Goal: Task Accomplishment & Management: Use online tool/utility

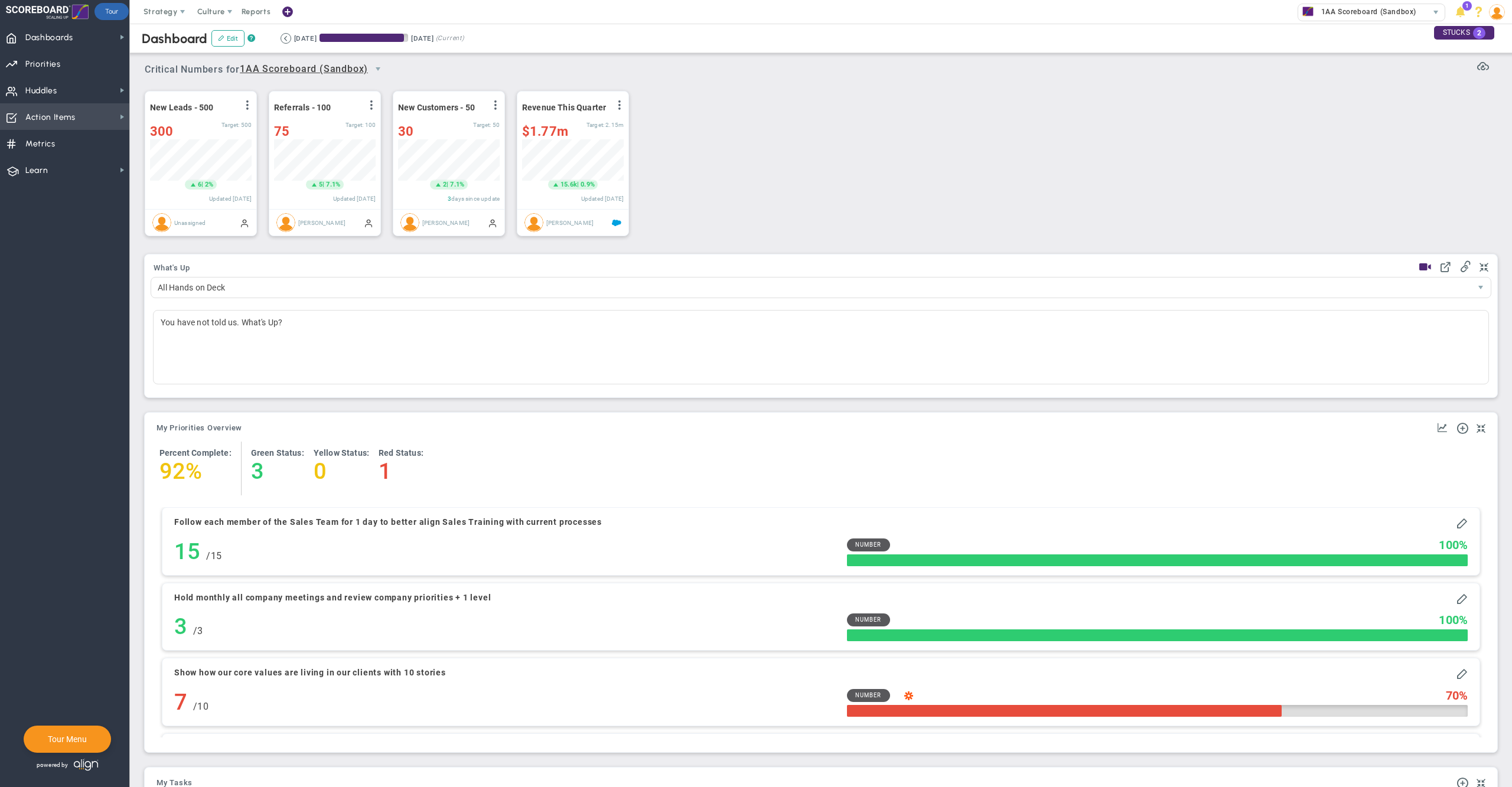
scroll to position [41, 100]
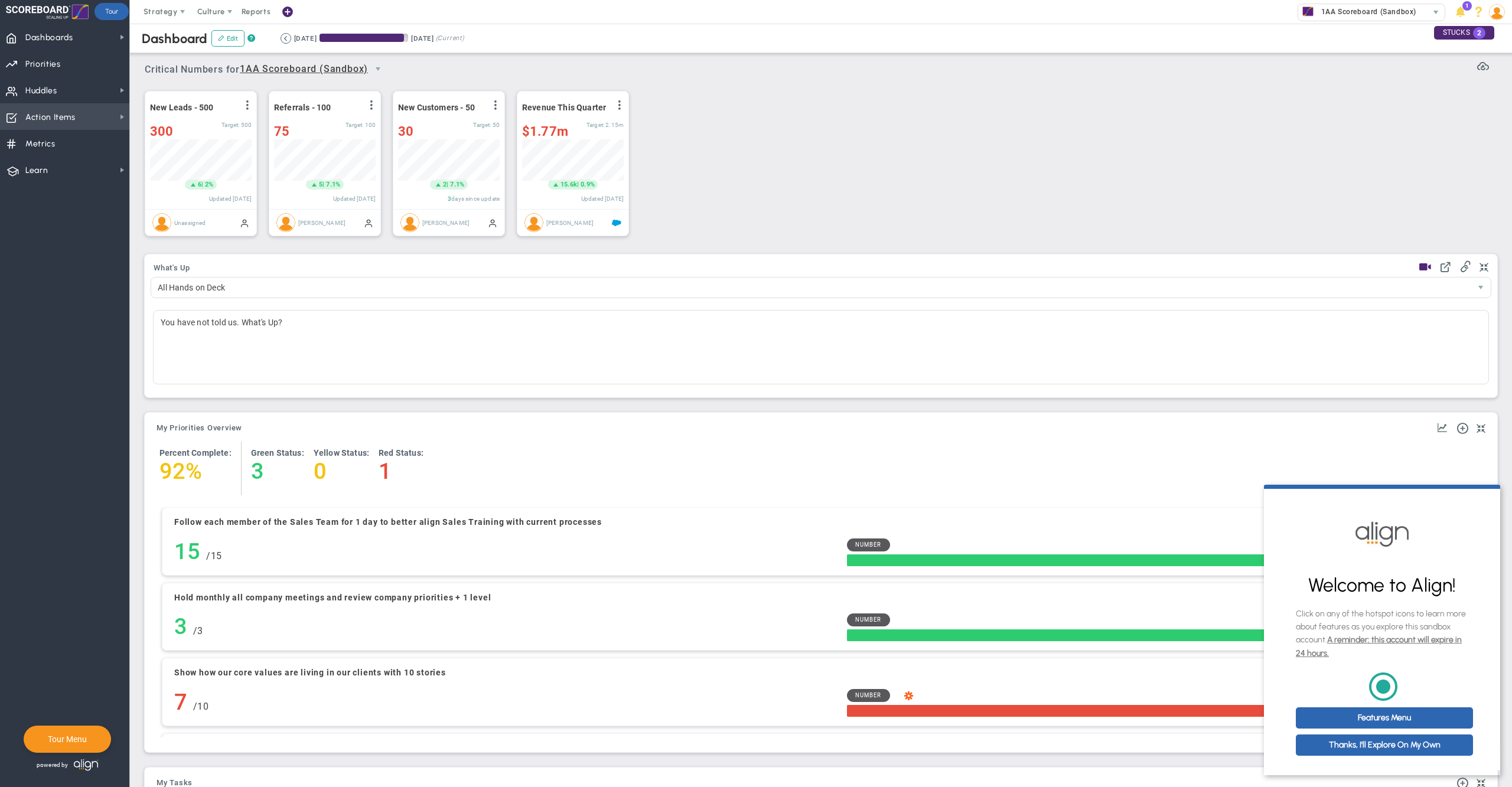
click at [40, 117] on span "Action Items" at bounding box center [51, 117] width 51 height 24
click at [184, 154] on div "Stucks" at bounding box center [188, 161] width 118 height 23
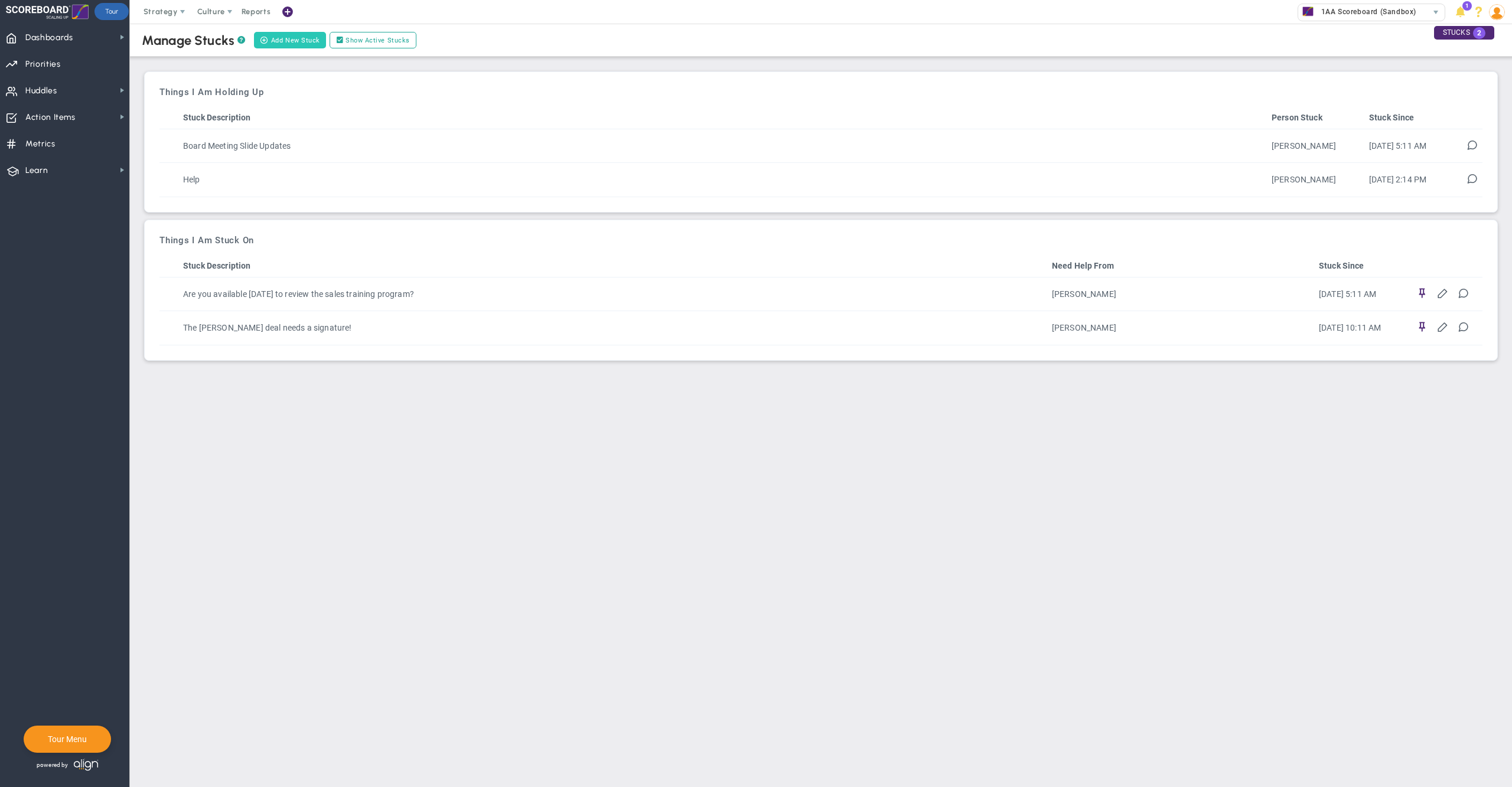
click at [294, 40] on button "Add New Stuck" at bounding box center [290, 40] width 72 height 17
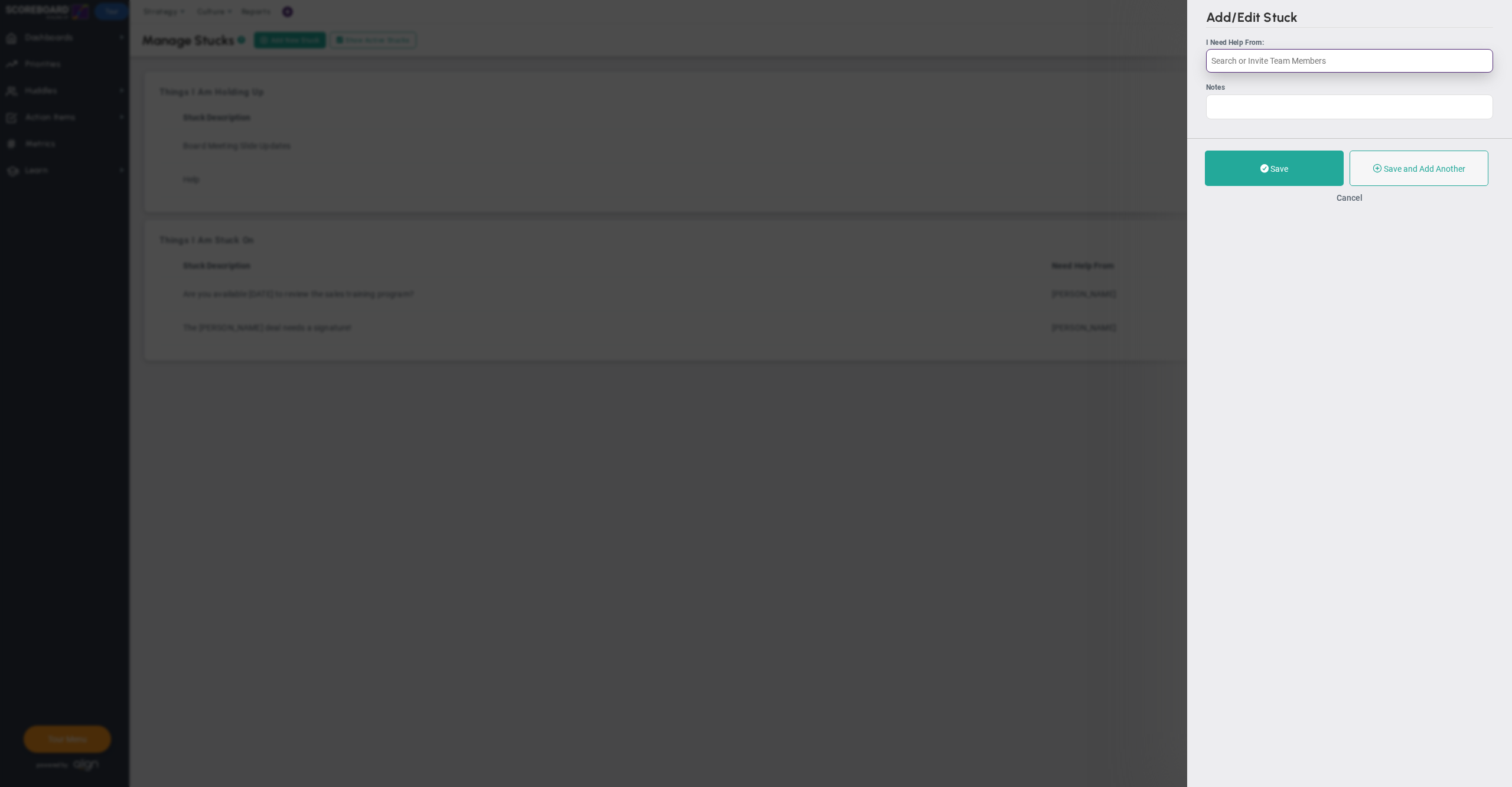
click at [1292, 61] on input "text" at bounding box center [1349, 60] width 287 height 23
click at [1278, 88] on span "[PERSON_NAME]" at bounding box center [1268, 88] width 65 height 8
type input "[PERSON_NAME]"
click at [1267, 104] on div at bounding box center [1349, 106] width 287 height 24
click at [1242, 173] on button "Save" at bounding box center [1274, 168] width 139 height 35
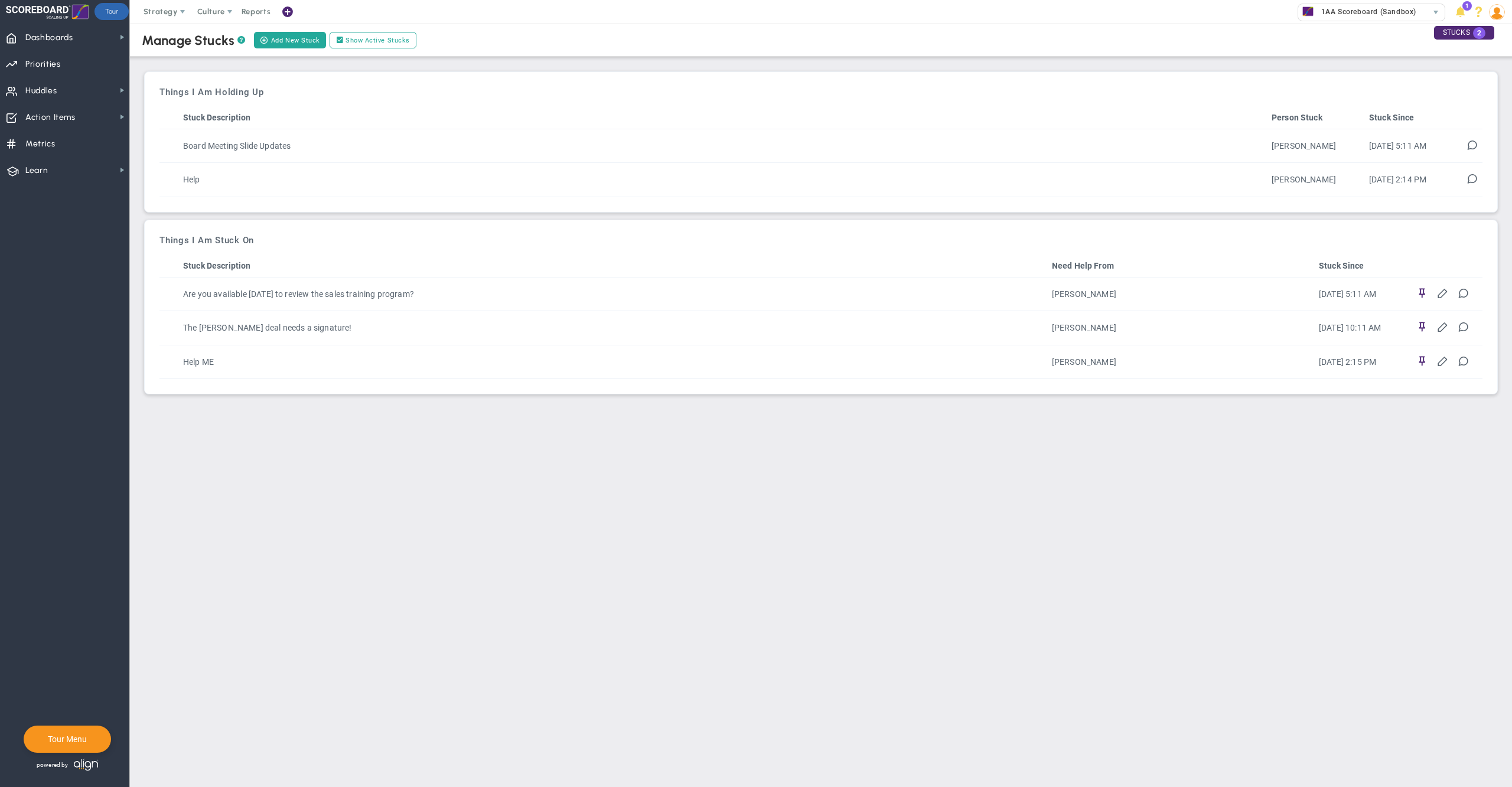
click at [897, 57] on div "Manage Stucks ? Add New Stuck Show Active Stucks Things I Am Holding Up No Stuc…" at bounding box center [821, 207] width 1358 height 374
click at [1495, 16] on img at bounding box center [1496, 12] width 16 height 16
click at [1486, 130] on span "Sign Out" at bounding box center [1460, 129] width 95 height 23
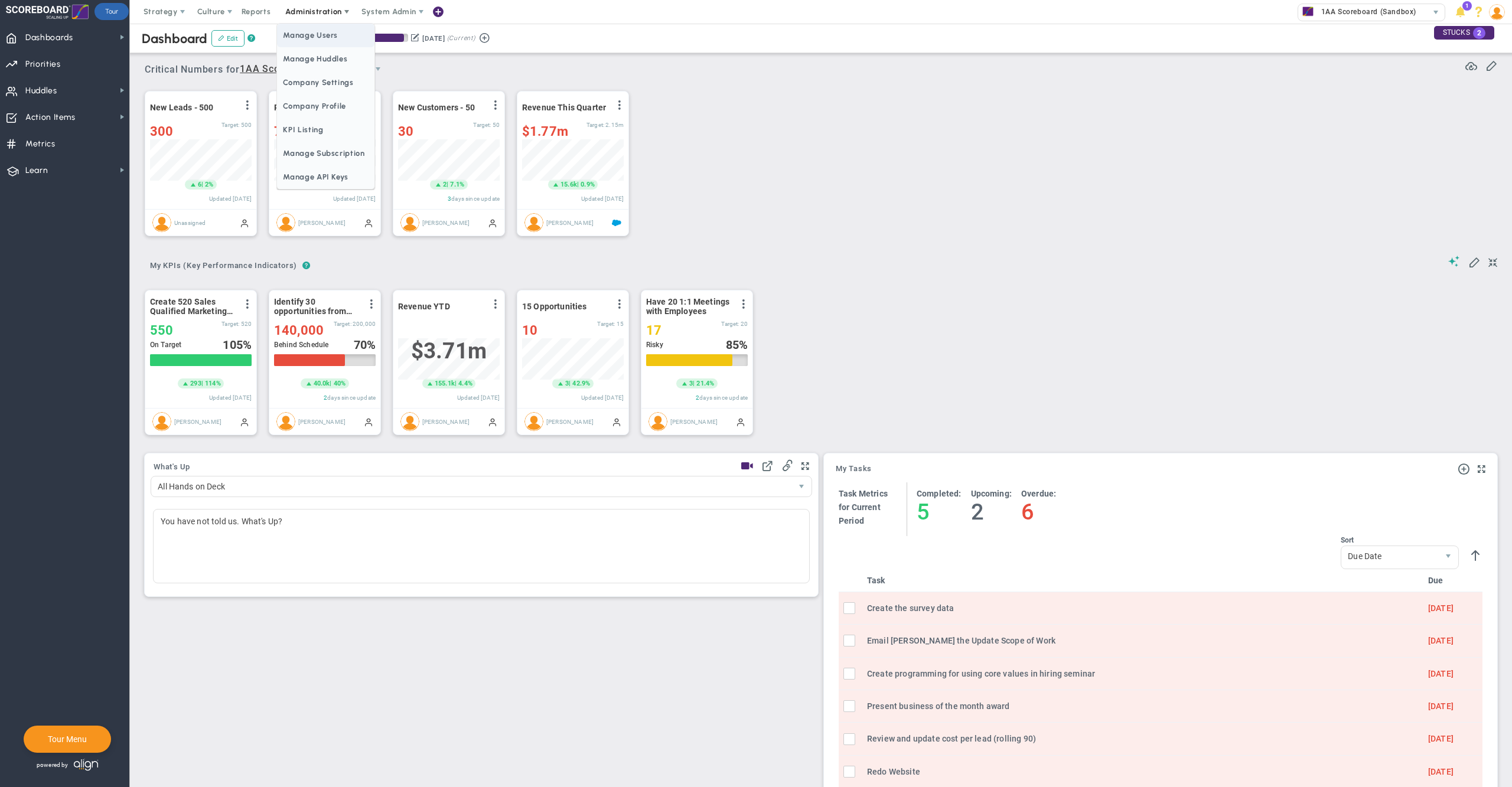
click at [314, 29] on span "Manage Users" at bounding box center [326, 35] width 97 height 23
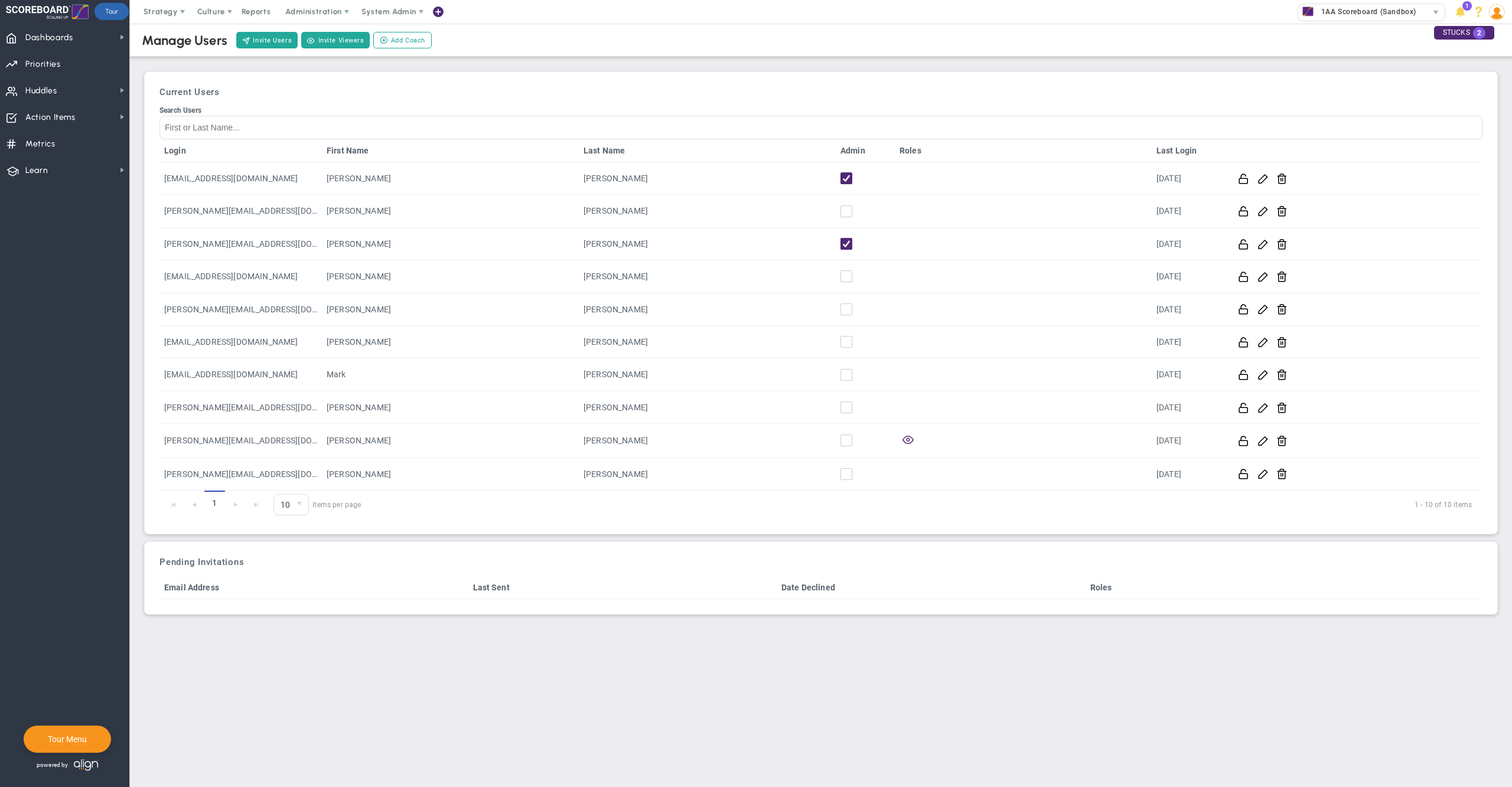
click at [543, 103] on div "Current Users Search Users Login First Name Last Name Admin Roles Last Login aa…" at bounding box center [821, 303] width 1341 height 449
click at [529, 126] on input "Search Users" at bounding box center [820, 126] width 1322 height 23
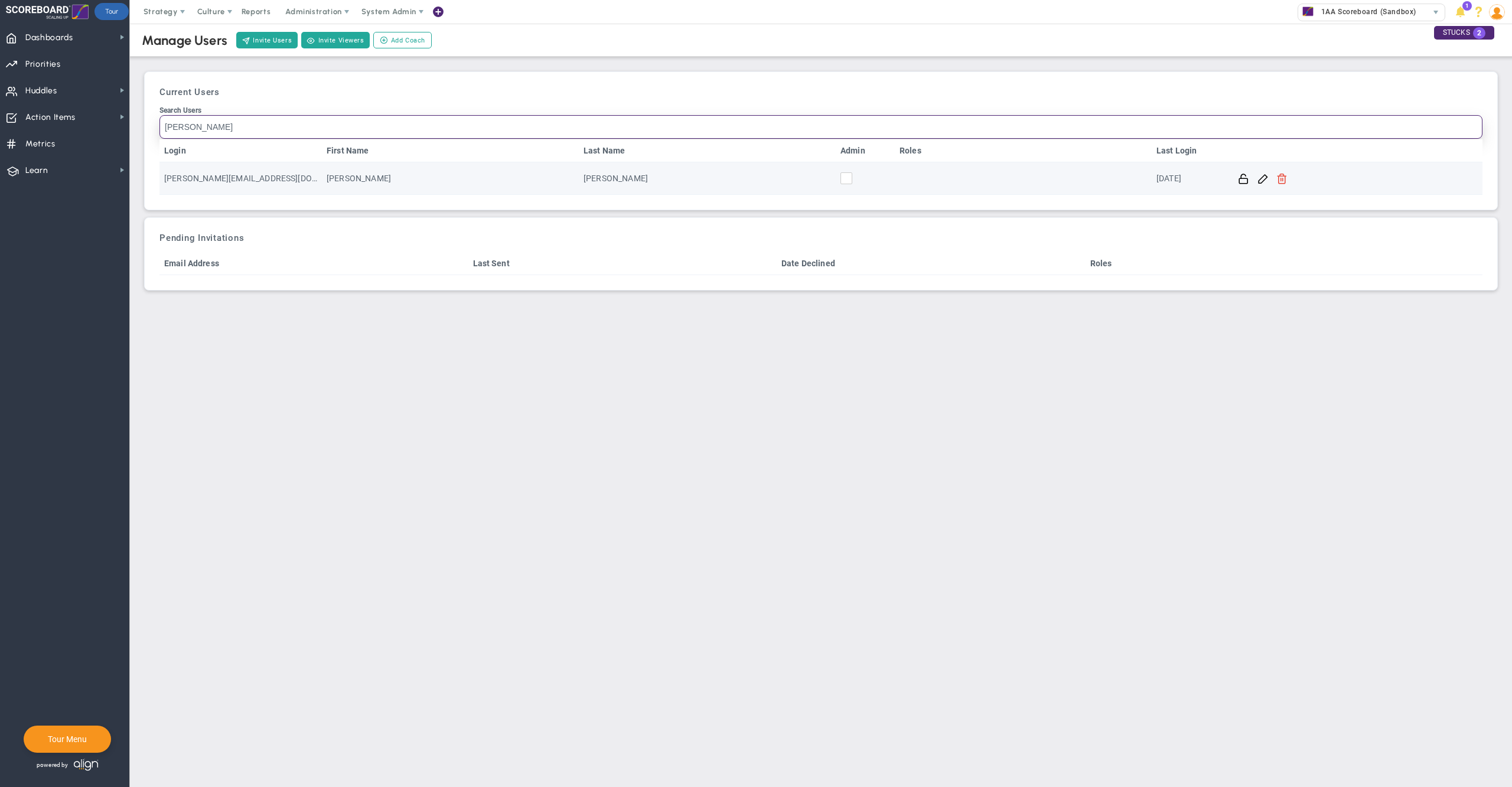
type input "Tom"
click at [1280, 179] on span at bounding box center [1281, 178] width 12 height 12
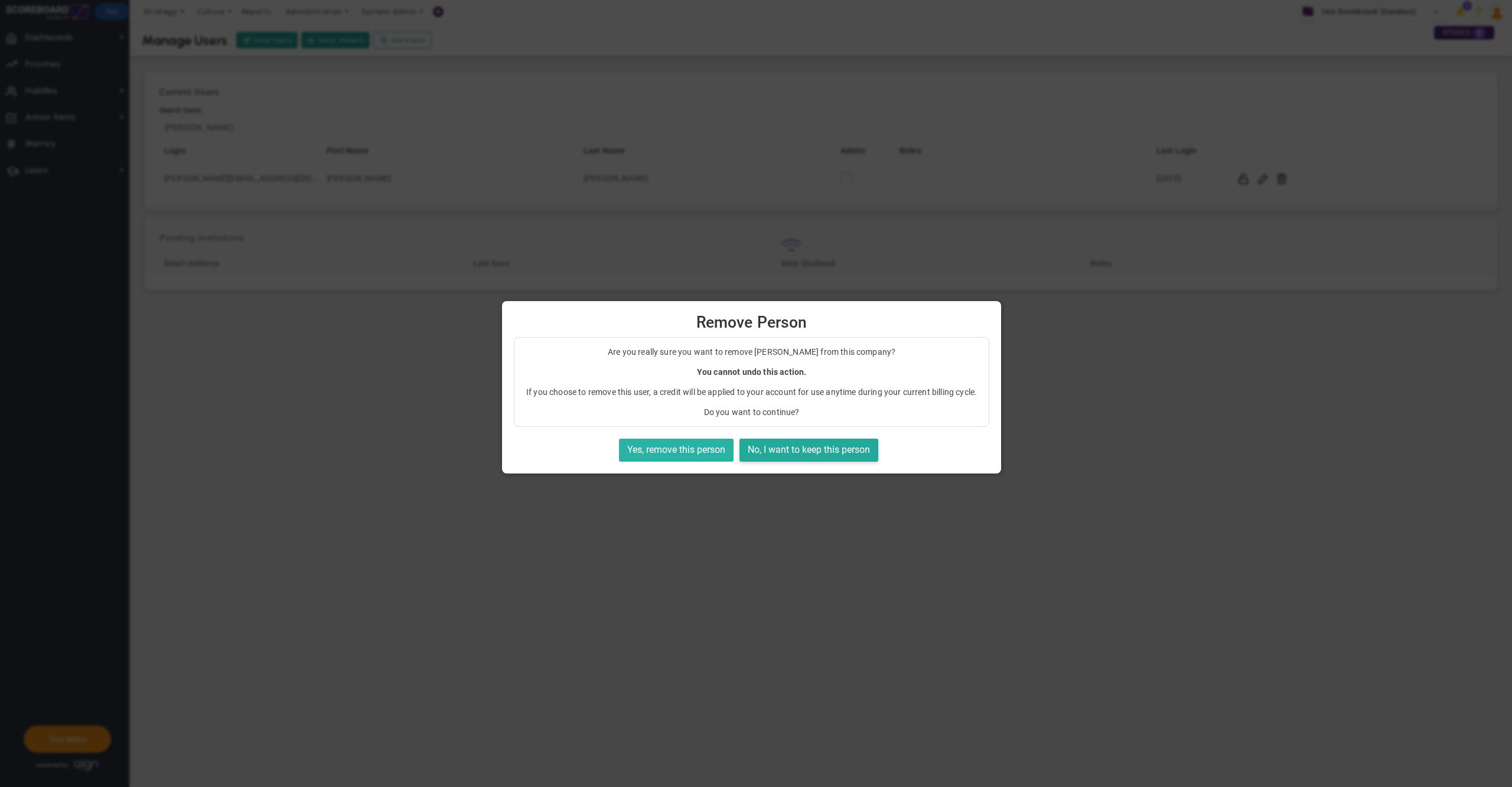
click at [689, 462] on button "Yes, remove this person" at bounding box center [676, 450] width 115 height 23
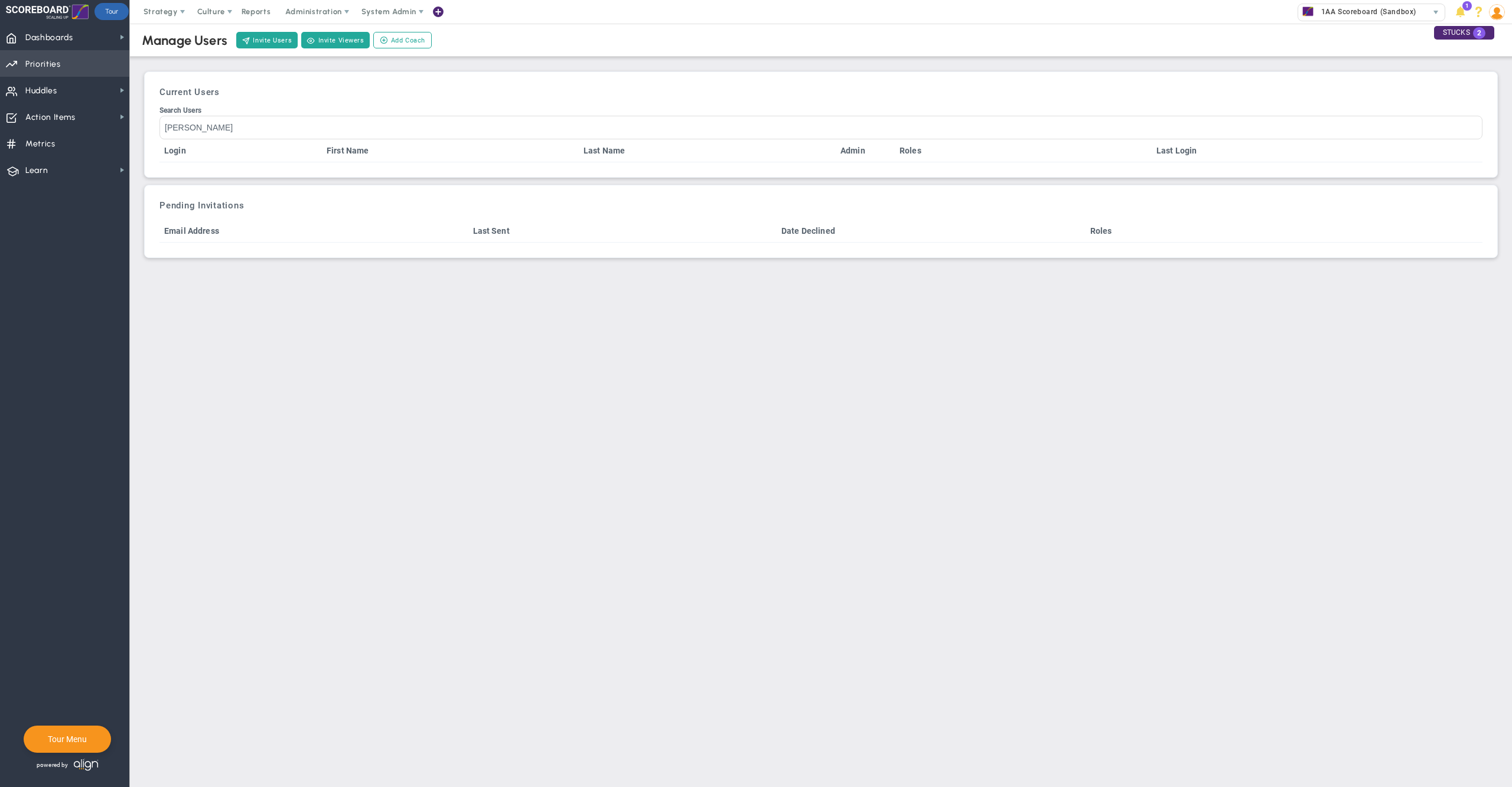
click at [69, 64] on span "Priorities Projects OKR Tree Priorities Projects OKRs" at bounding box center [64, 63] width 129 height 26
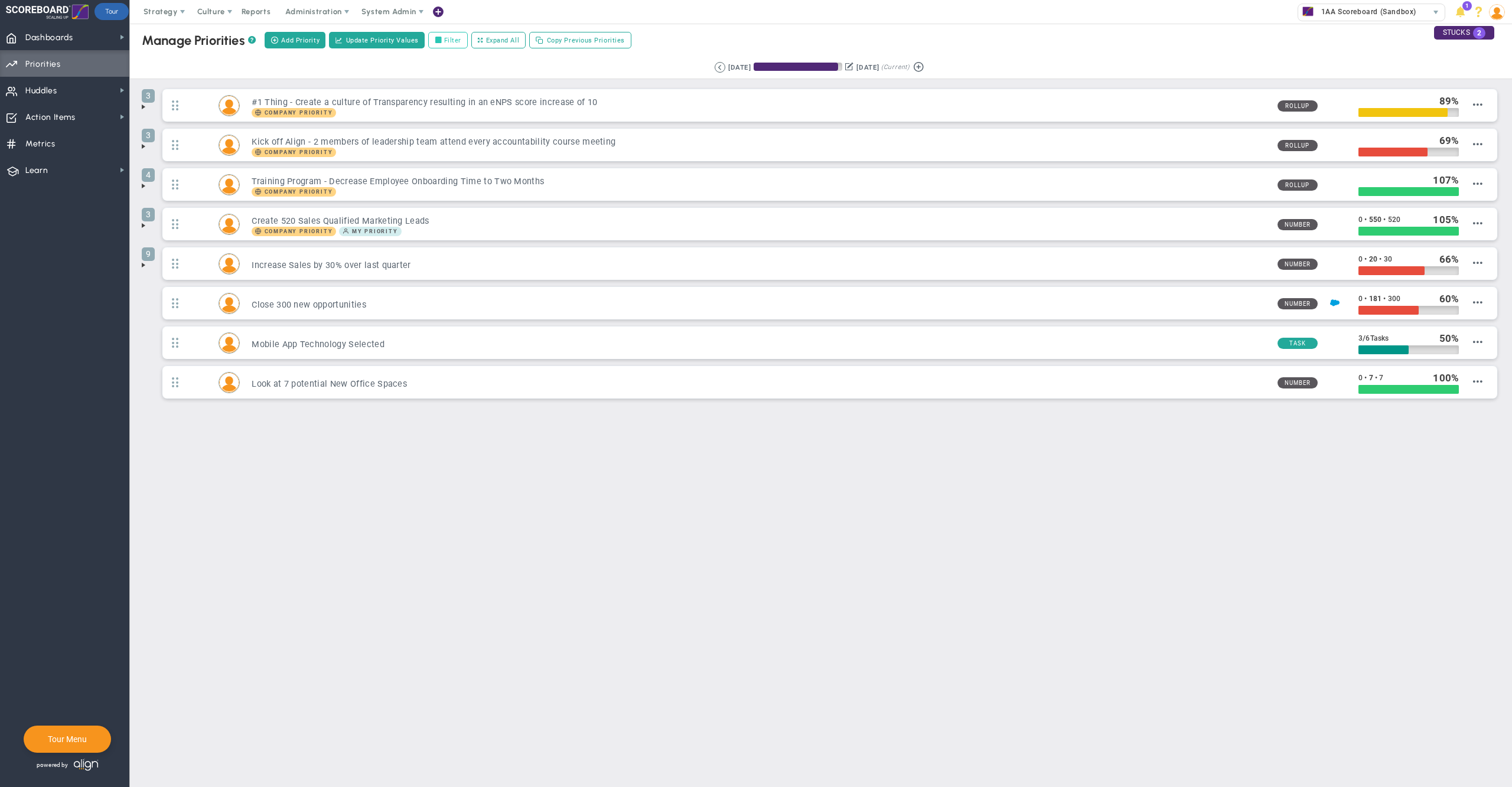
click at [456, 35] on label "Filter" at bounding box center [448, 40] width 40 height 17
click at [446, 37] on input "Filter" at bounding box center [441, 41] width 8 height 8
checkbox input "true"
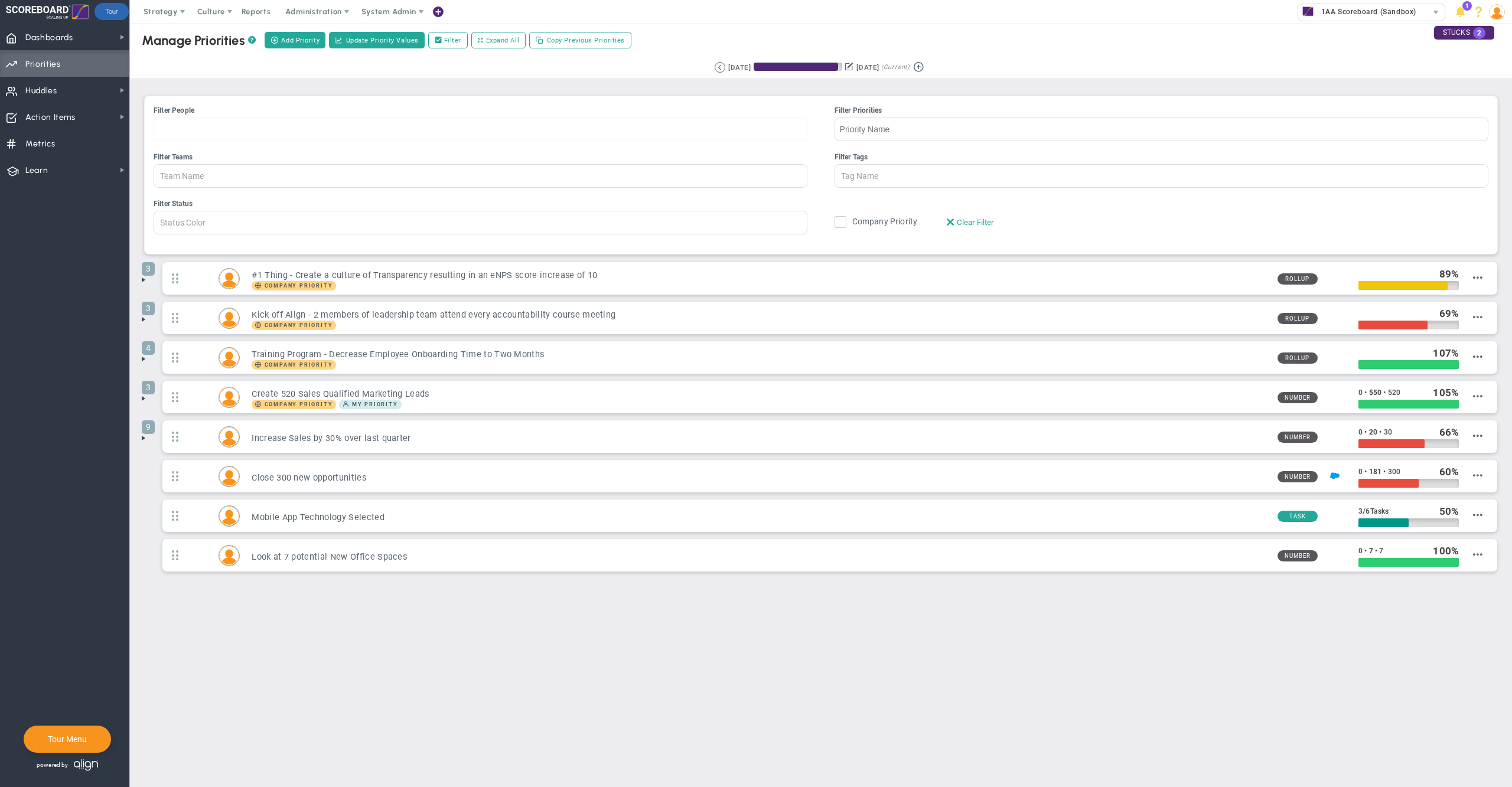
click at [319, 123] on div at bounding box center [481, 129] width 654 height 23
click at [238, 123] on input "Filter People Alex Abramson James Miller Jane Wilson Katie Williams Lisa Jenkin…" at bounding box center [196, 128] width 84 height 22
type input "T"
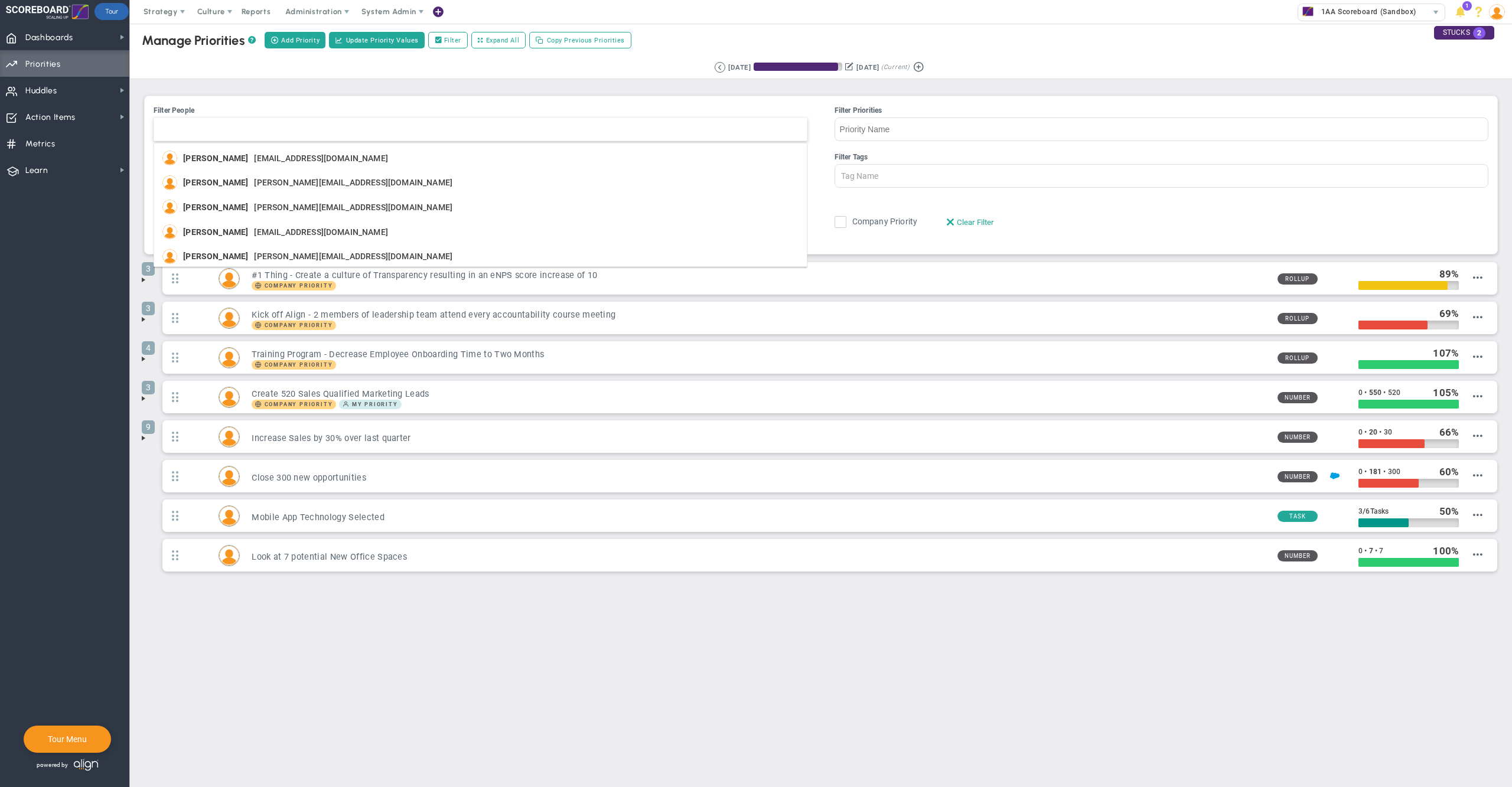
type input "Member Name"
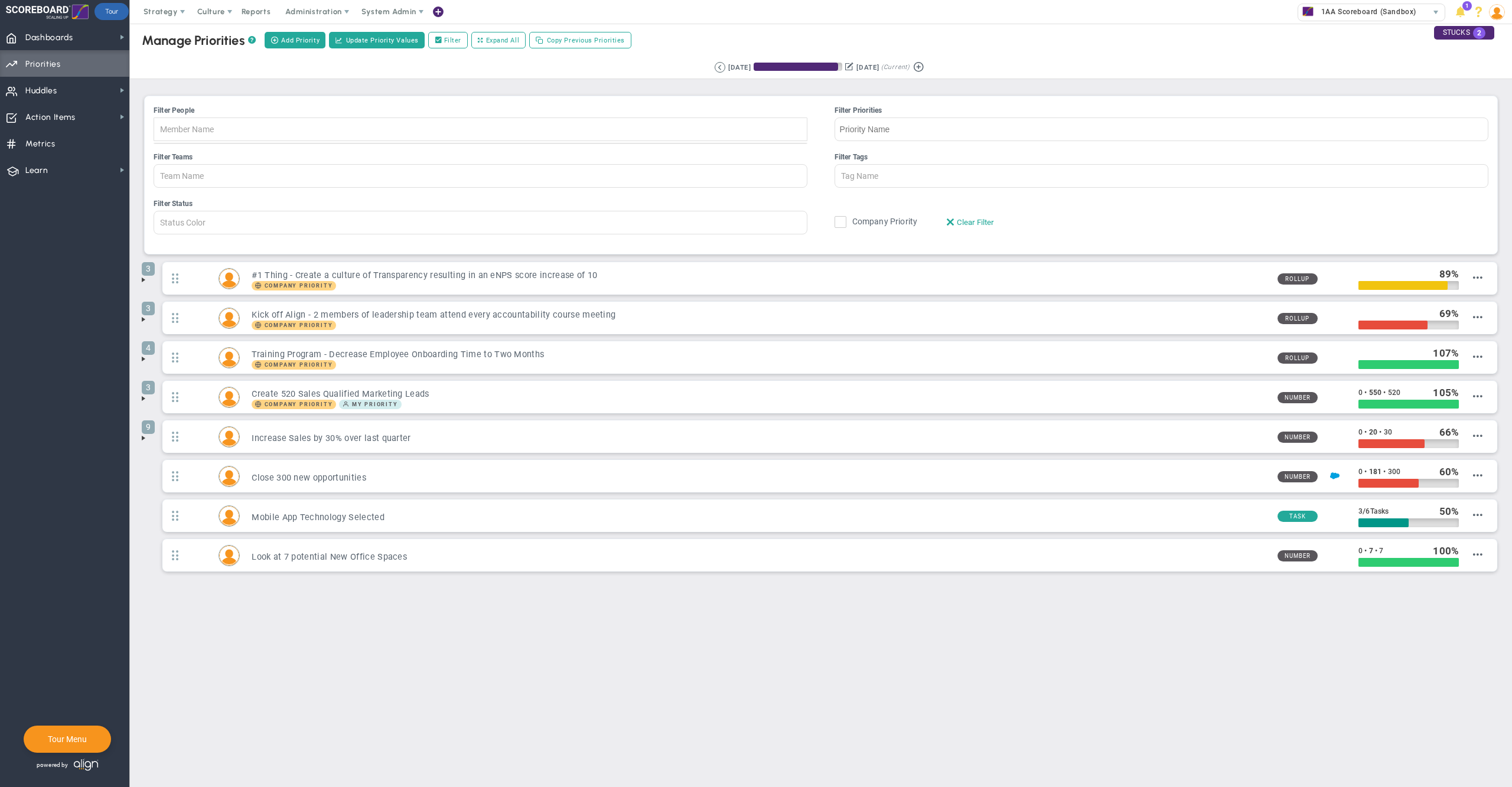
click at [386, 700] on main "Manage OKRs ? Manage Priorities ? Manage Projects ? Create Project Add Priority…" at bounding box center [821, 405] width 1382 height 764
click at [64, 280] on nav "Dashboards Dashboards My Dashboard Company Dashboard Annual Initiatives" at bounding box center [65, 405] width 130 height 764
click at [48, 116] on span "Action Items" at bounding box center [51, 117] width 51 height 24
click at [177, 155] on span "Stucks" at bounding box center [166, 161] width 24 height 12
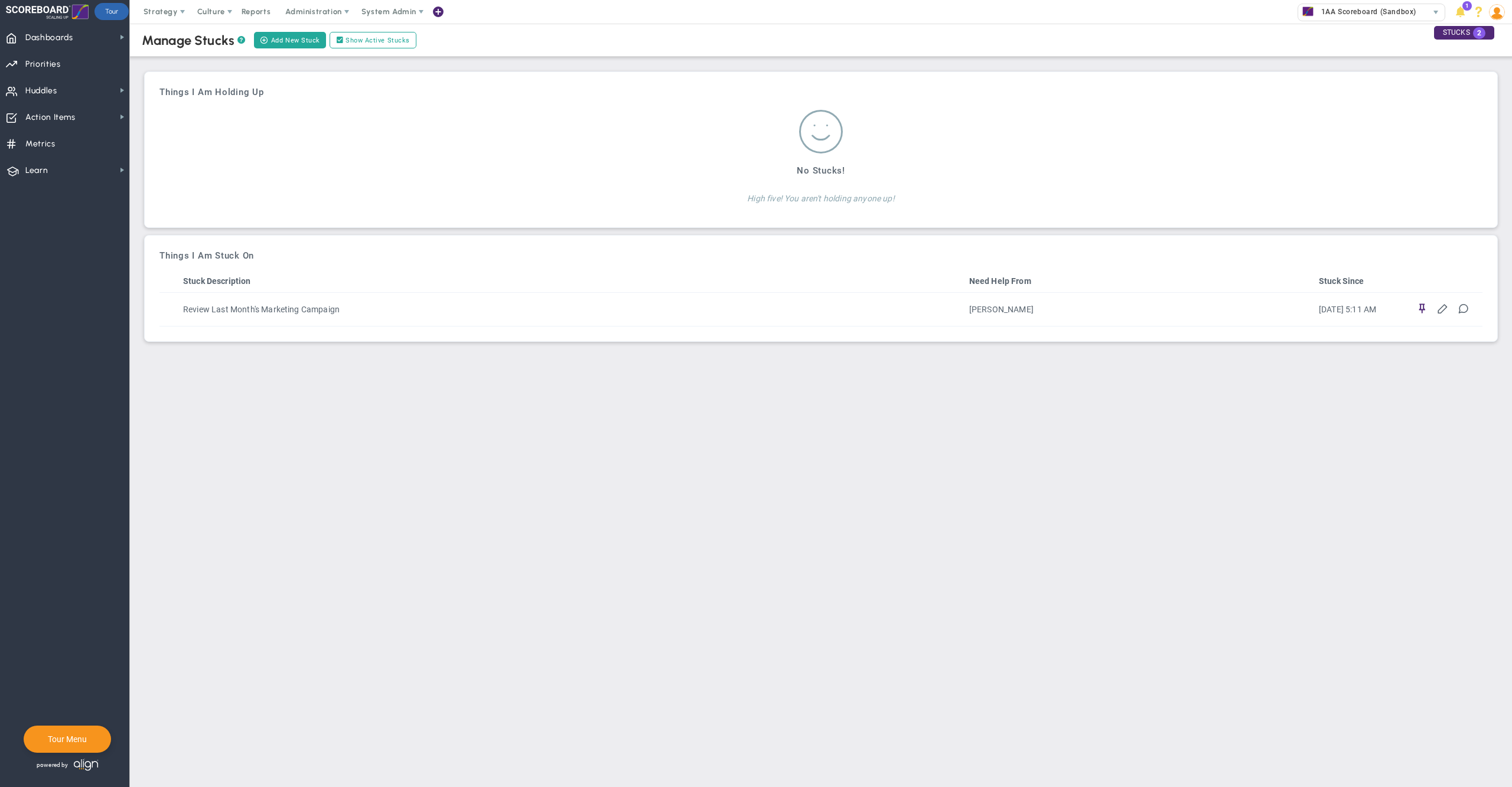
click at [643, 104] on div "Things I Am Holding Up No Stucks! High five! You aren't holding anyone up! Stuc…" at bounding box center [821, 149] width 1341 height 143
click at [362, 43] on label "Show Active Stucks" at bounding box center [373, 40] width 87 height 17
click at [346, 43] on input "Show Active Stucks" at bounding box center [342, 41] width 8 height 8
click at [360, 39] on label "Show Active Stucks" at bounding box center [373, 40] width 87 height 17
click at [346, 39] on input "Show Active Stucks" at bounding box center [342, 41] width 8 height 8
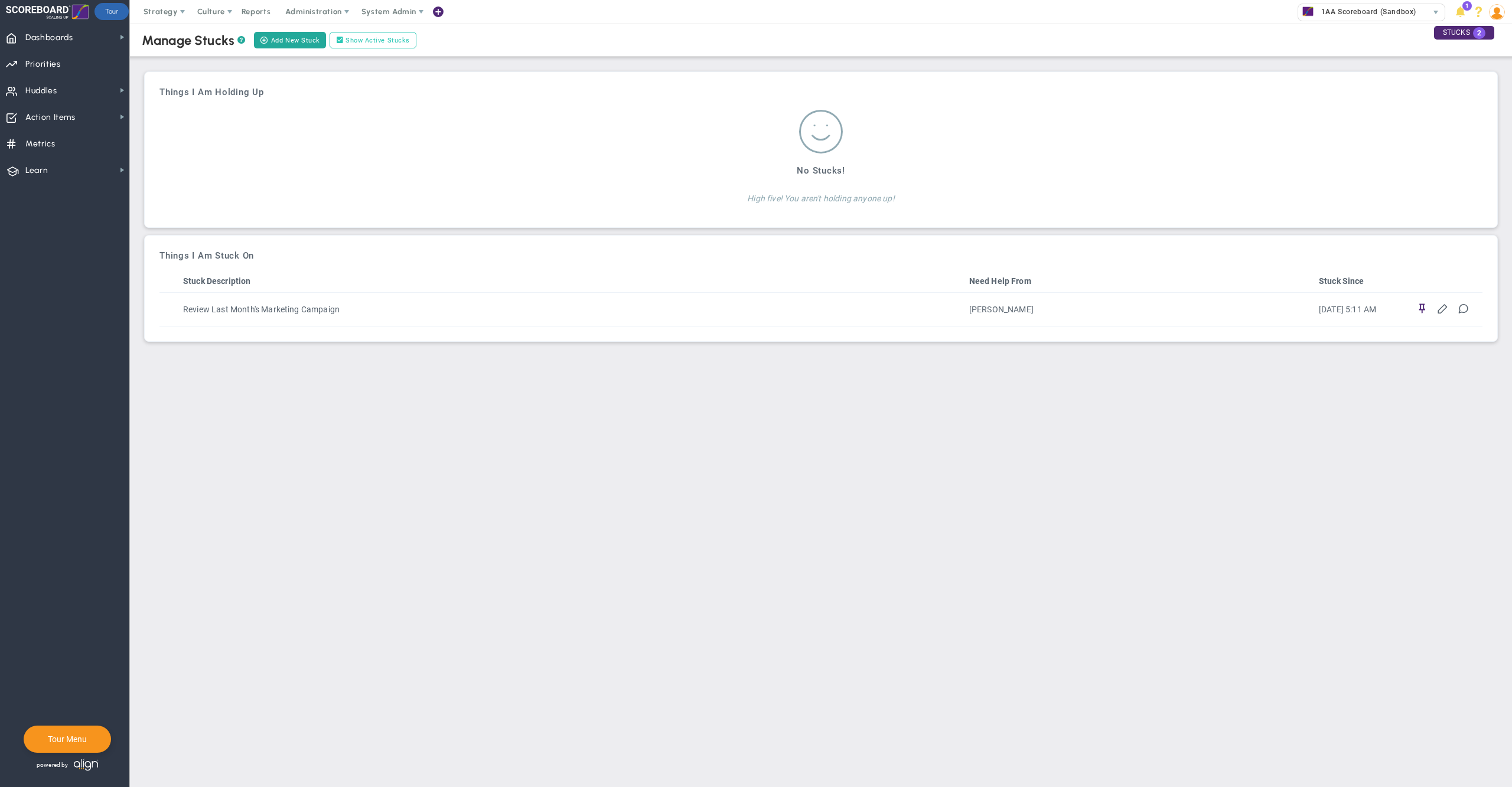
click at [360, 39] on label "Show Active Stucks" at bounding box center [373, 40] width 87 height 17
click at [346, 39] on input "Show Active Stucks" at bounding box center [342, 41] width 8 height 8
checkbox input "false"
click at [1500, 15] on img at bounding box center [1496, 12] width 16 height 16
click at [1475, 127] on span "Sign Out" at bounding box center [1460, 129] width 95 height 23
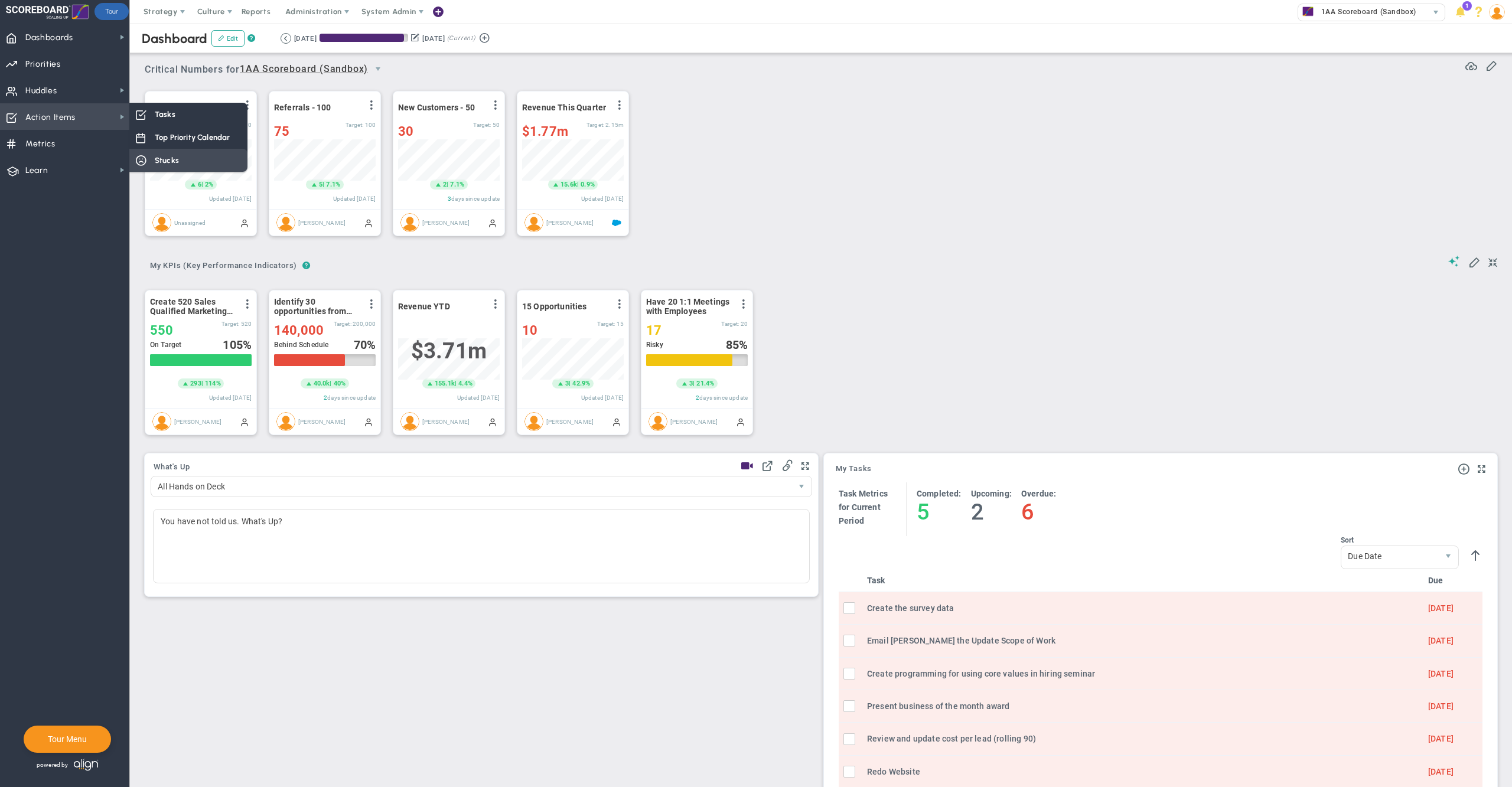
click at [175, 155] on span "Stucks" at bounding box center [166, 161] width 24 height 12
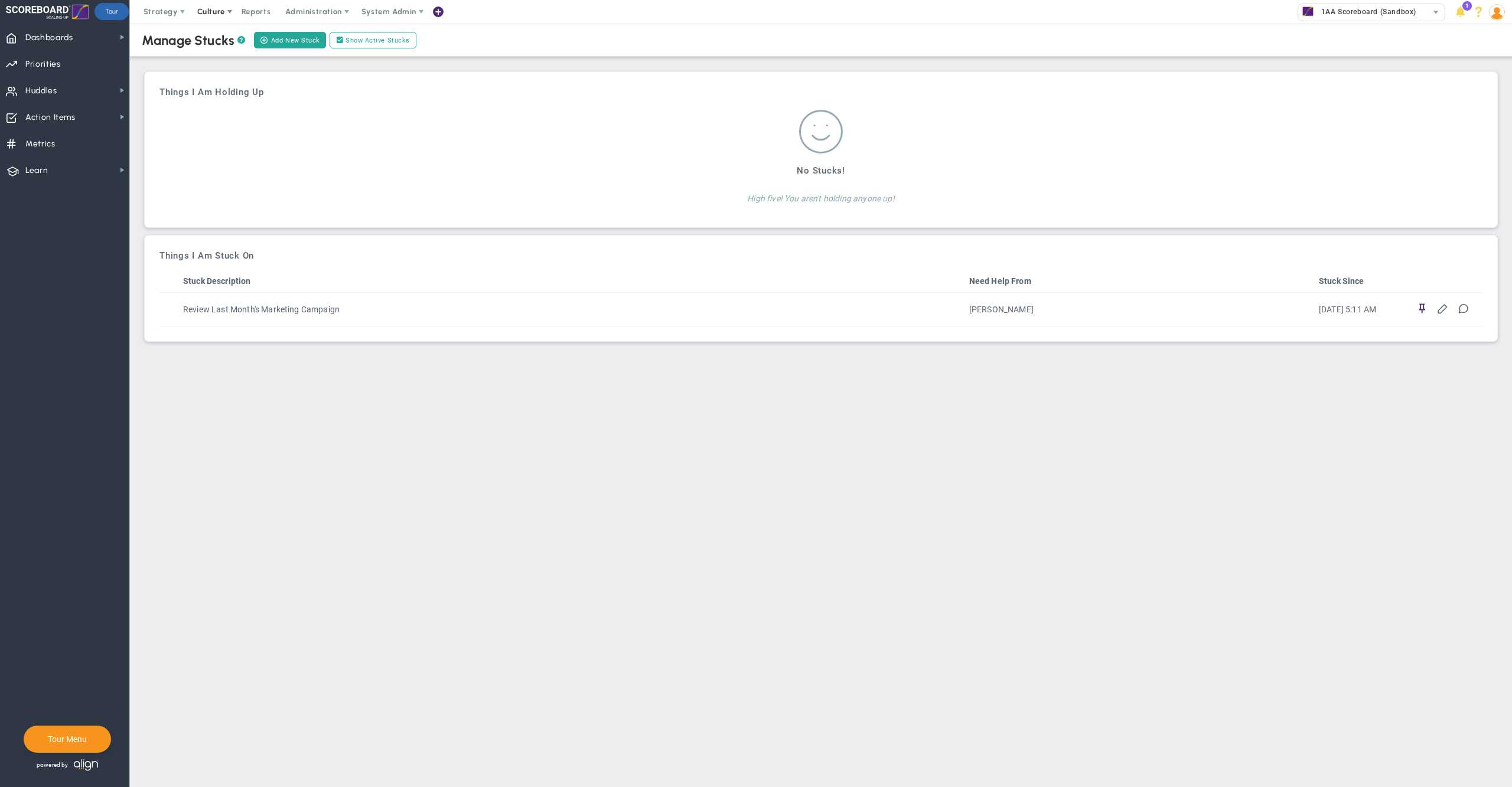
click at [225, 12] on span at bounding box center [230, 12] width 10 height 10
click at [270, 16] on span "Reports" at bounding box center [256, 12] width 41 height 23
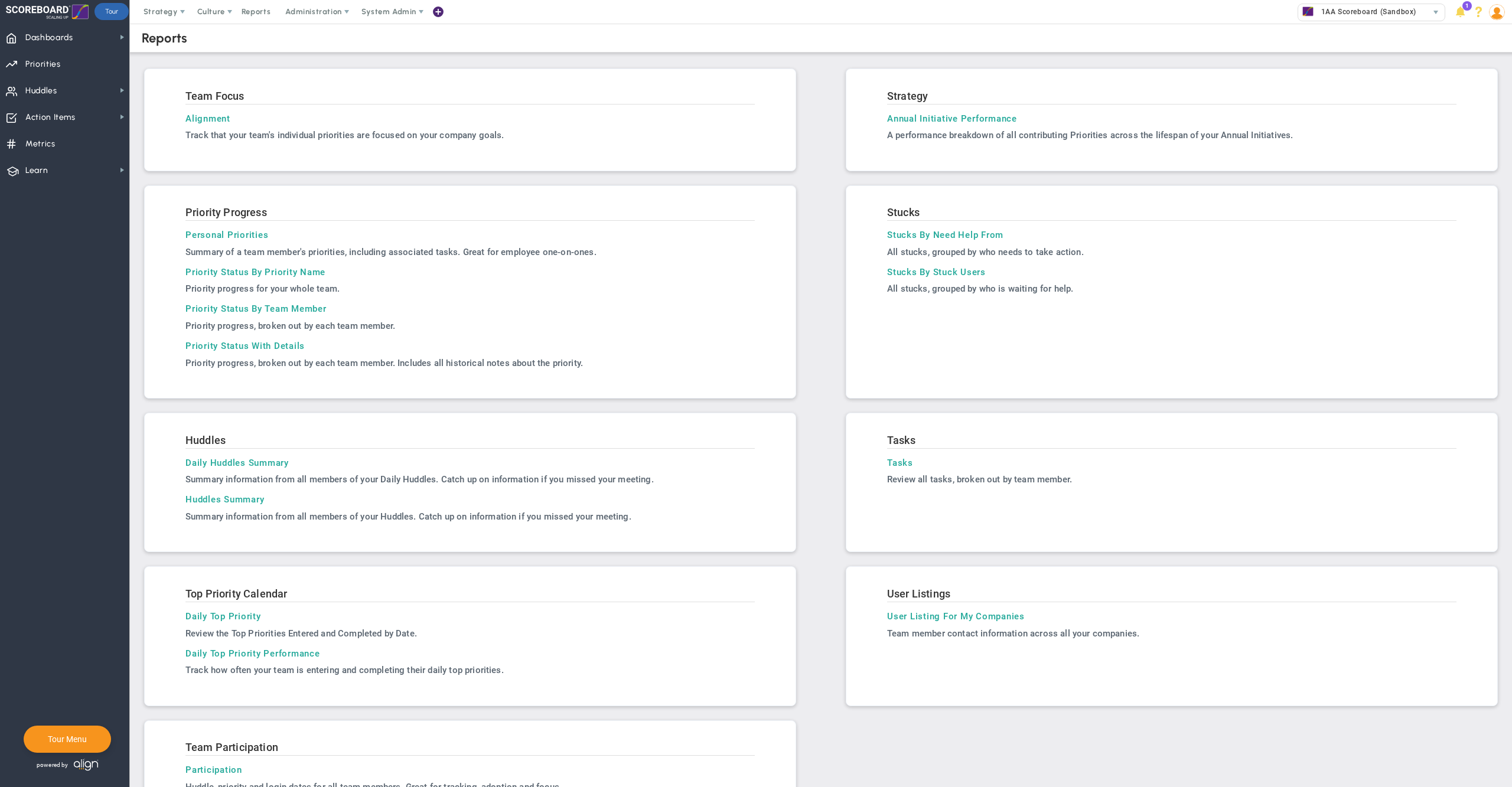
scroll to position [49, 0]
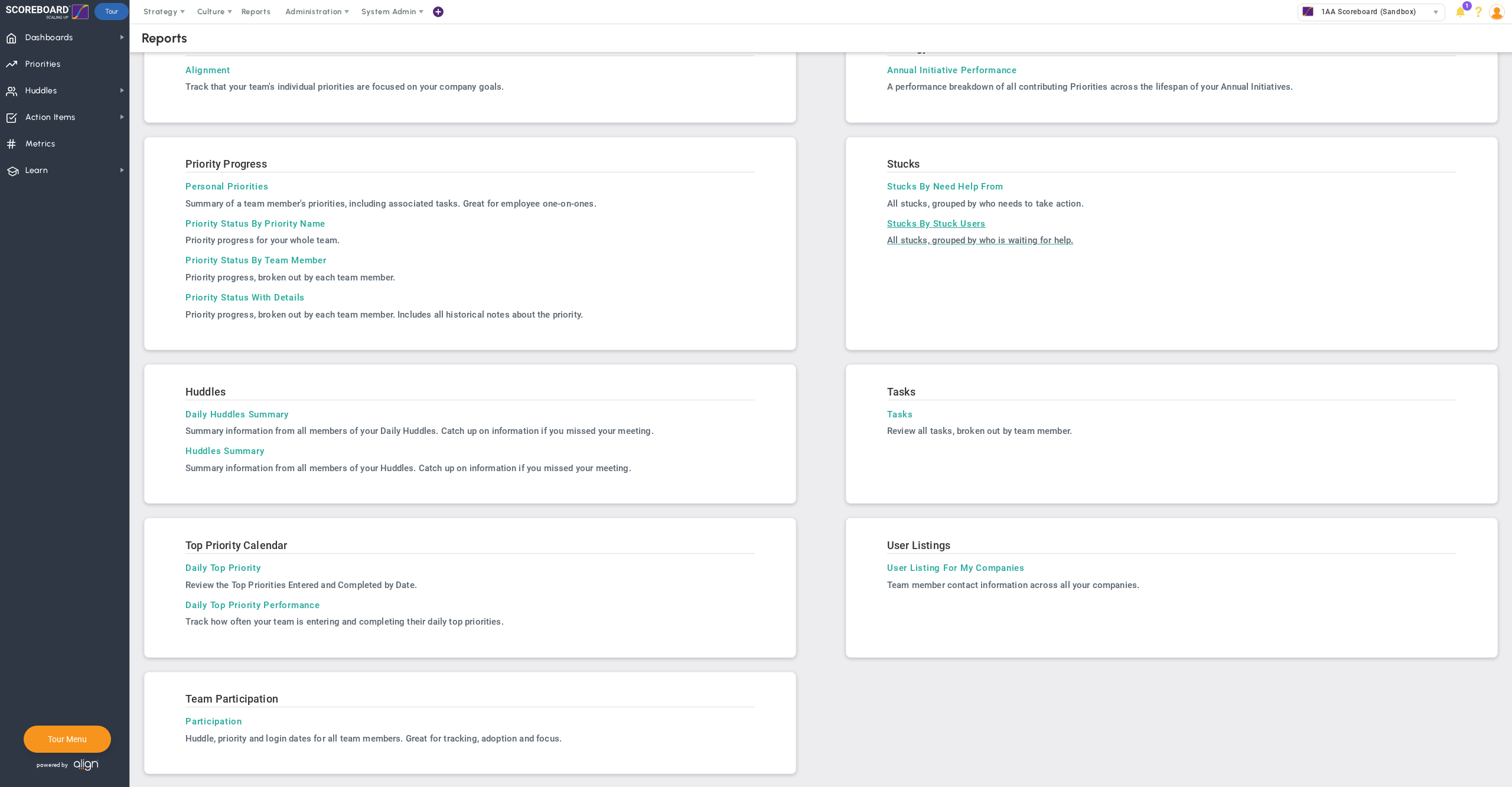
click at [941, 235] on p "All stucks, grouped by who is waiting for help." at bounding box center [1171, 240] width 569 height 12
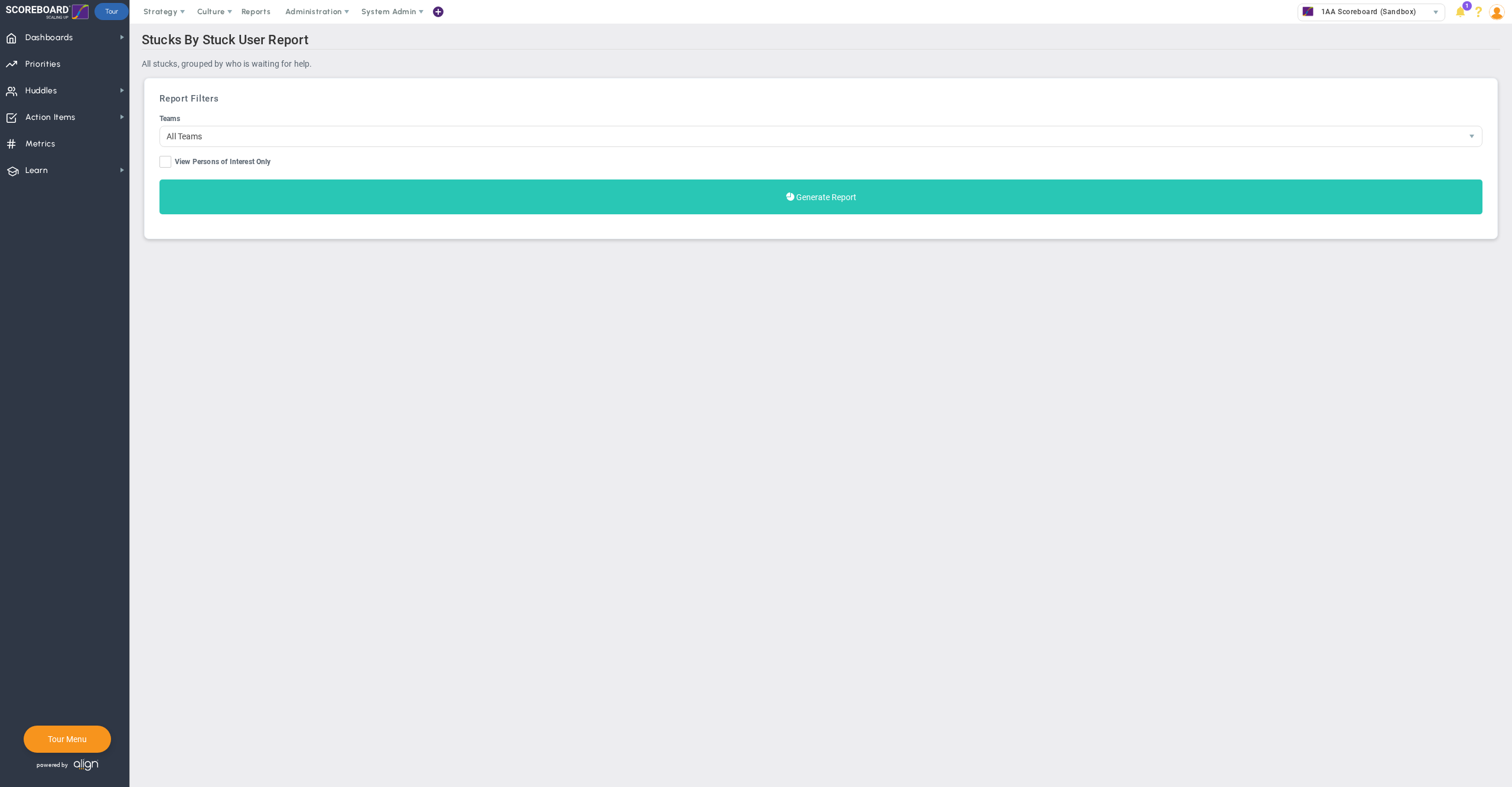
click at [347, 196] on button "Generate Report" at bounding box center [820, 197] width 1322 height 35
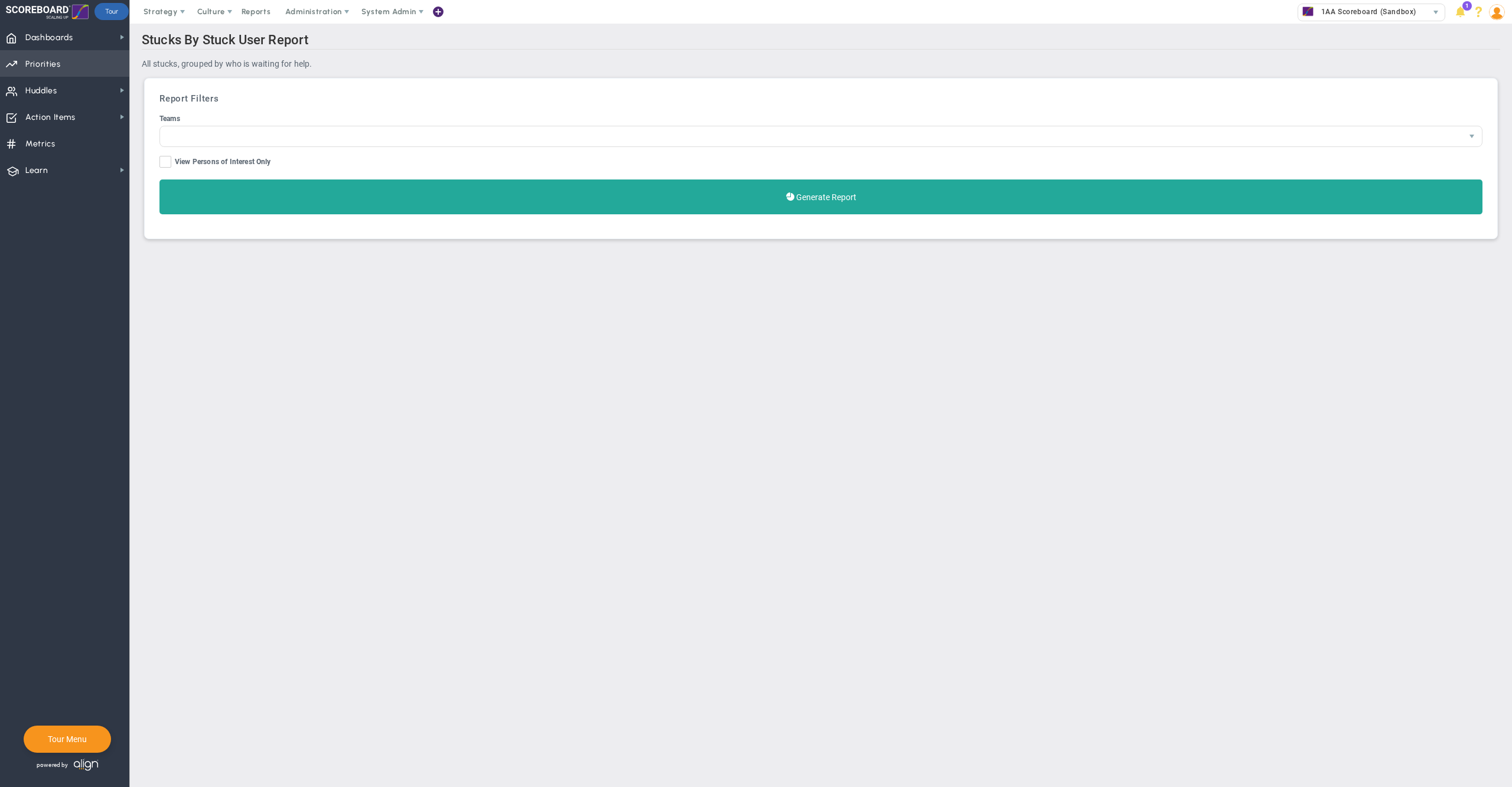
click at [54, 67] on span "Priorities" at bounding box center [43, 63] width 35 height 24
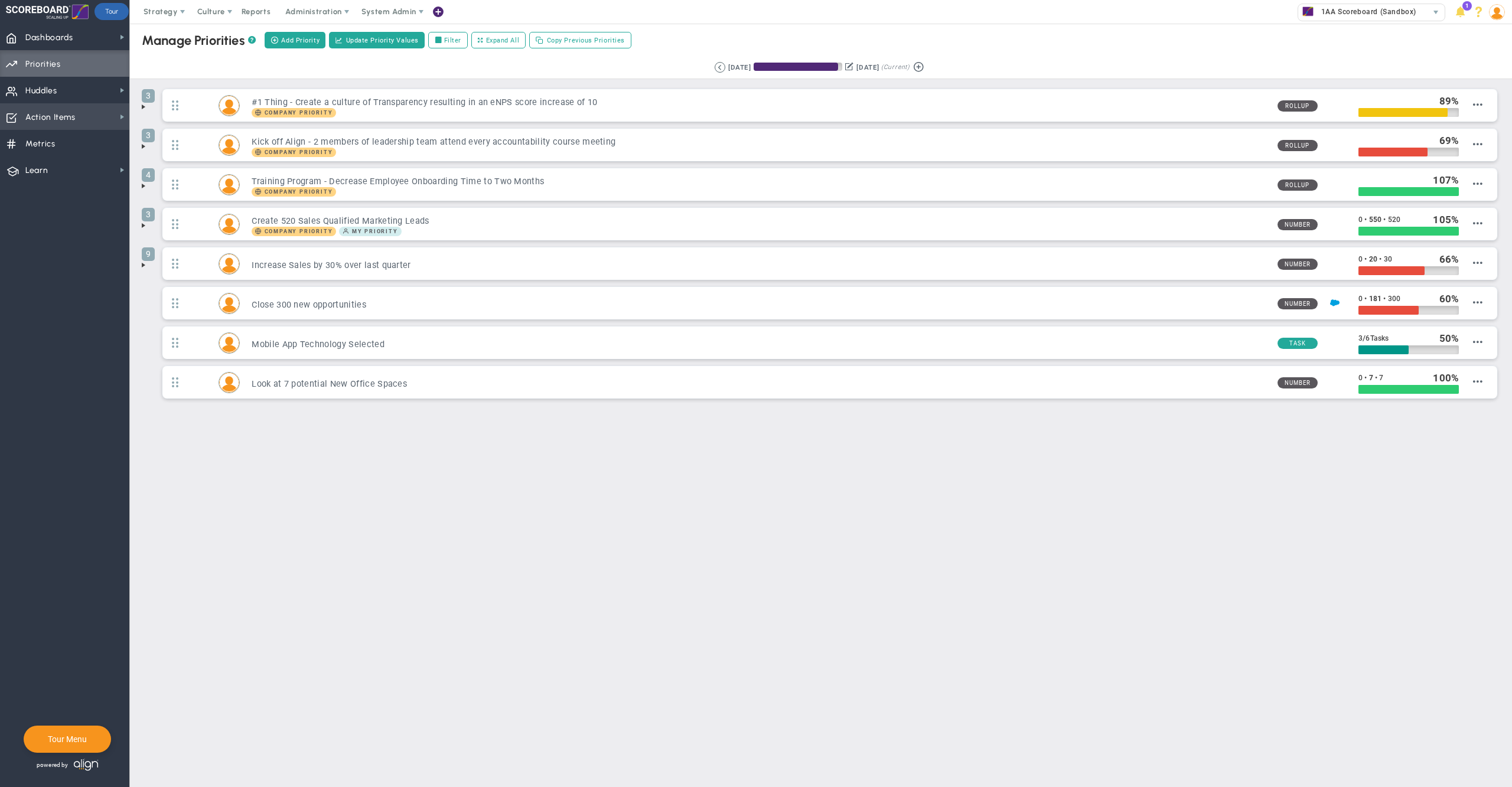
click at [60, 114] on span "Action Items" at bounding box center [51, 117] width 51 height 24
click at [62, 298] on nav "Dashboards Dashboards My Dashboard Company Dashboard Annual Initiatives" at bounding box center [65, 405] width 130 height 764
click at [1063, 29] on div "Manage OKRs ? Manage Priorities ? Manage Projects ? Create Project Add Priority…" at bounding box center [820, 40] width 1405 height 33
click at [1501, 13] on img at bounding box center [1496, 12] width 16 height 16
click at [1465, 130] on span "Sign Out" at bounding box center [1460, 129] width 95 height 23
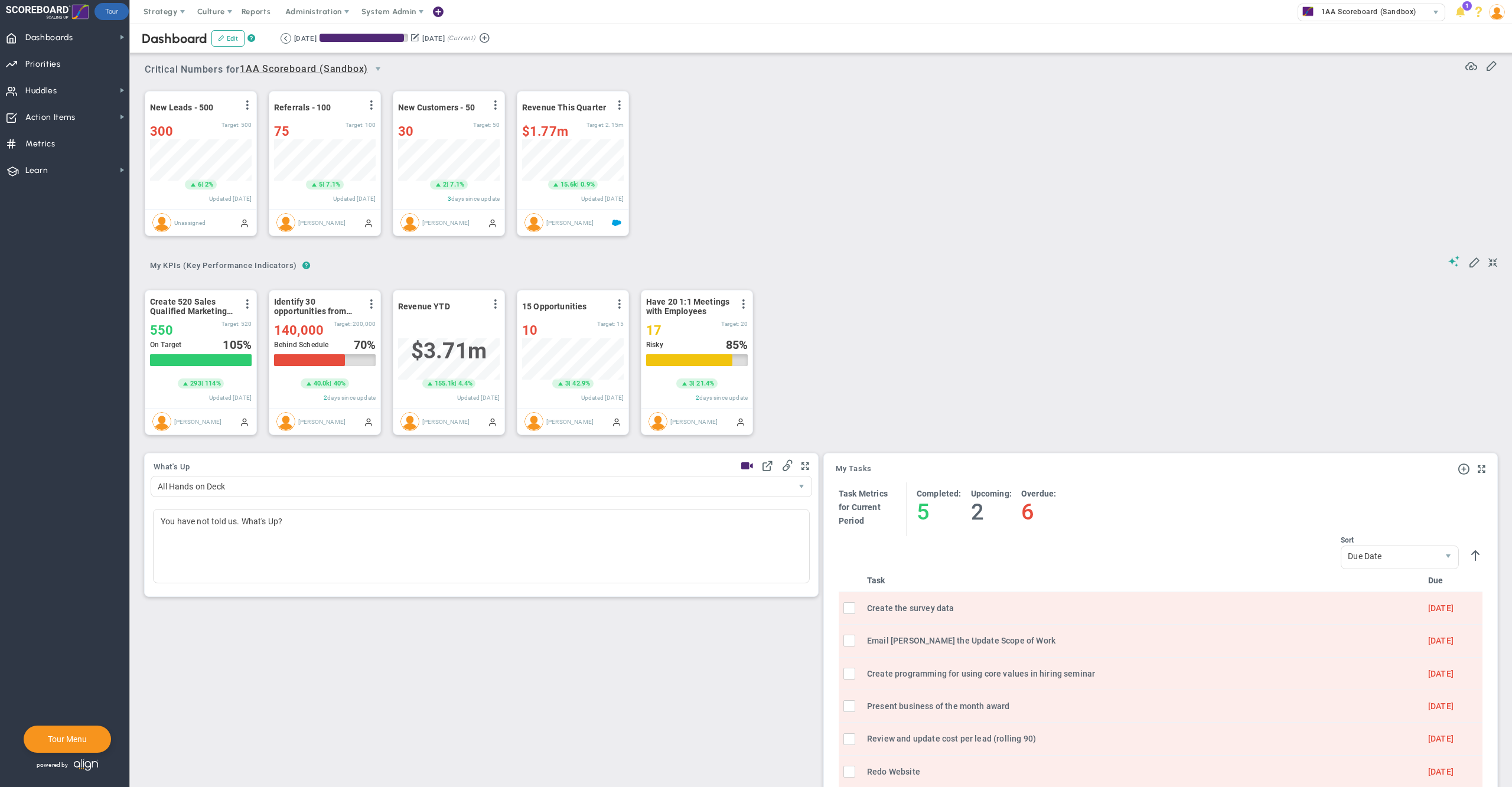
click at [879, 175] on div "New Leads - 500 View Historical Graph Edit Make "No Change" Update Add Past Upd…" at bounding box center [816, 163] width 1367 height 166
click at [1342, 253] on div "? ? My KPIs (Key Performance Indicators) My KPIs (Key Performance Indicators) M…" at bounding box center [821, 262] width 1352 height 30
click at [1145, 260] on div "? ? My KPIs (Key Performance Indicators) My KPIs (Key Performance Indicators) M…" at bounding box center [821, 262] width 1352 height 30
click at [1094, 265] on div "? ? My KPIs (Key Performance Indicators) My KPIs (Key Performance Indicators) M…" at bounding box center [821, 262] width 1352 height 30
click at [789, 184] on div "New Leads - 500 View Historical Graph Edit Make "No Change" Update Add Past Upd…" at bounding box center [816, 163] width 1367 height 166
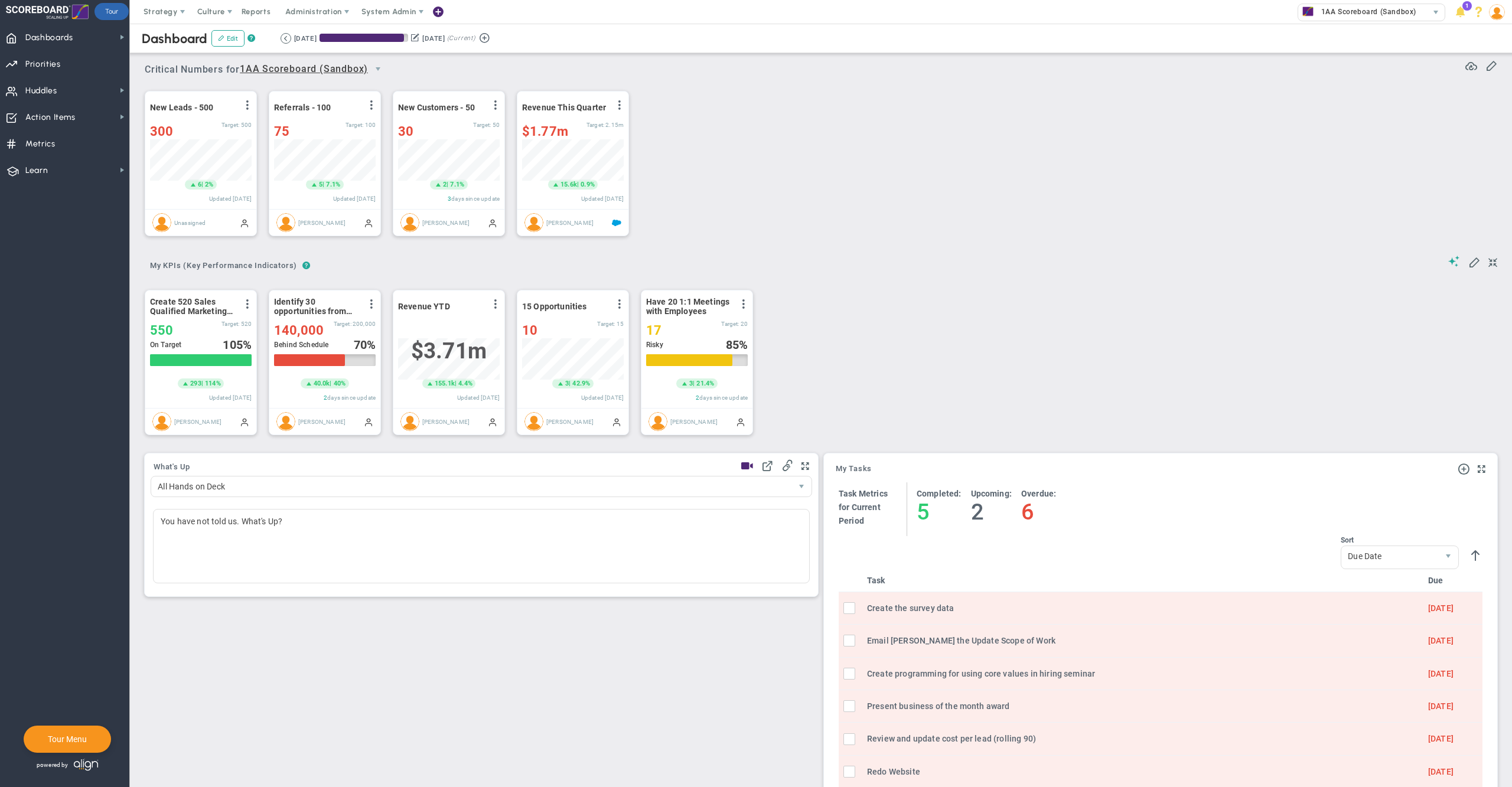
click at [860, 144] on div "New Leads - 500 View Historical Graph Edit Make "No Change" Update Add Past Upd…" at bounding box center [816, 163] width 1367 height 166
click at [402, 18] on span "System Admin" at bounding box center [389, 12] width 74 height 23
click at [408, 54] on span "Companies Overview" at bounding box center [423, 59] width 141 height 23
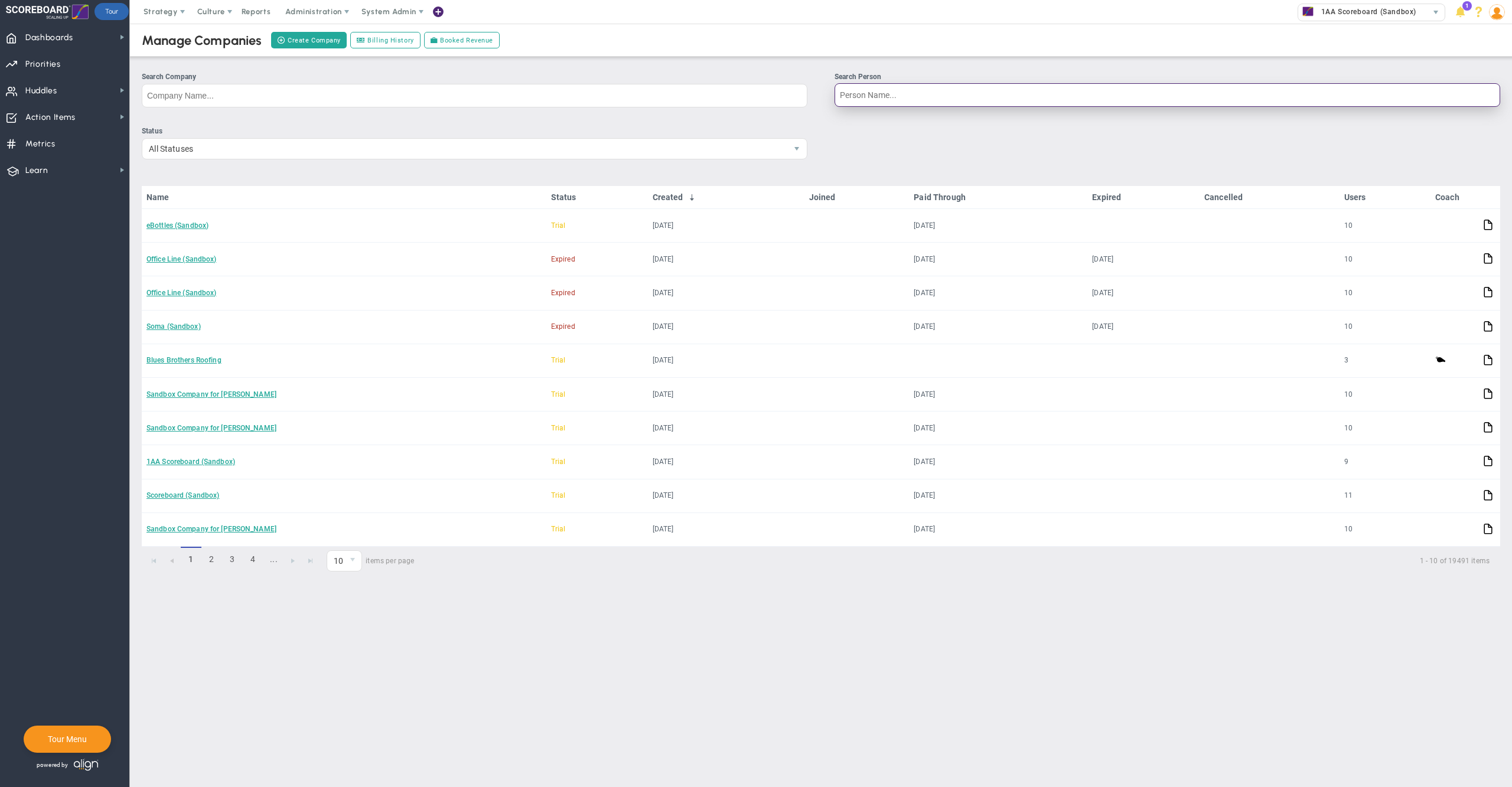
click at [901, 86] on input "Search Person" at bounding box center [1167, 95] width 666 height 23
click at [890, 100] on input "Search Person" at bounding box center [1167, 95] width 666 height 23
type input "jeff breg"
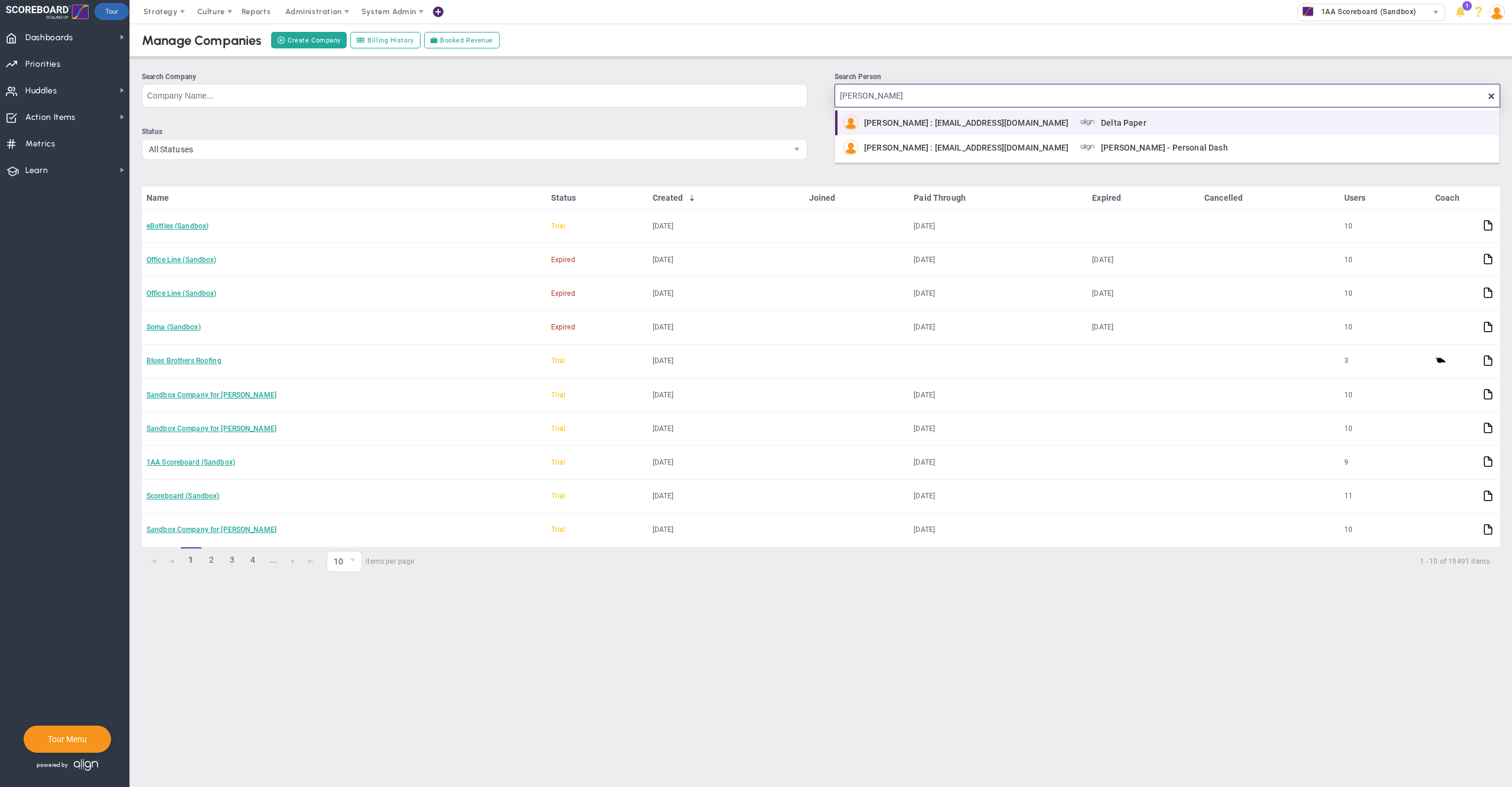
click at [891, 126] on span "Jeff Bregman : jbregman@deltapaper.com" at bounding box center [966, 123] width 204 height 8
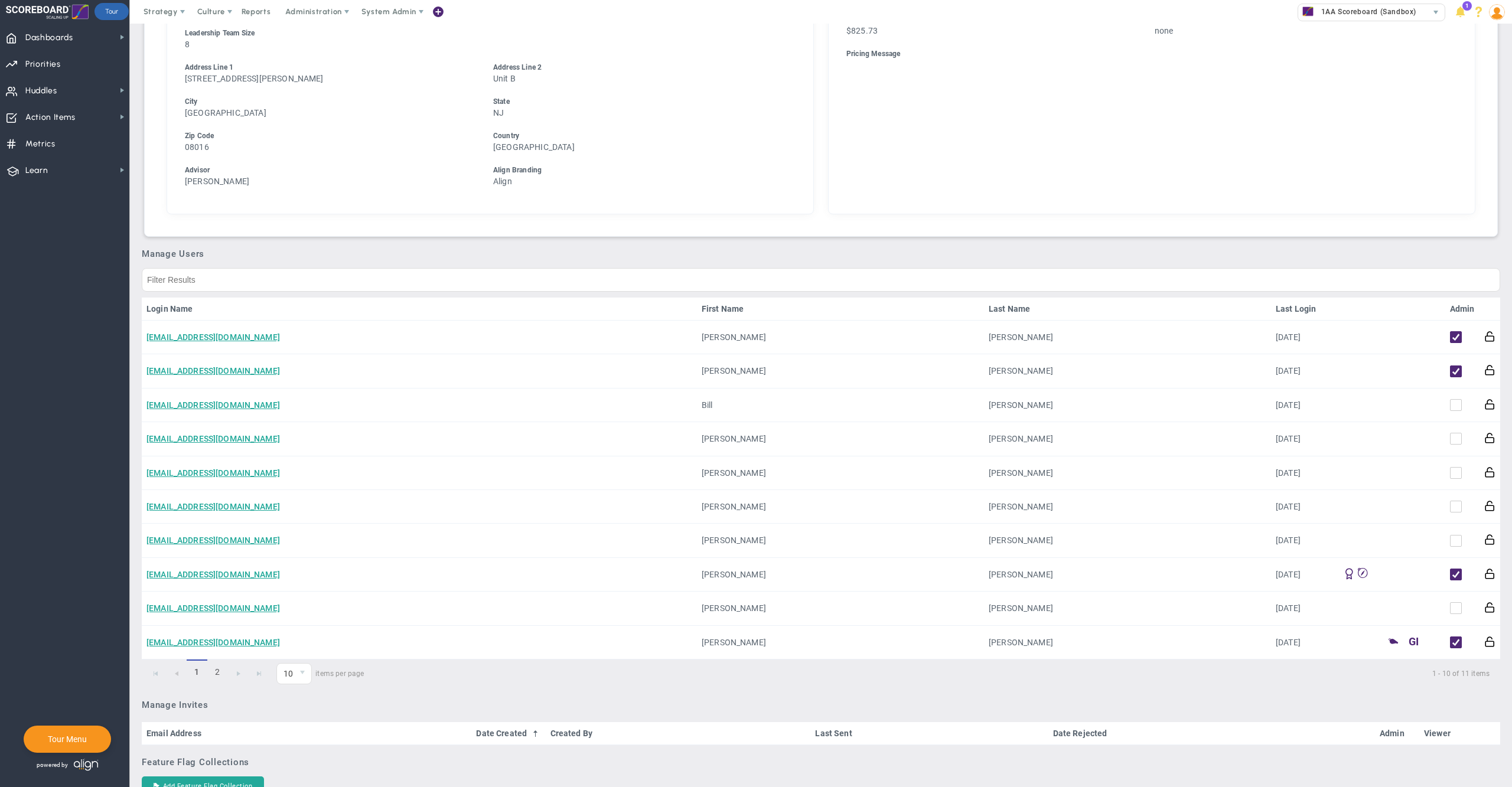
scroll to position [457, 0]
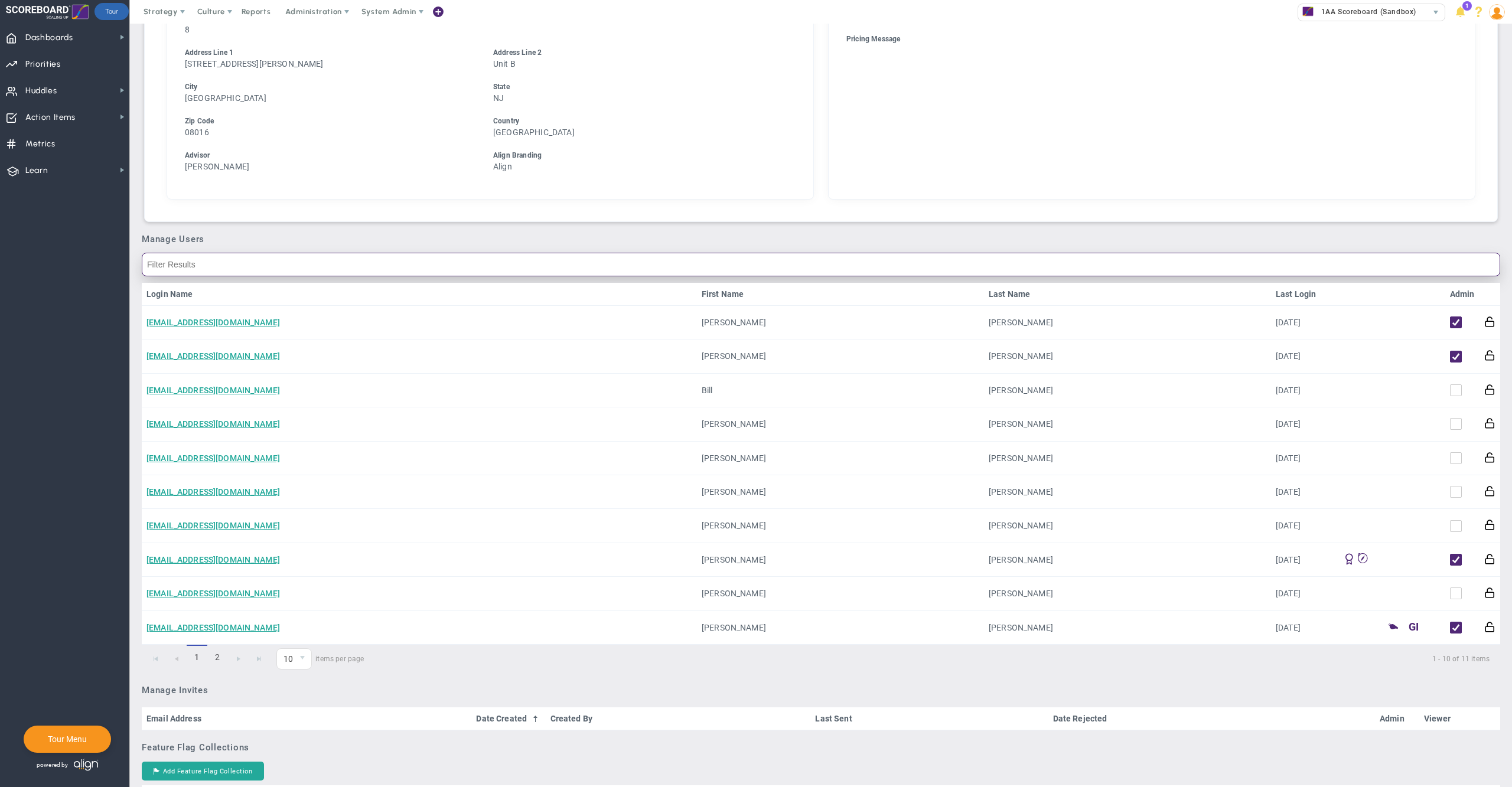
click at [506, 258] on input "text" at bounding box center [821, 265] width 1358 height 23
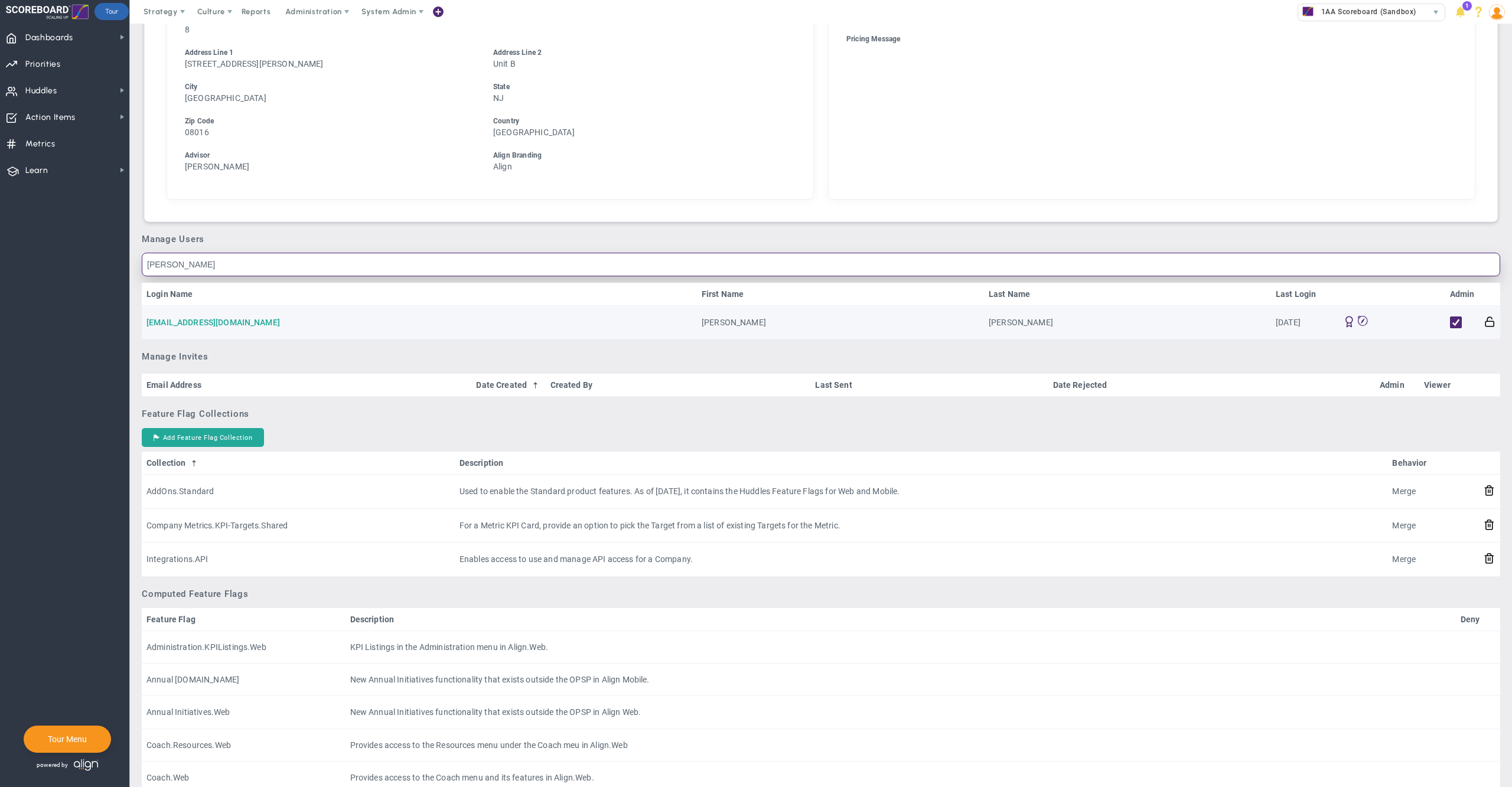
type input "jeff"
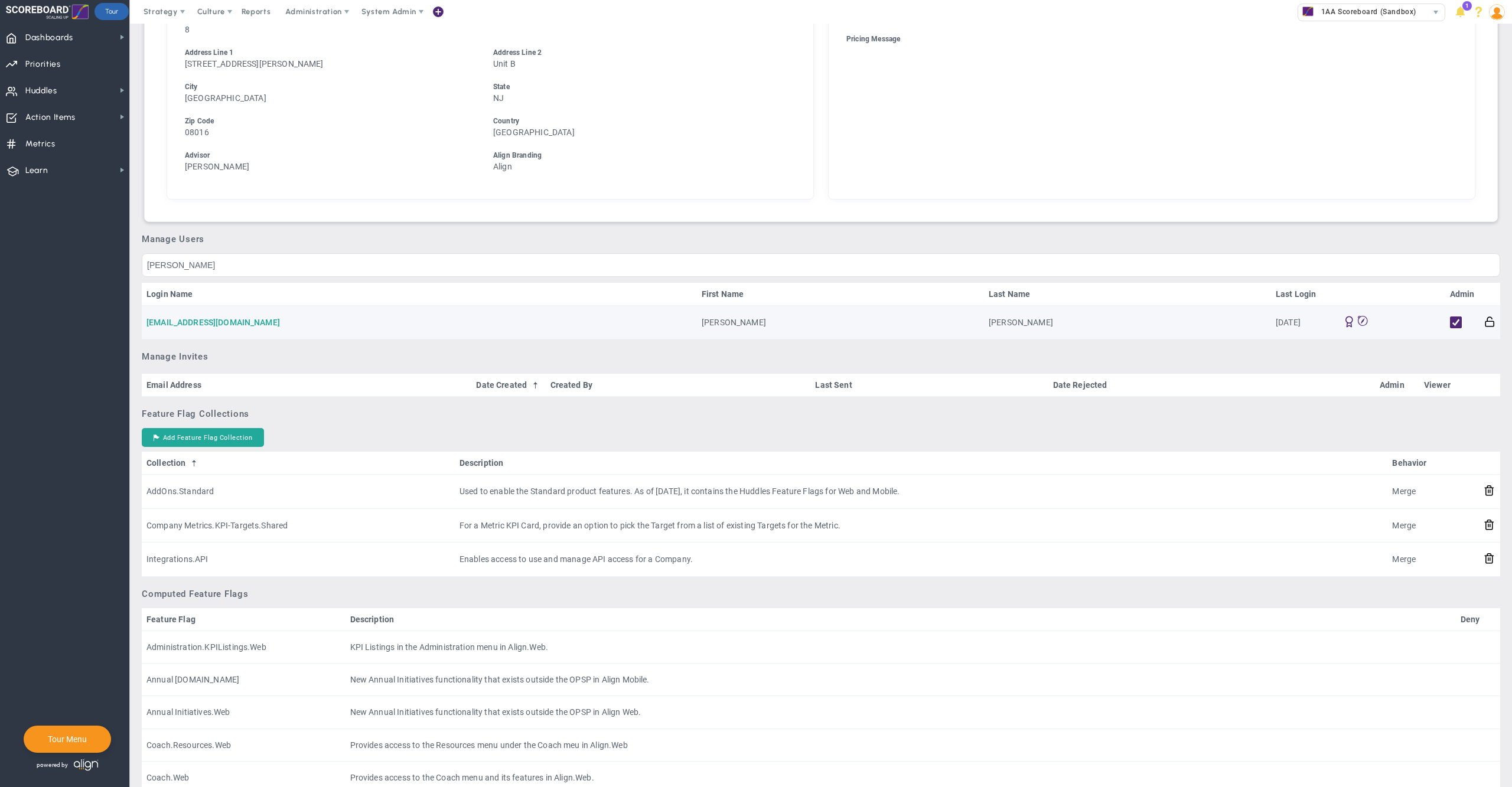
click at [216, 319] on link "jbregman@deltapaper.com" at bounding box center [213, 322] width 133 height 10
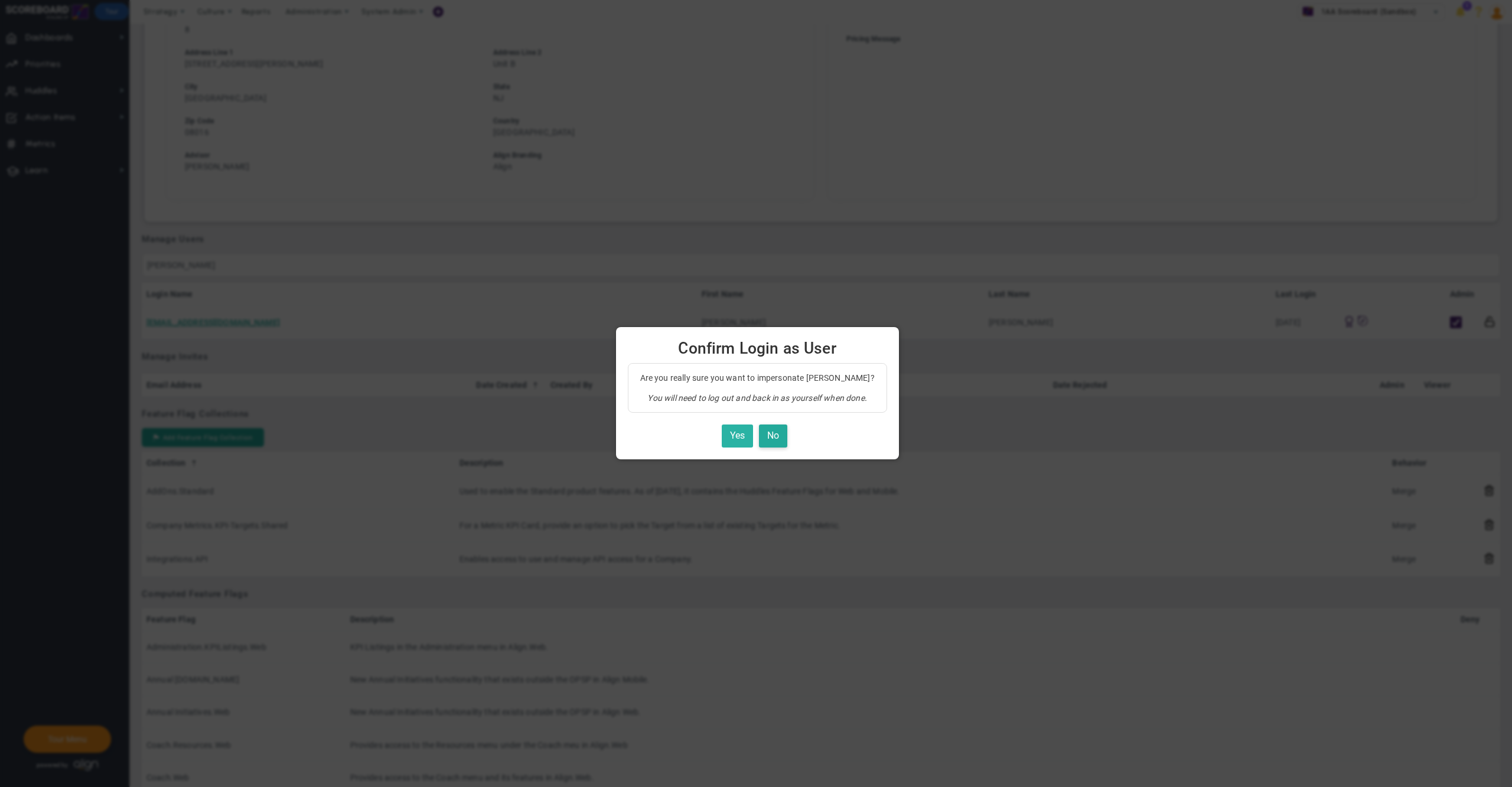
click at [722, 446] on button "Yes" at bounding box center [738, 436] width 31 height 23
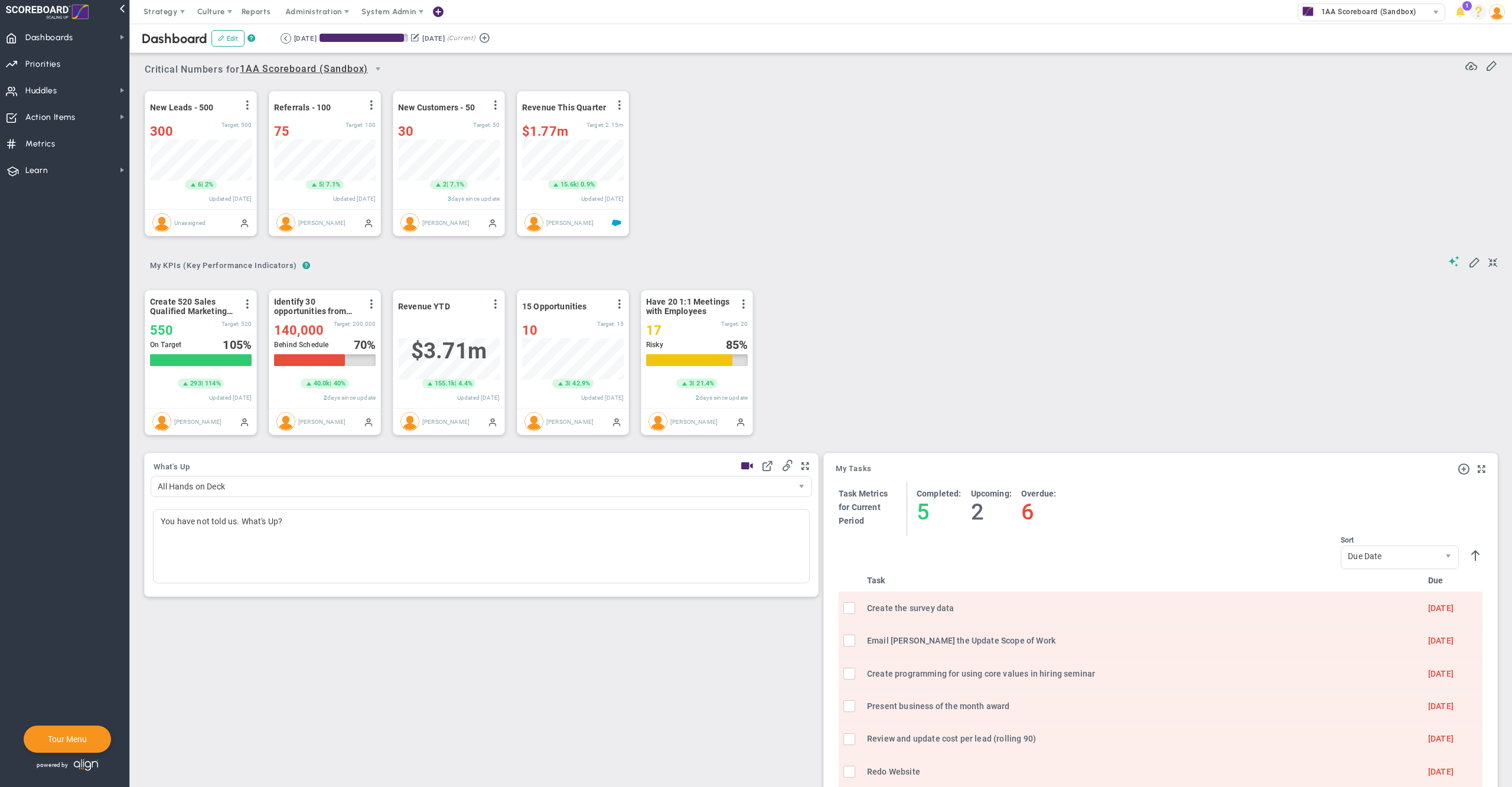
click at [1479, 13] on span at bounding box center [1478, 12] width 16 height 16
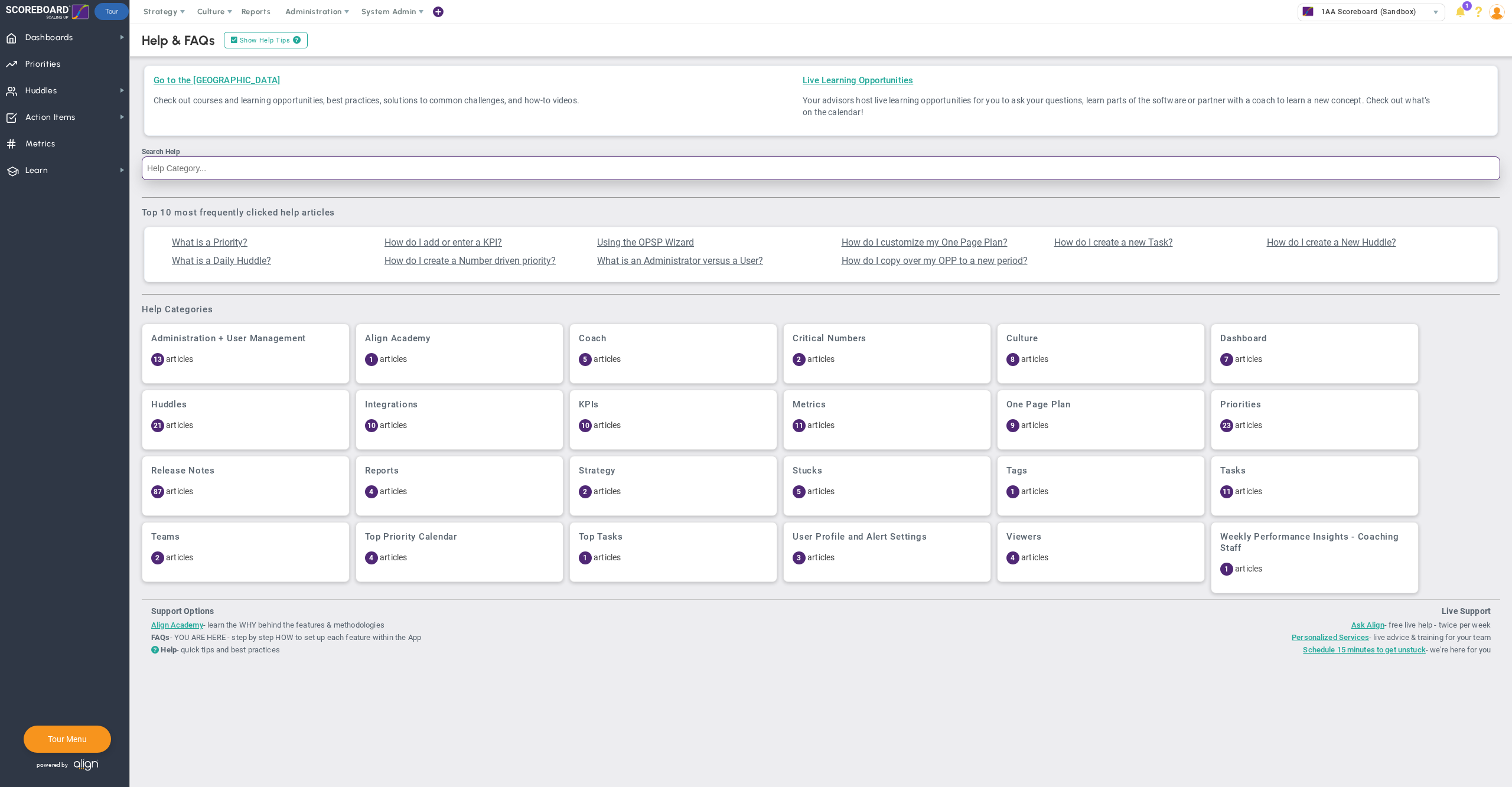
click at [452, 168] on input "Search Help" at bounding box center [821, 168] width 1358 height 23
type input "Annual"
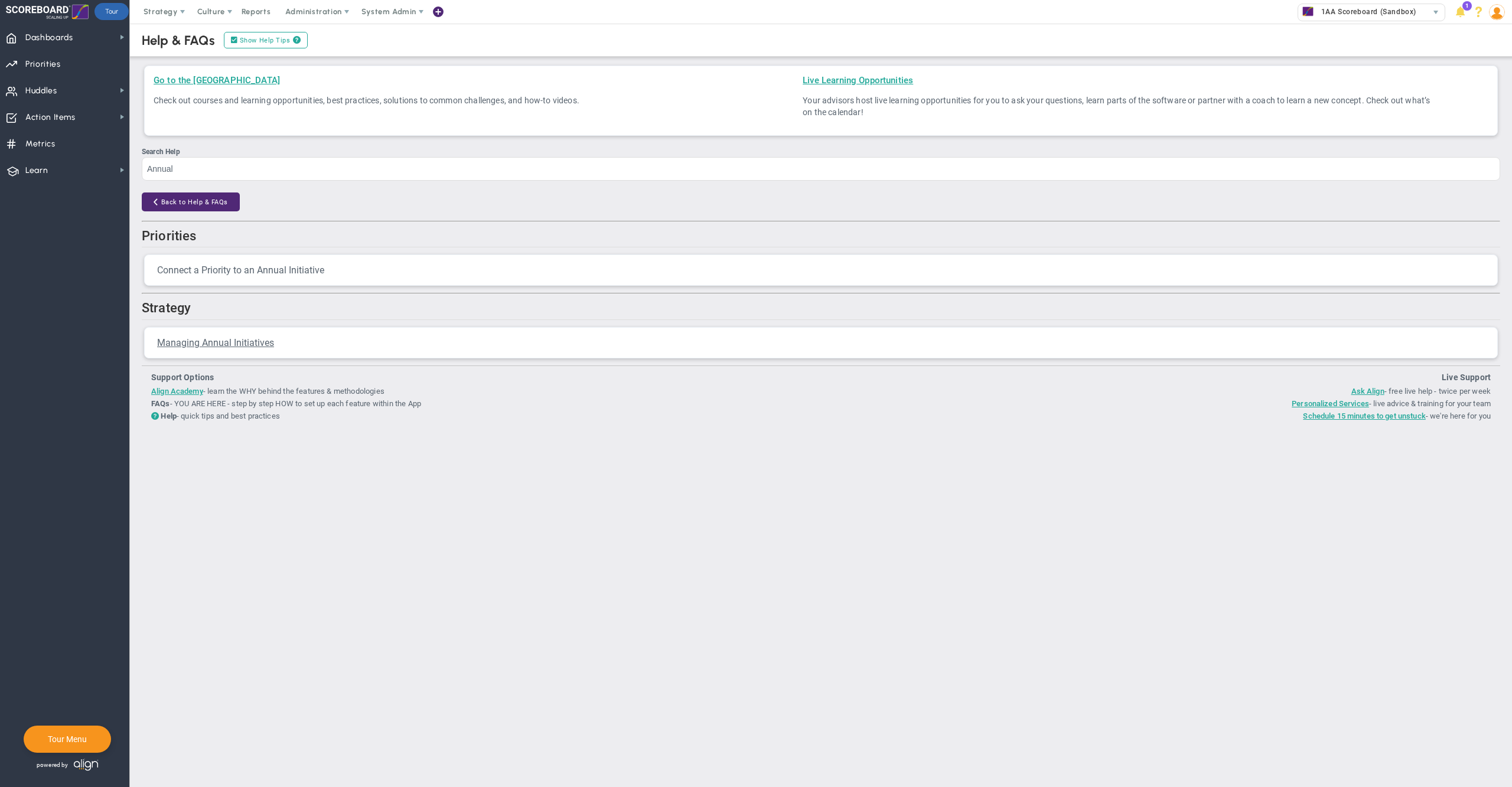
click at [289, 272] on span "Connect a Priority to an Annual Initiative" at bounding box center [240, 270] width 167 height 12
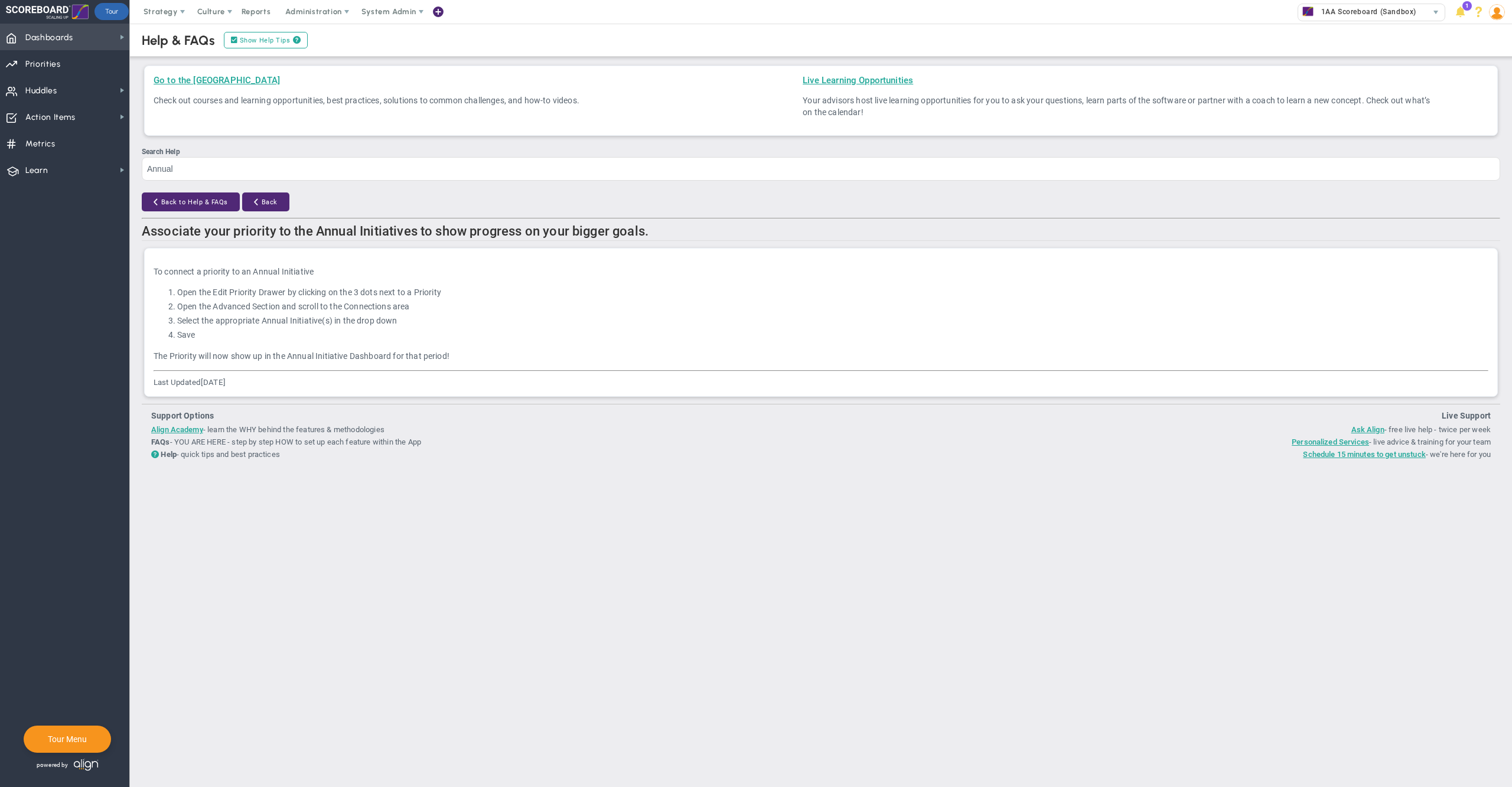
click at [70, 48] on span "Dashboards" at bounding box center [49, 37] width 48 height 24
click at [388, 15] on span "System Admin" at bounding box center [388, 11] width 54 height 9
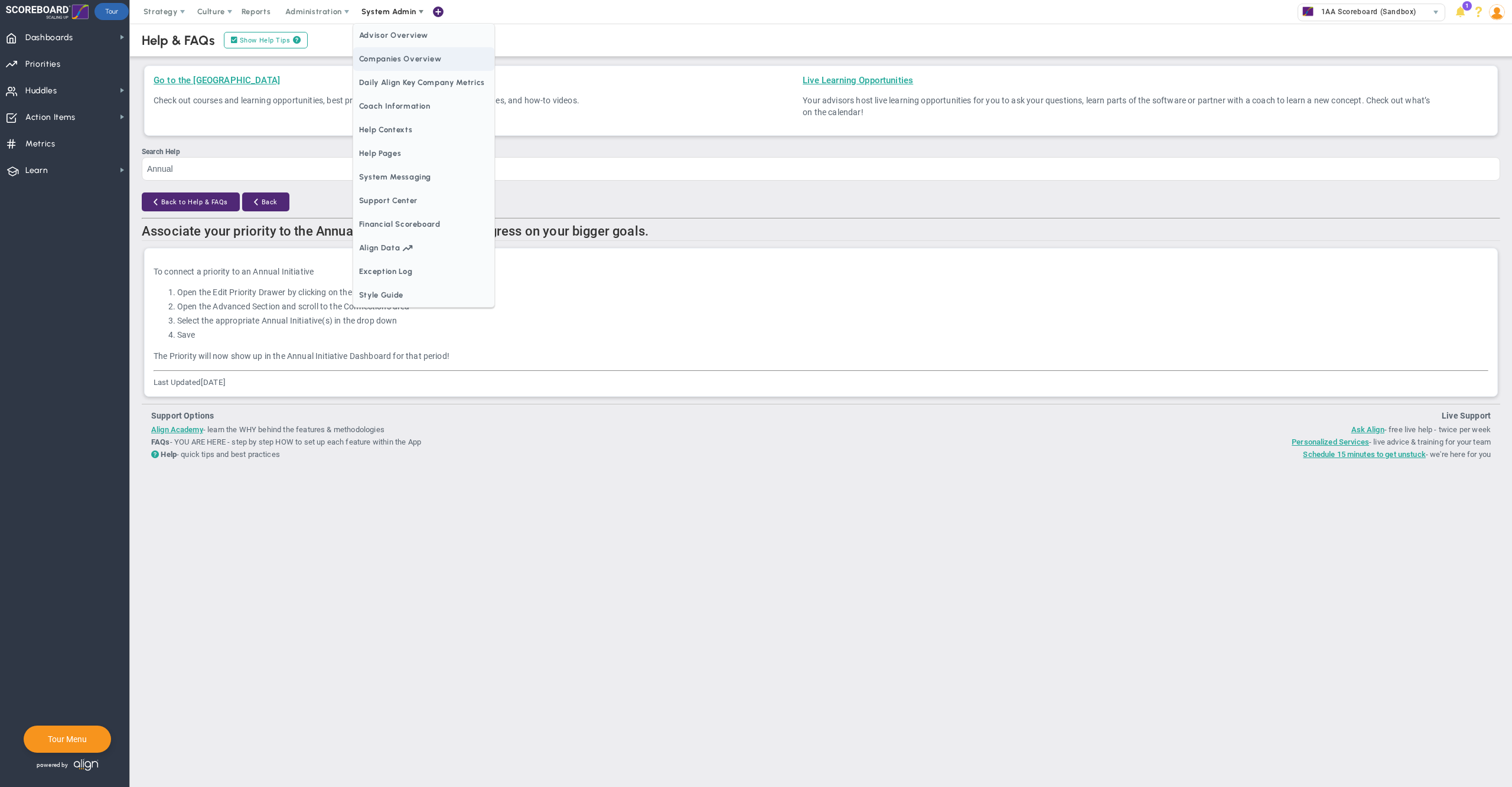
click at [405, 52] on span "Companies Overview" at bounding box center [423, 59] width 141 height 23
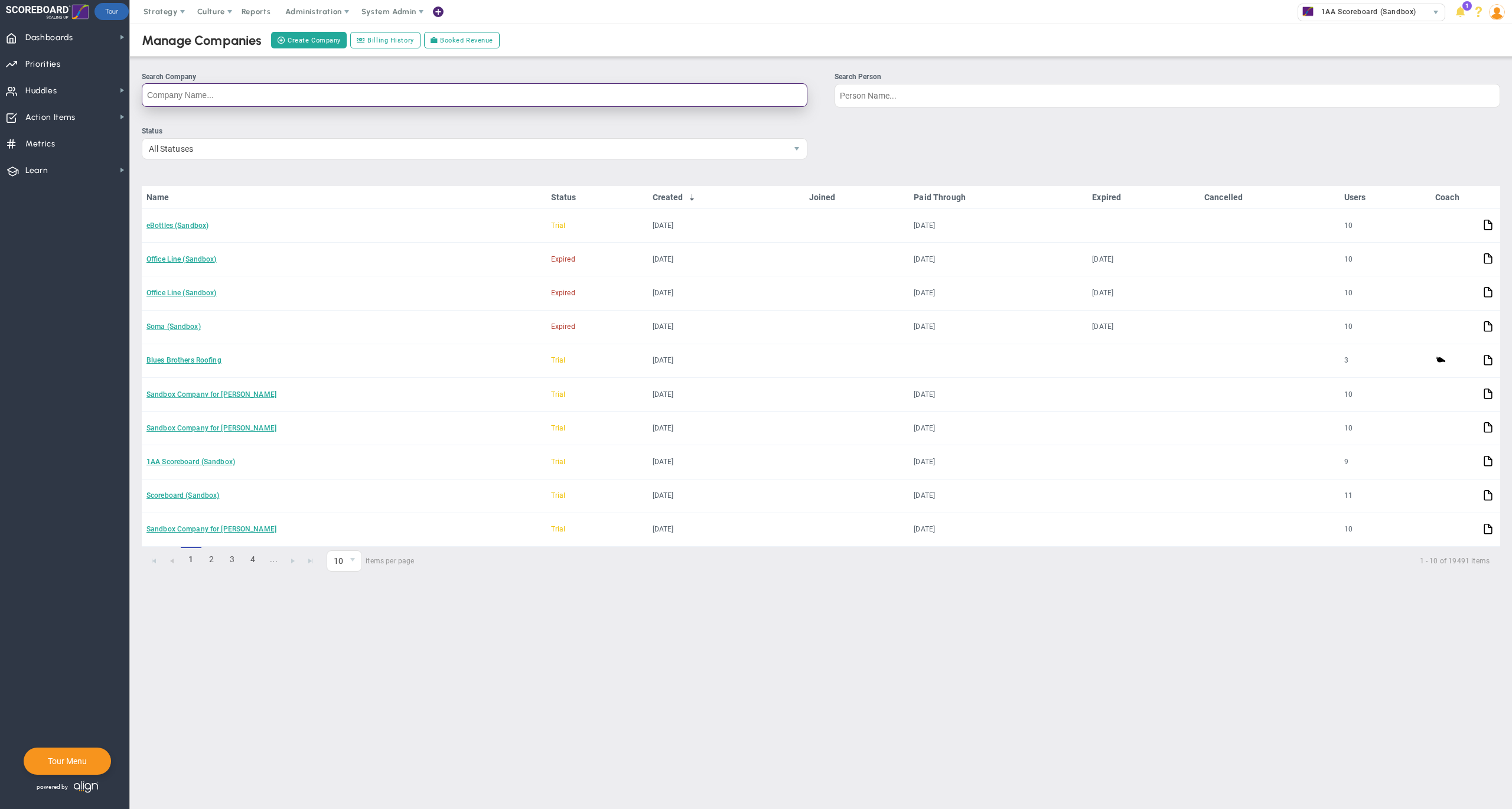
click at [642, 93] on input "Search Company" at bounding box center [475, 95] width 666 height 23
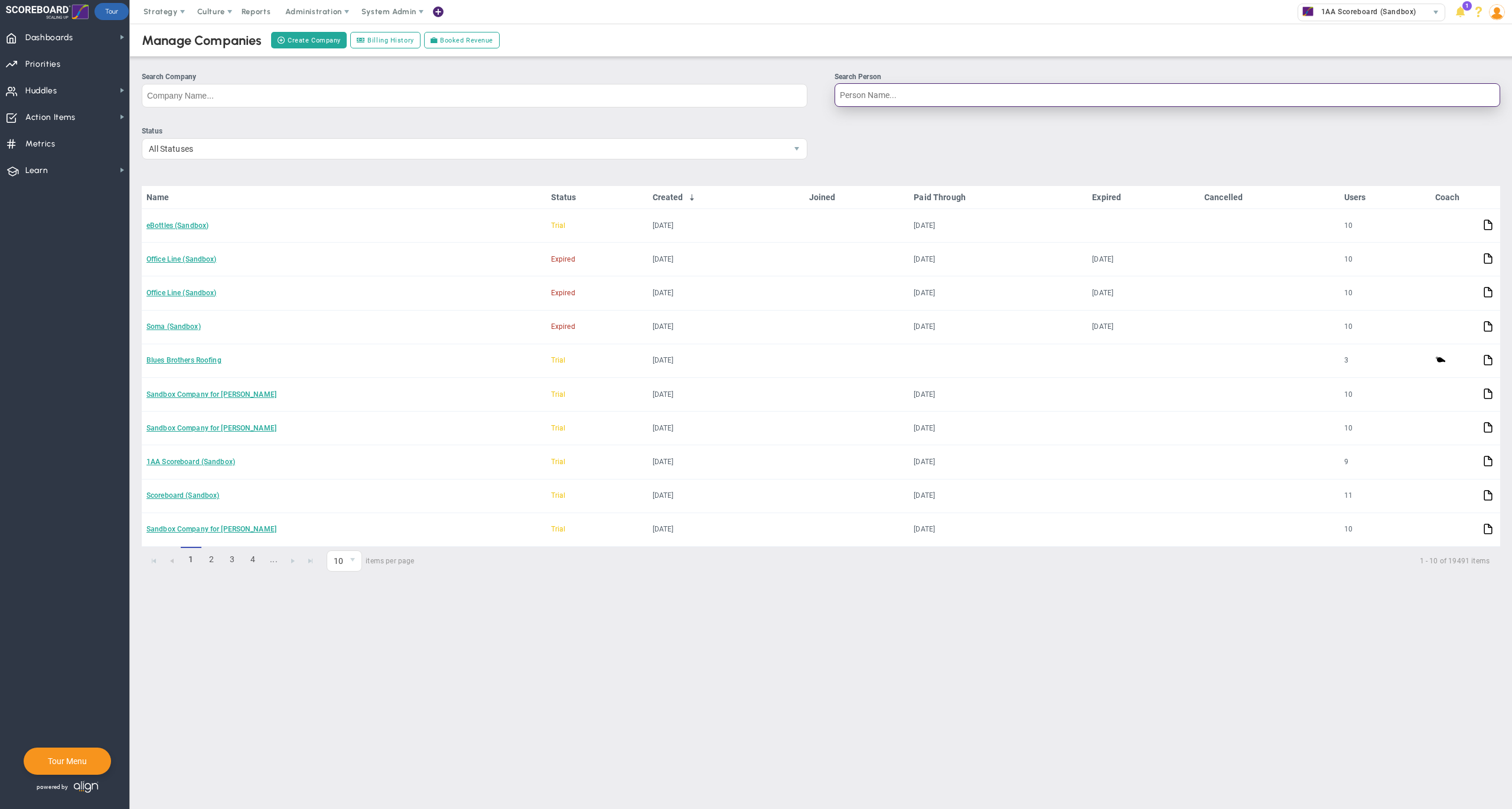
click at [860, 99] on input "Search Person" at bounding box center [1167, 95] width 666 height 23
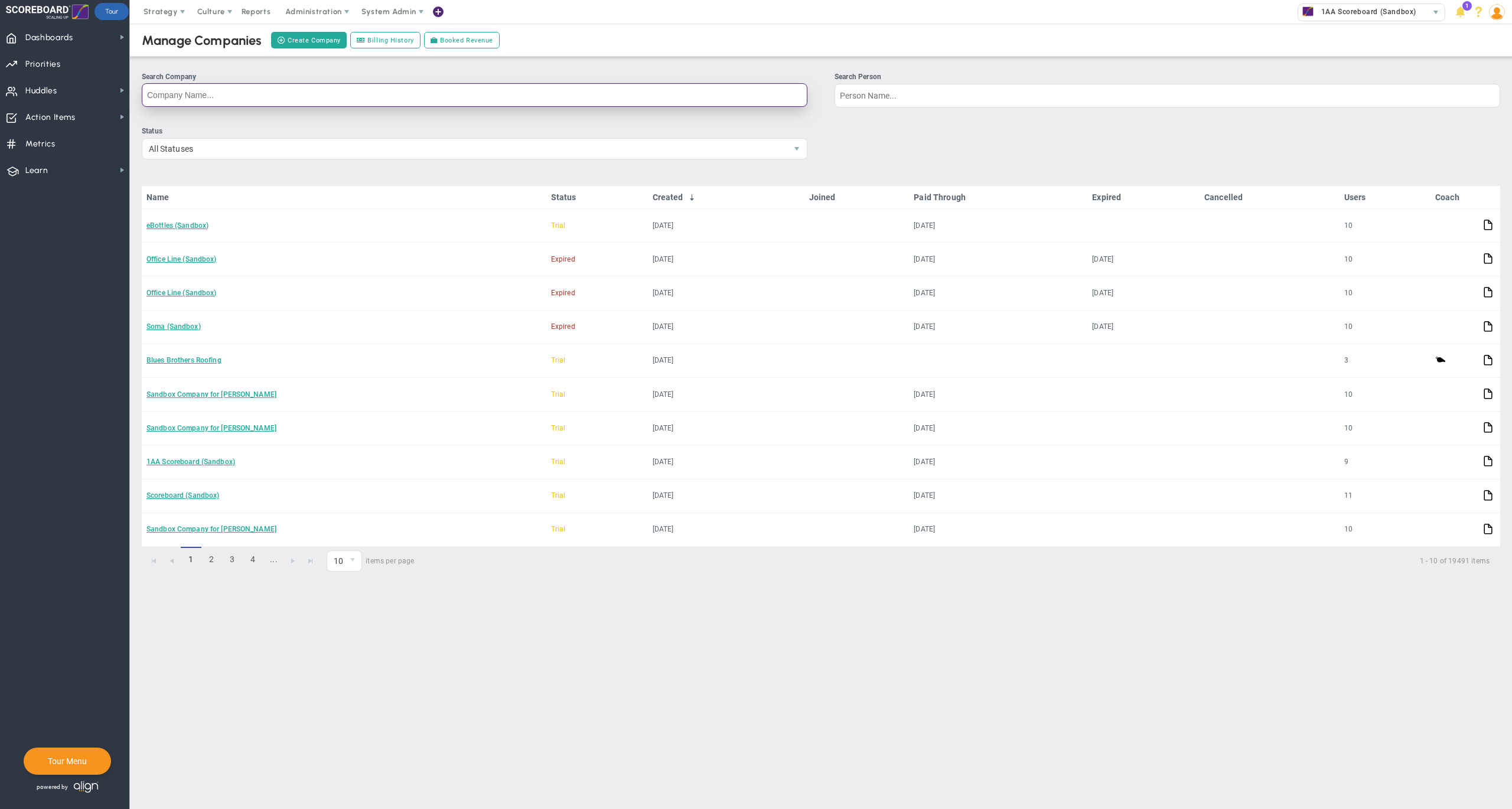
click at [759, 94] on input "Search Company" at bounding box center [475, 95] width 666 height 23
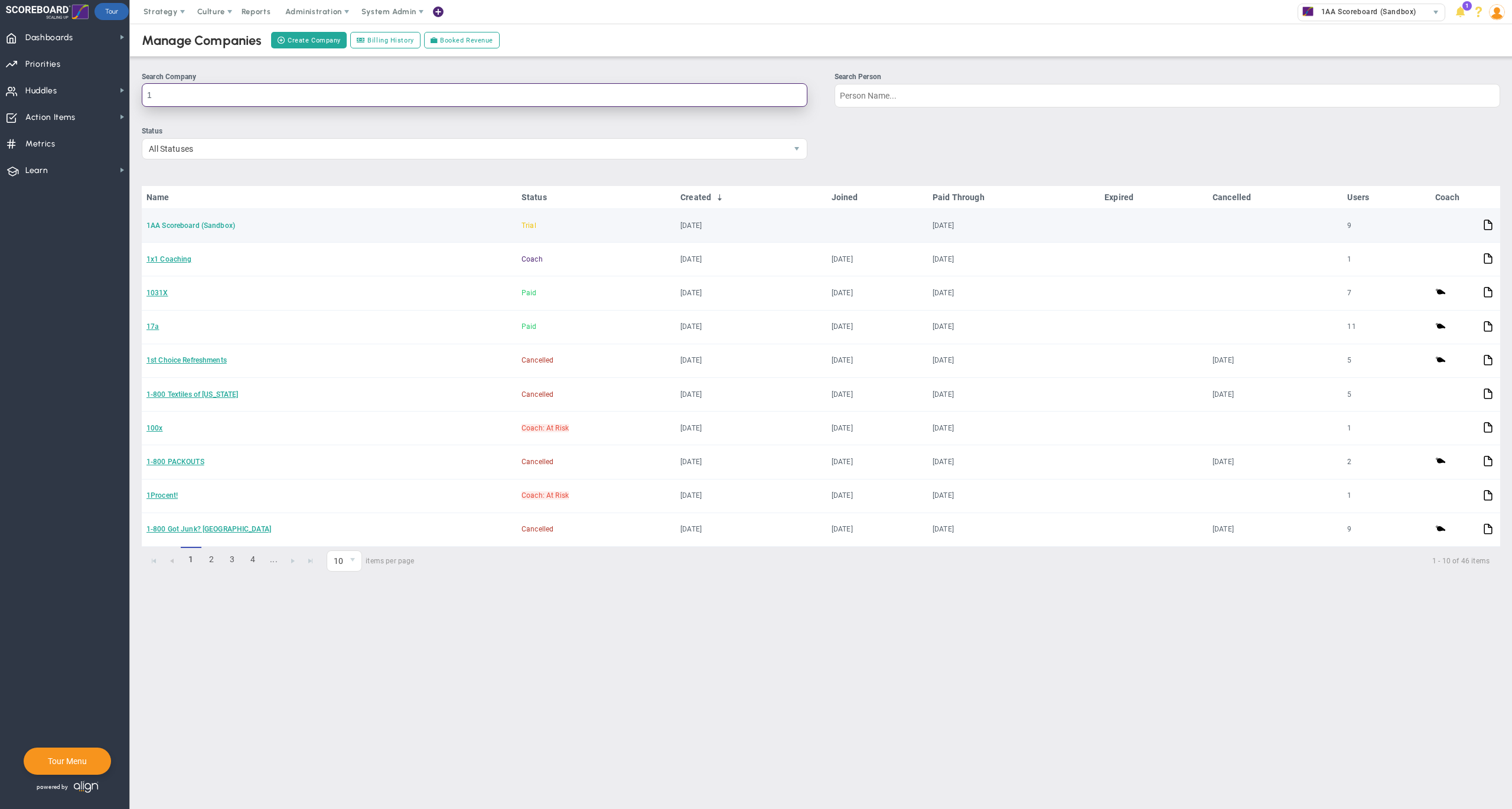
type input "1"
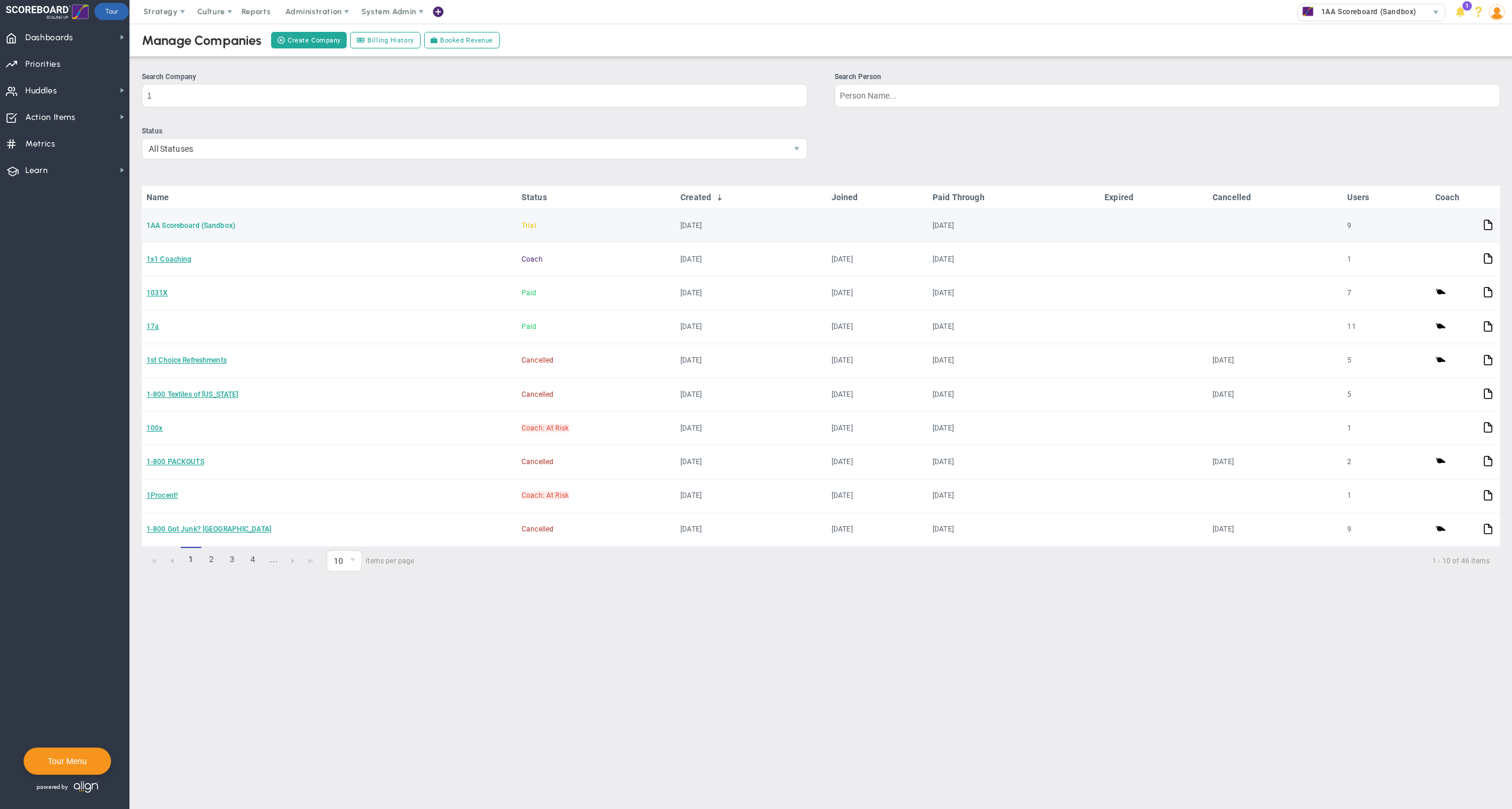
click at [196, 223] on link "1AA Scoreboard (Sandbox)" at bounding box center [191, 226] width 89 height 8
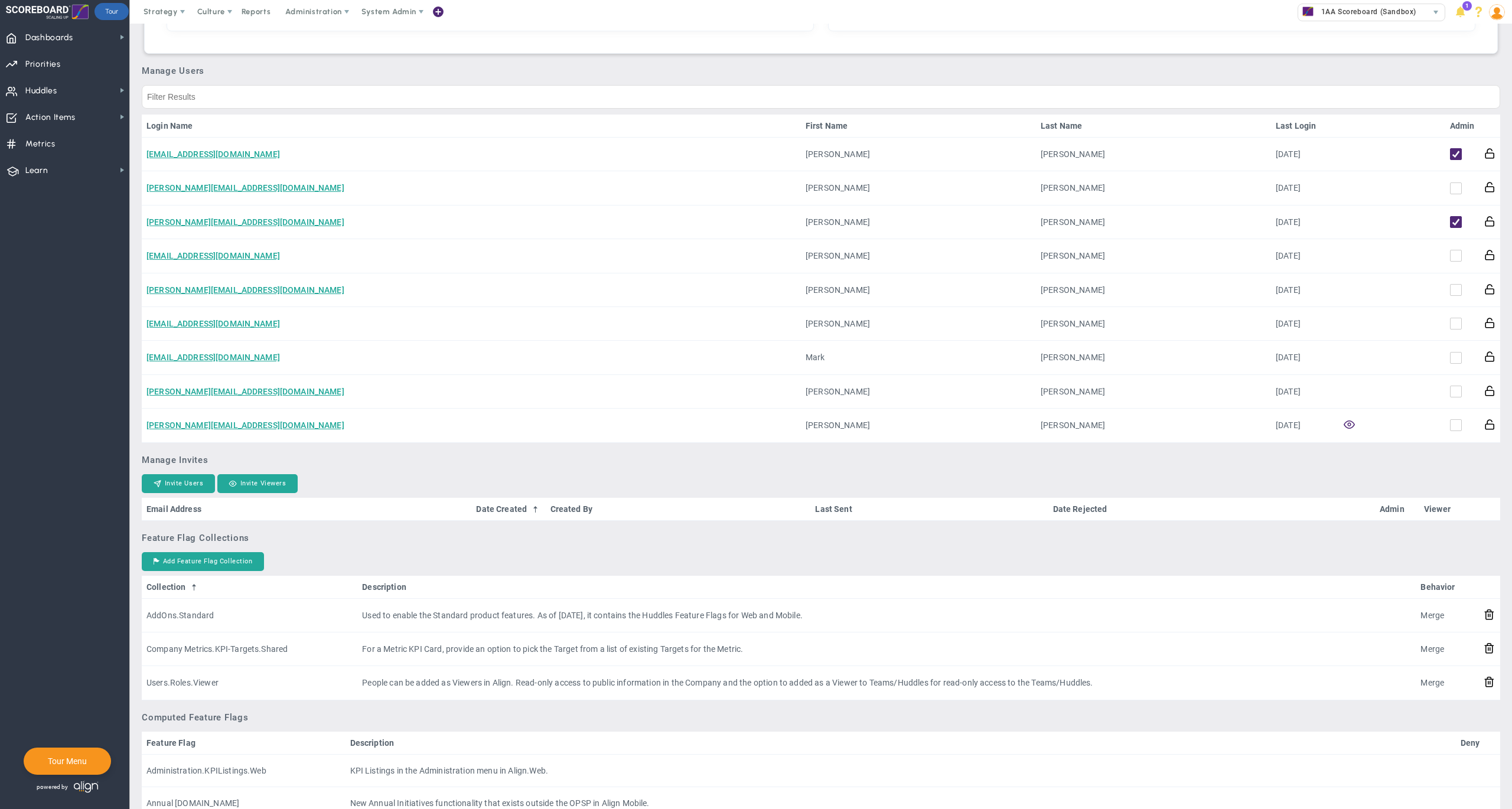
scroll to position [478, 0]
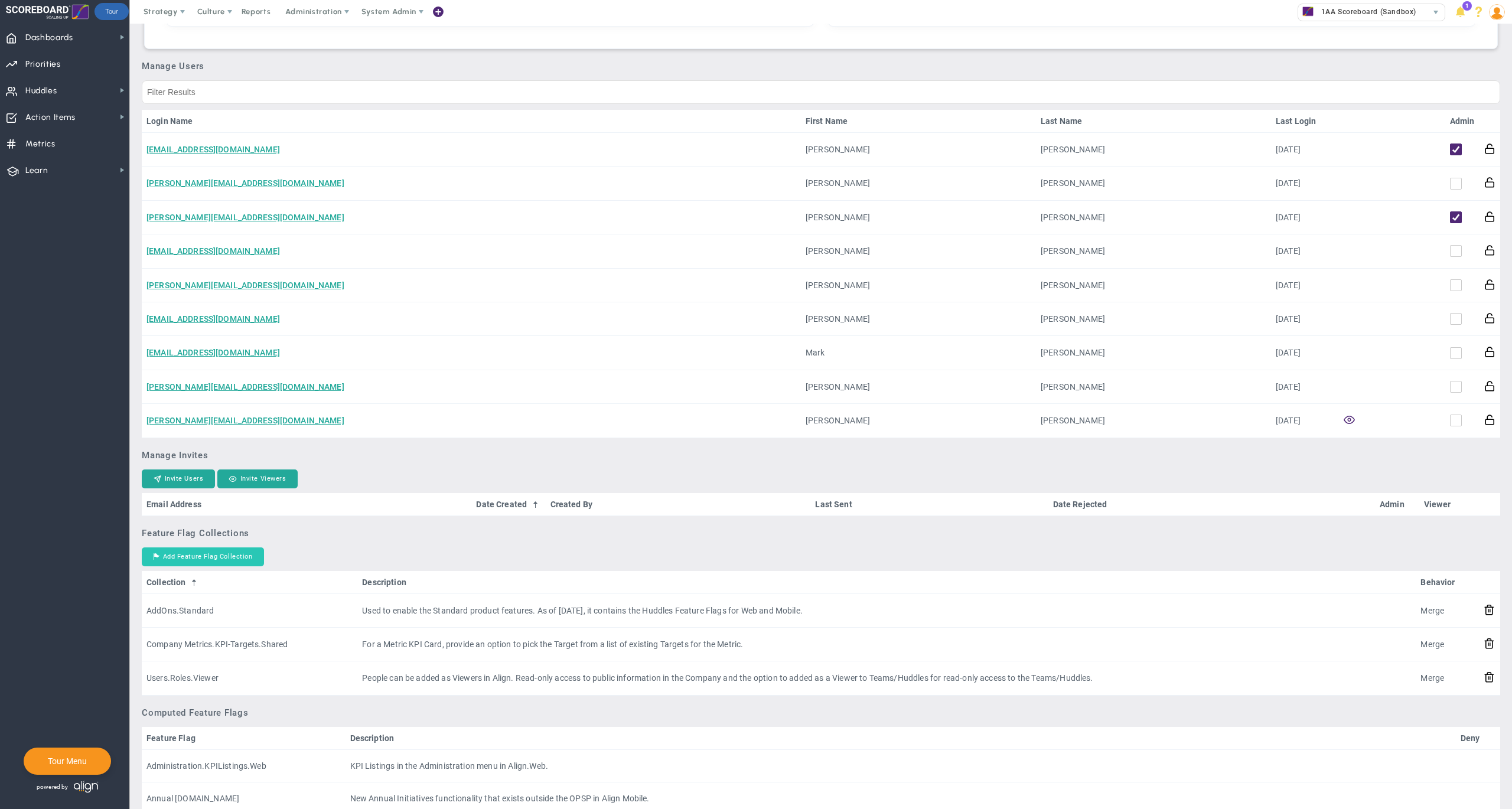
click at [175, 559] on button "Add Feature Flag Collection" at bounding box center [203, 557] width 123 height 18
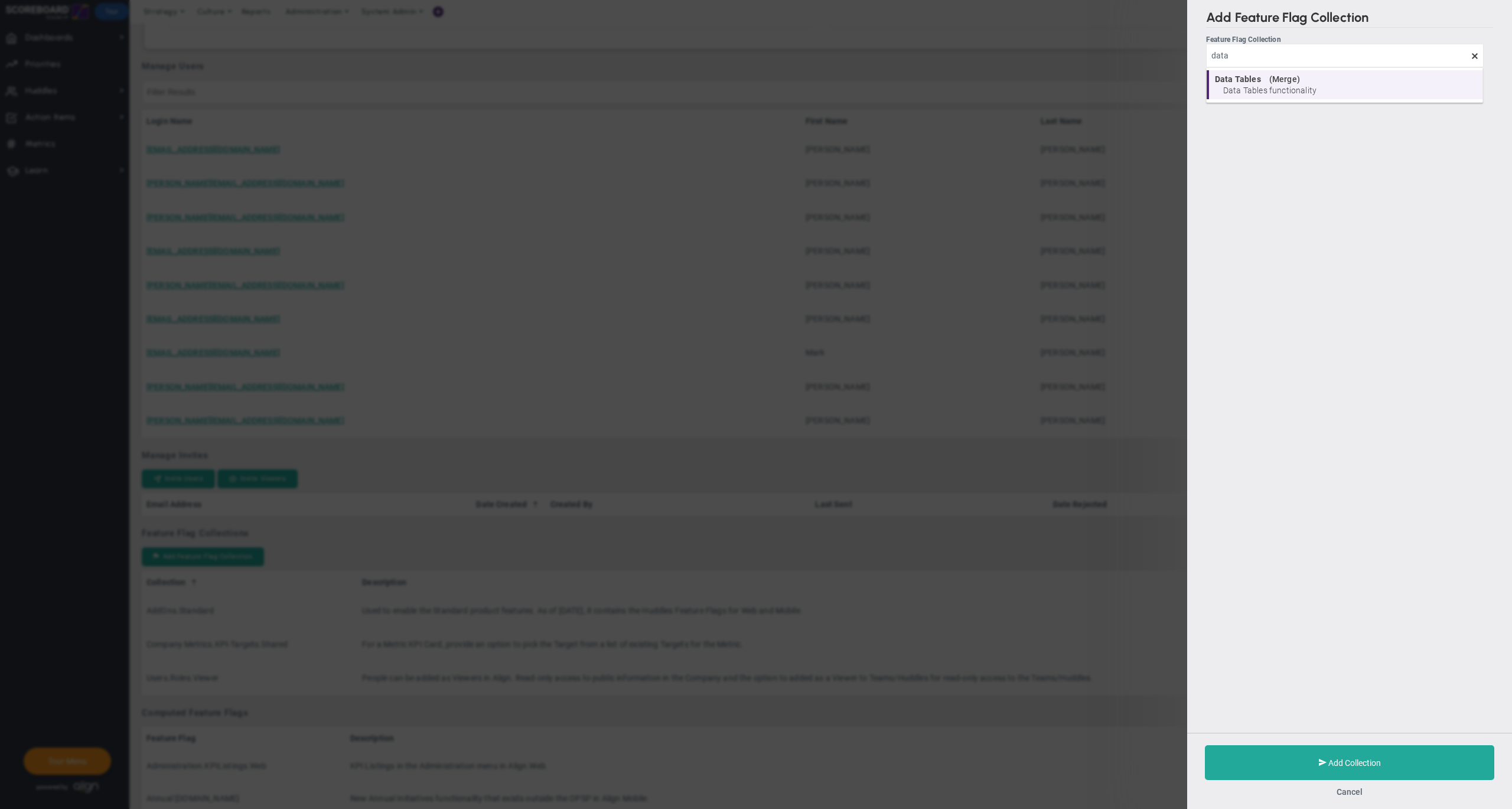
click at [1281, 92] on span "Data Tables functionality" at bounding box center [1350, 91] width 253 height 8
type input "Data Tables"
click at [1250, 764] on button "Add Collection" at bounding box center [1349, 763] width 289 height 35
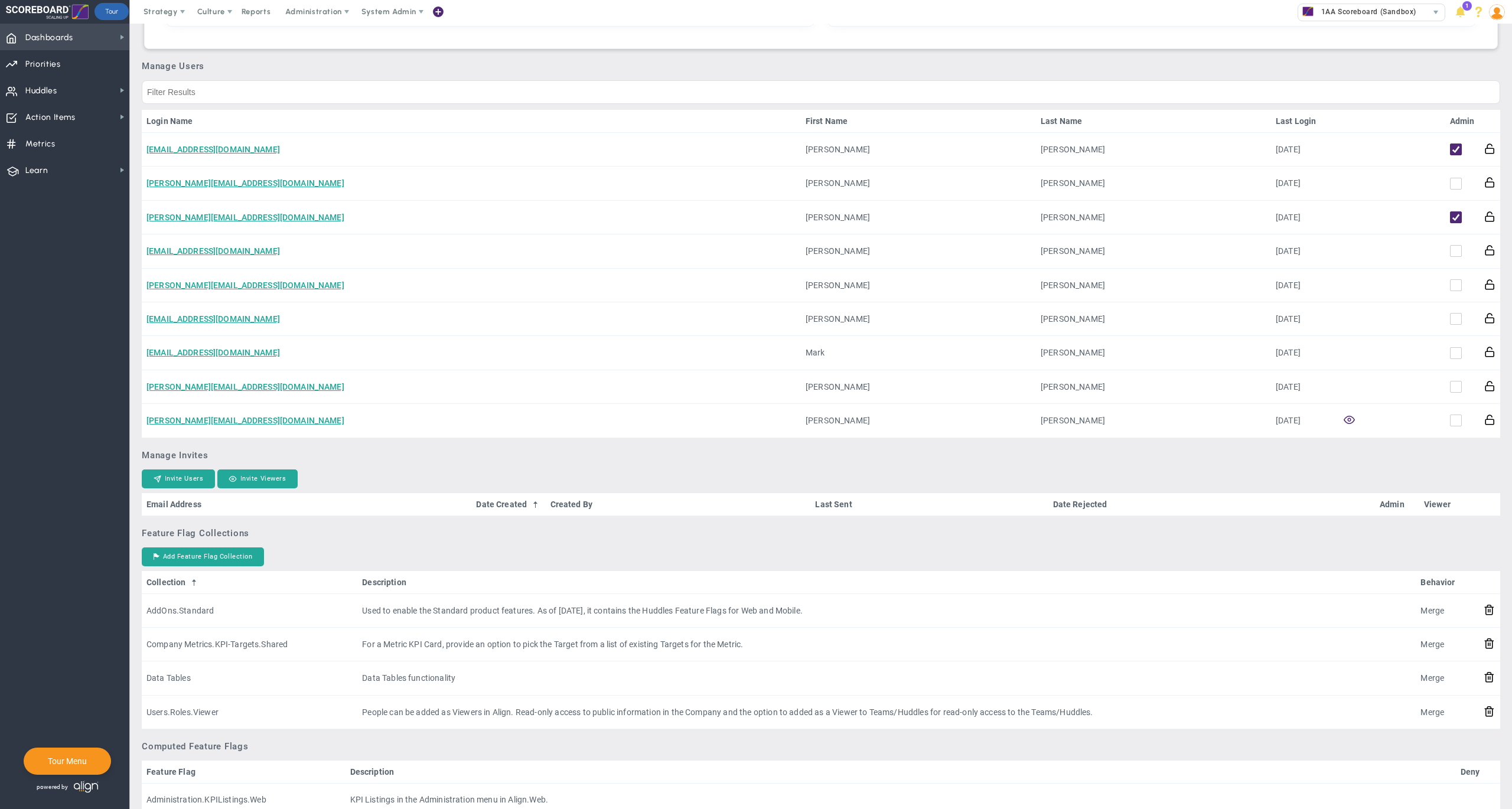
click at [71, 43] on span "Dashboards" at bounding box center [49, 37] width 48 height 24
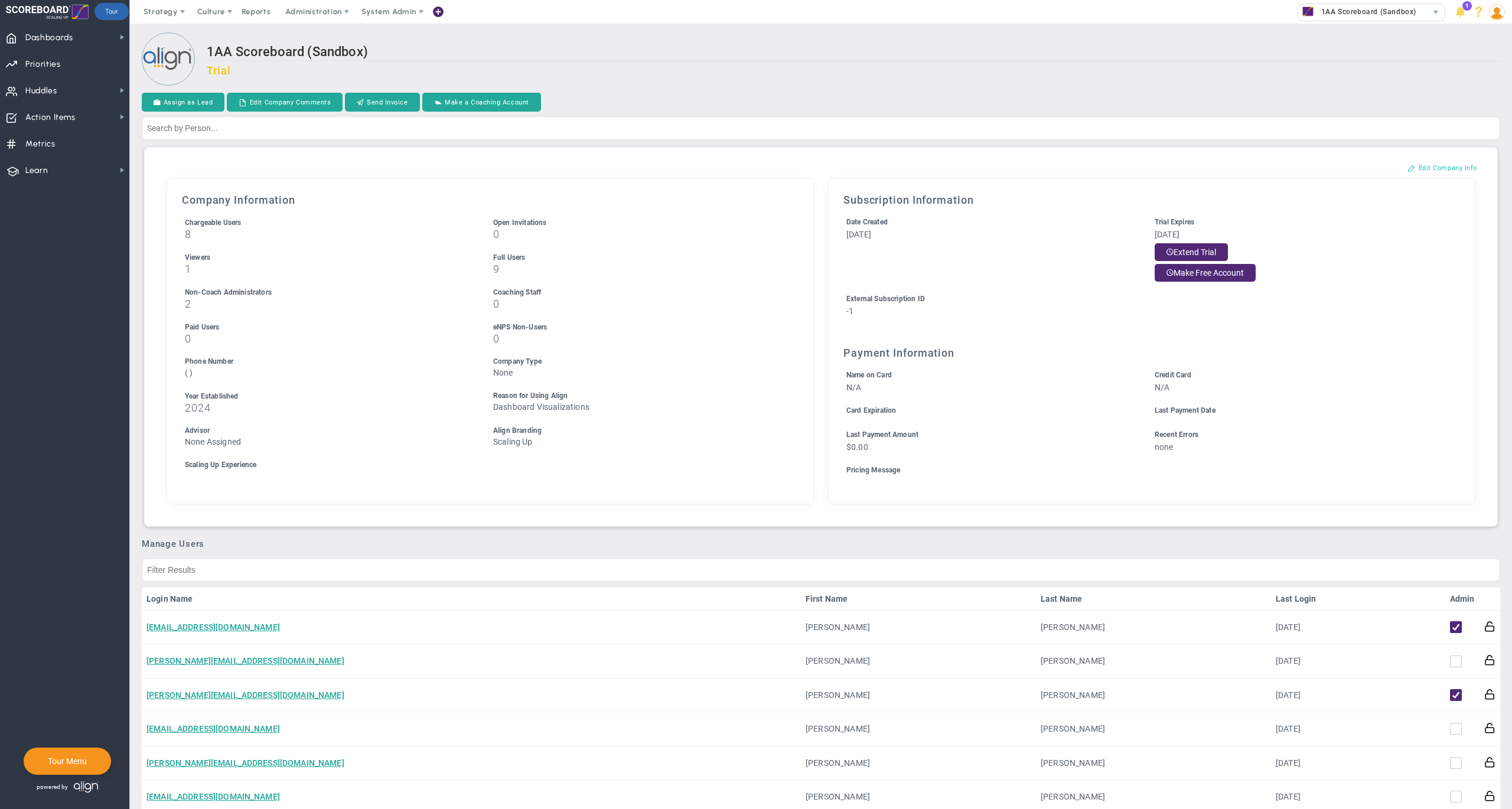
click at [1425, 169] on button "Edit Company Info" at bounding box center [1442, 167] width 93 height 18
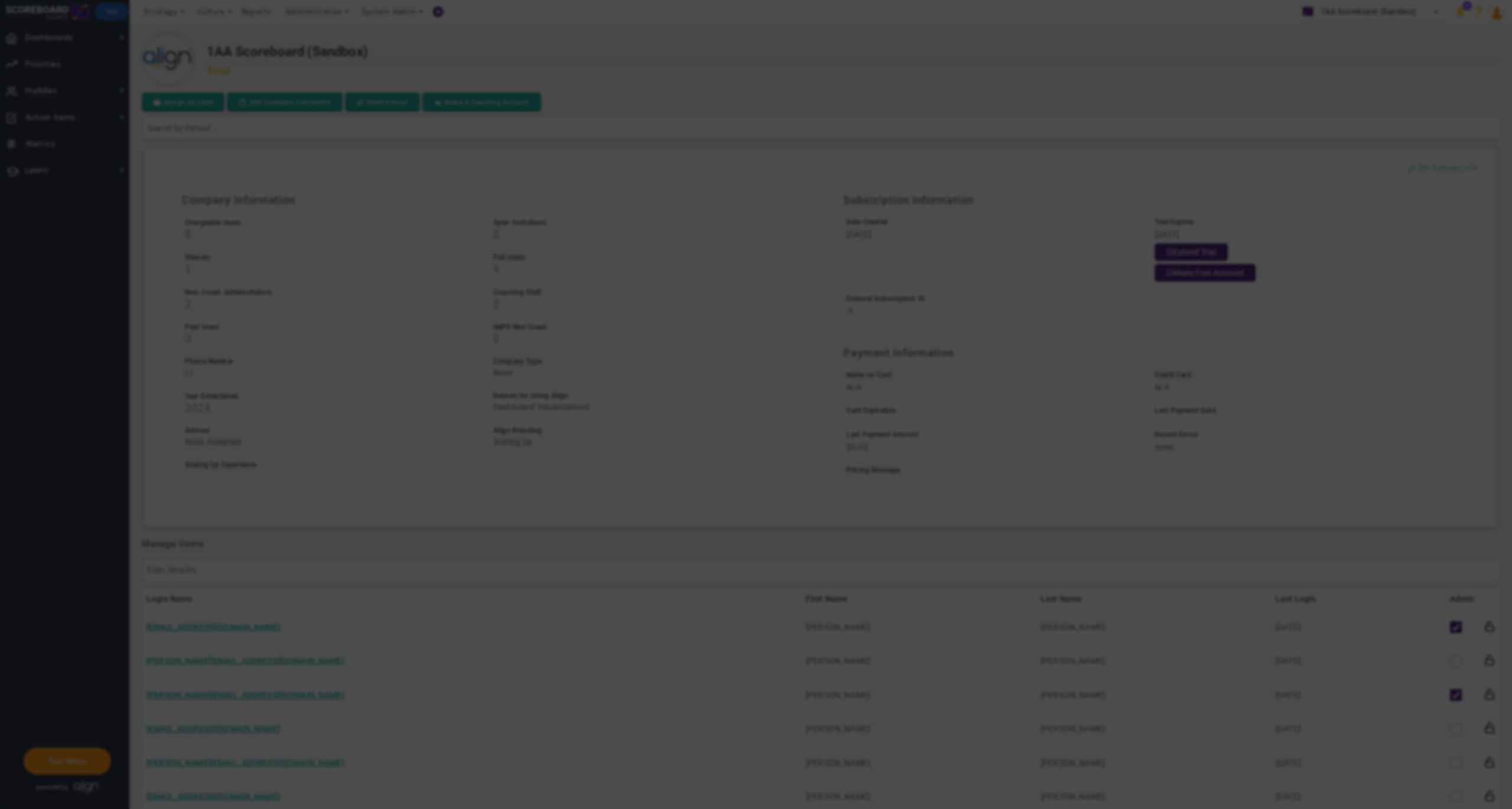
checkbox input "false"
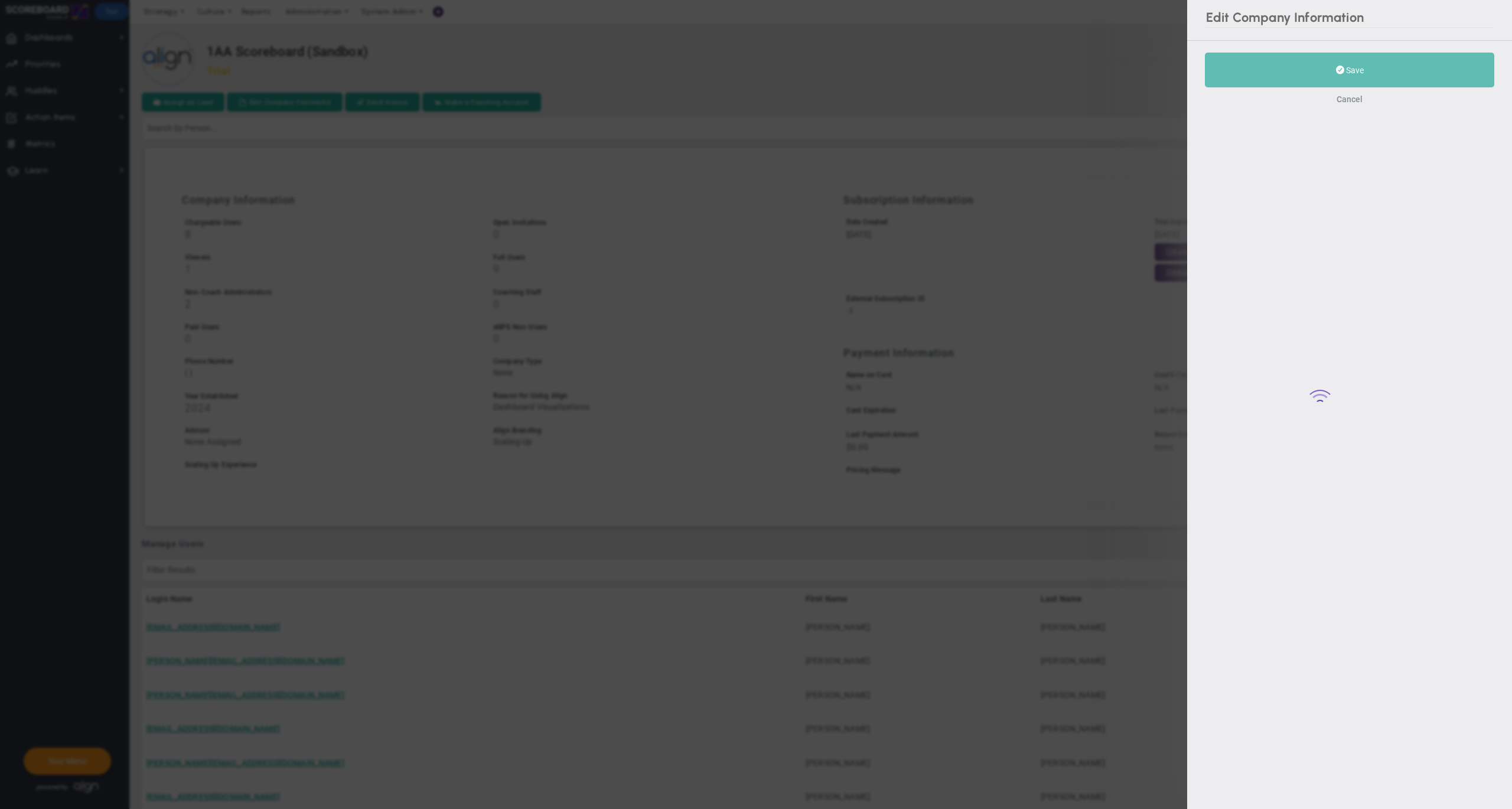
type input "-1"
type input "2024"
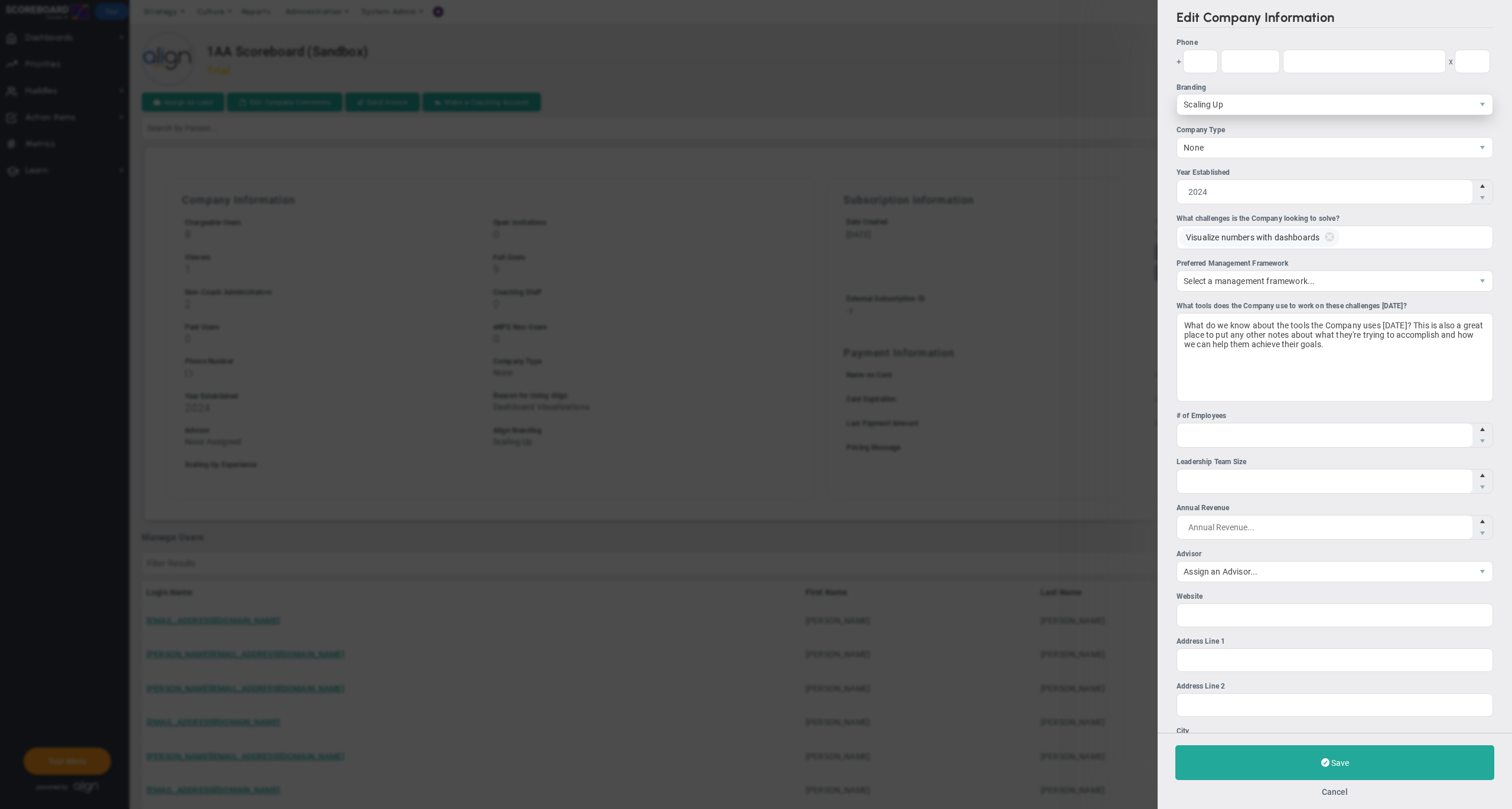
click at [1245, 99] on span "Scaling Up" at bounding box center [1323, 104] width 295 height 20
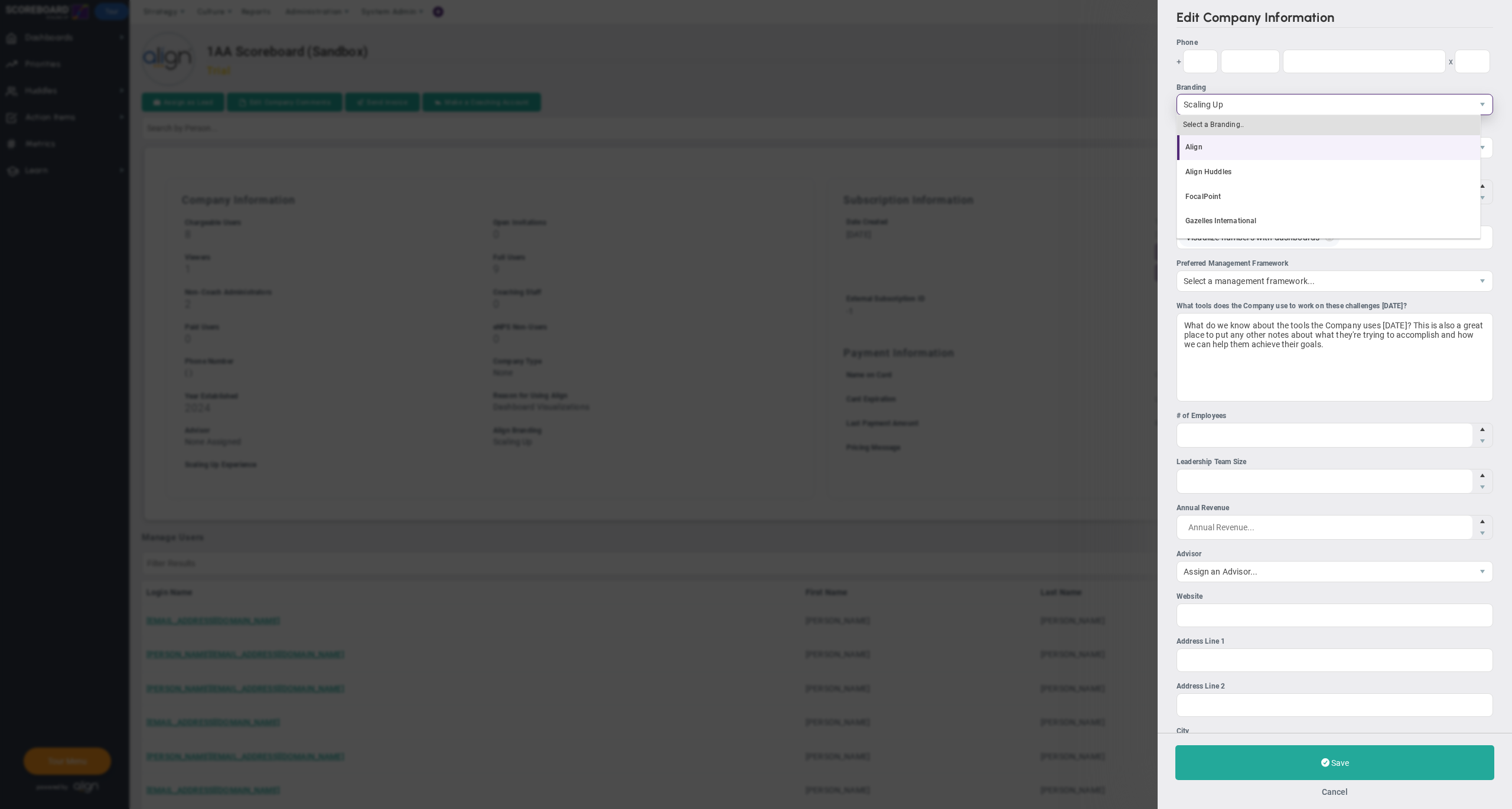
click at [1236, 145] on li "Align" at bounding box center [1327, 147] width 303 height 24
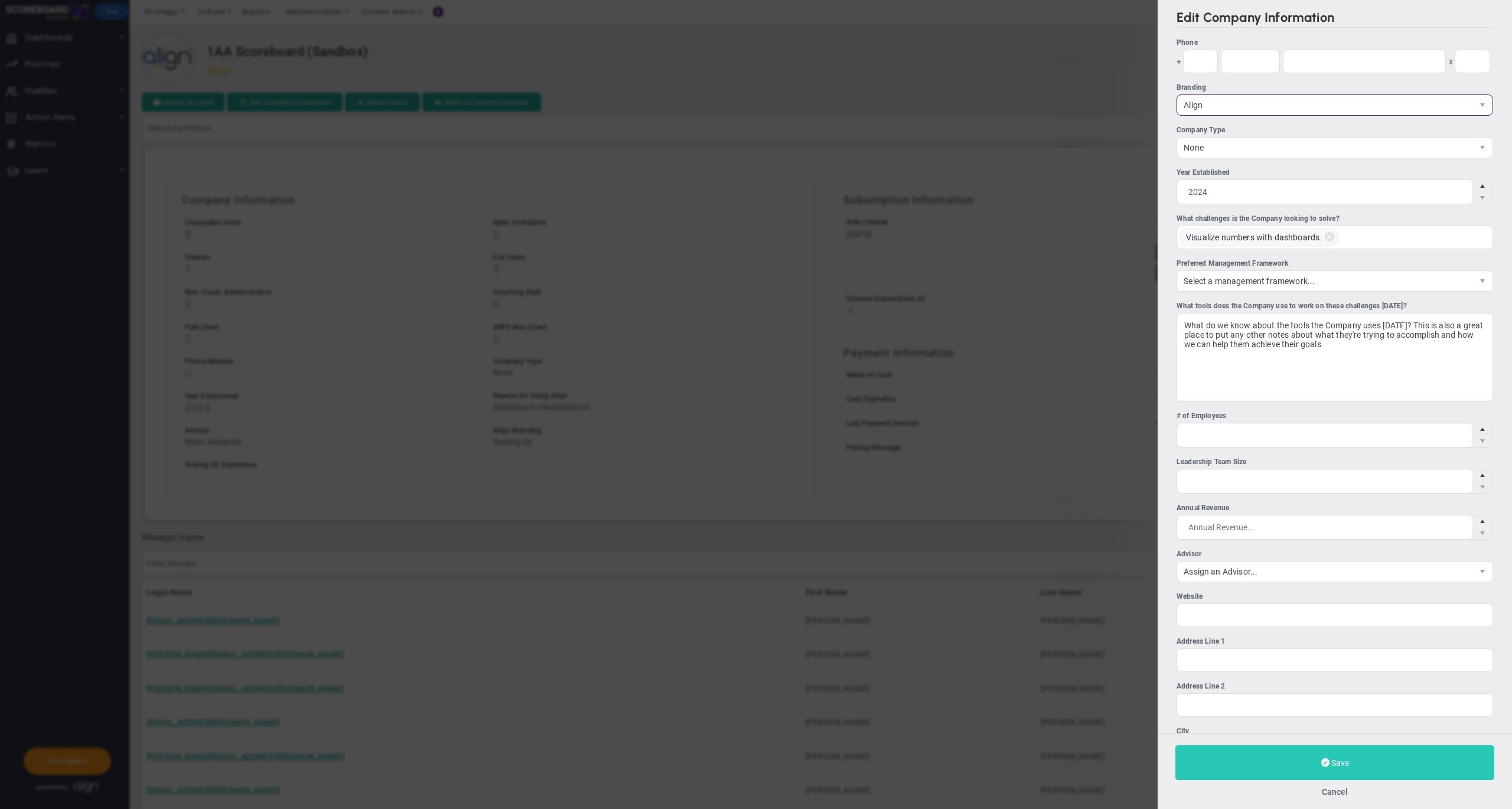
click at [1228, 755] on button "Save" at bounding box center [1335, 763] width 319 height 35
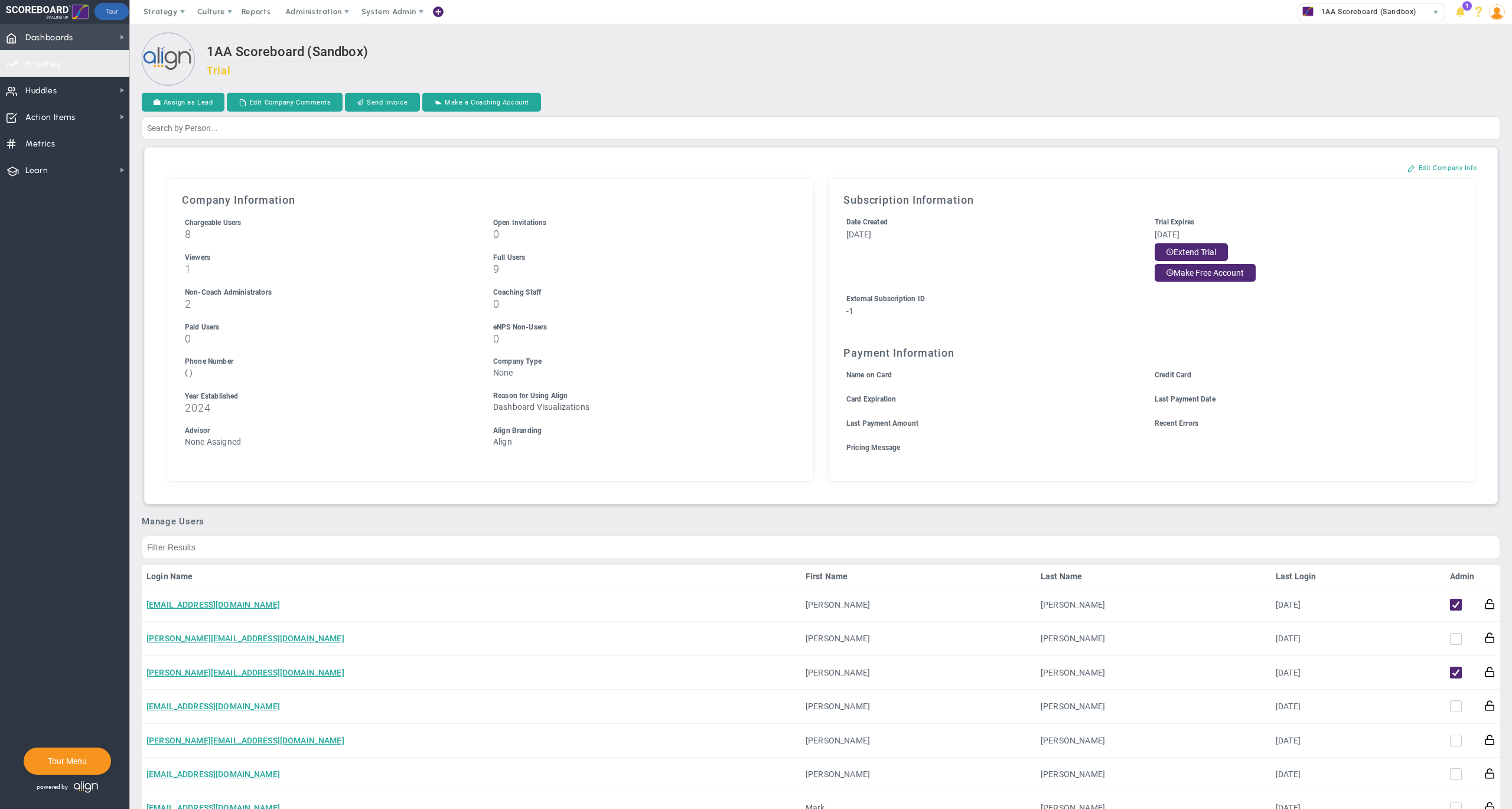
click at [79, 29] on span "Dashboards Dashboards" at bounding box center [64, 36] width 129 height 26
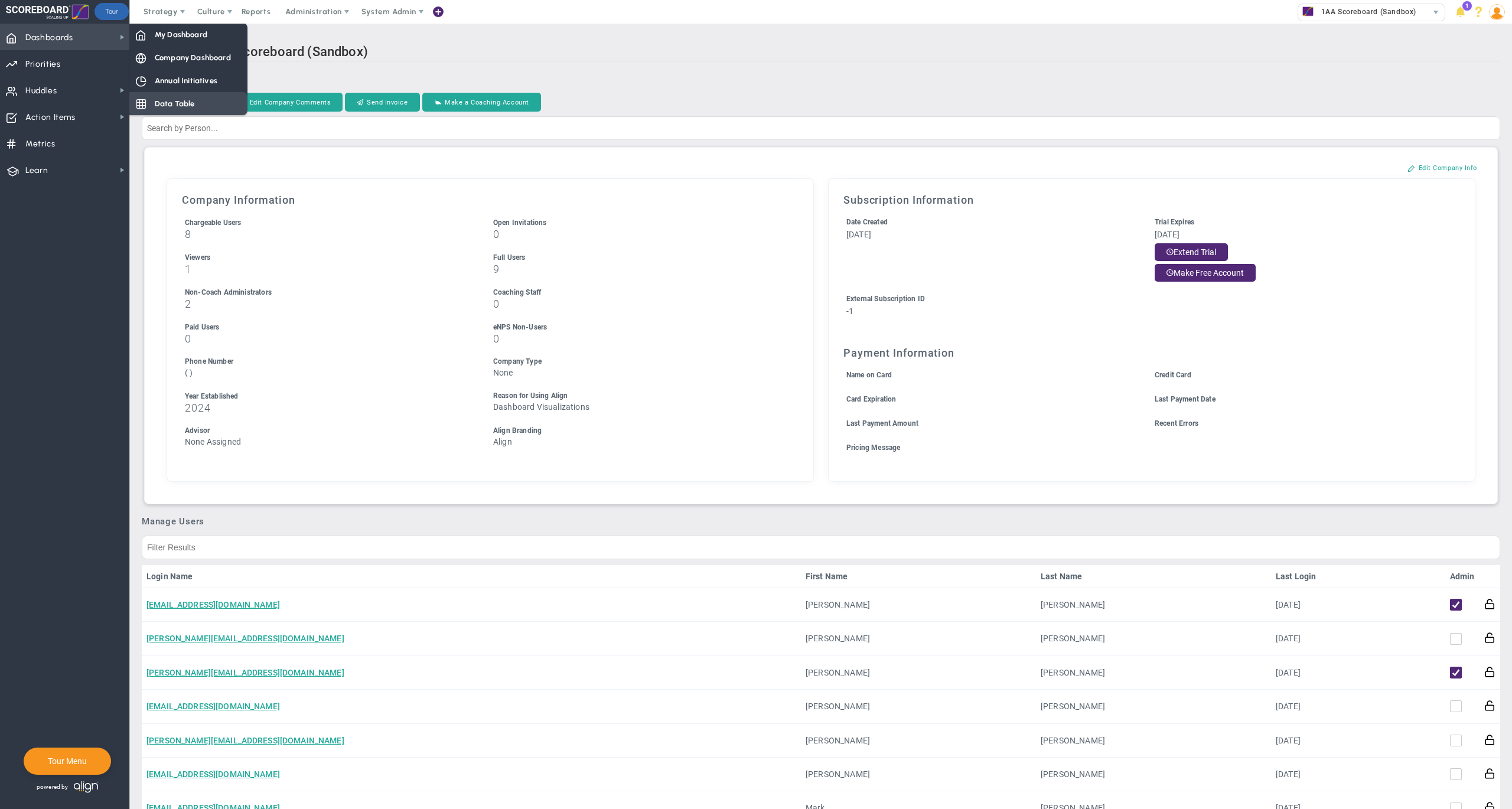
click at [187, 98] on span "Data Table" at bounding box center [174, 104] width 40 height 12
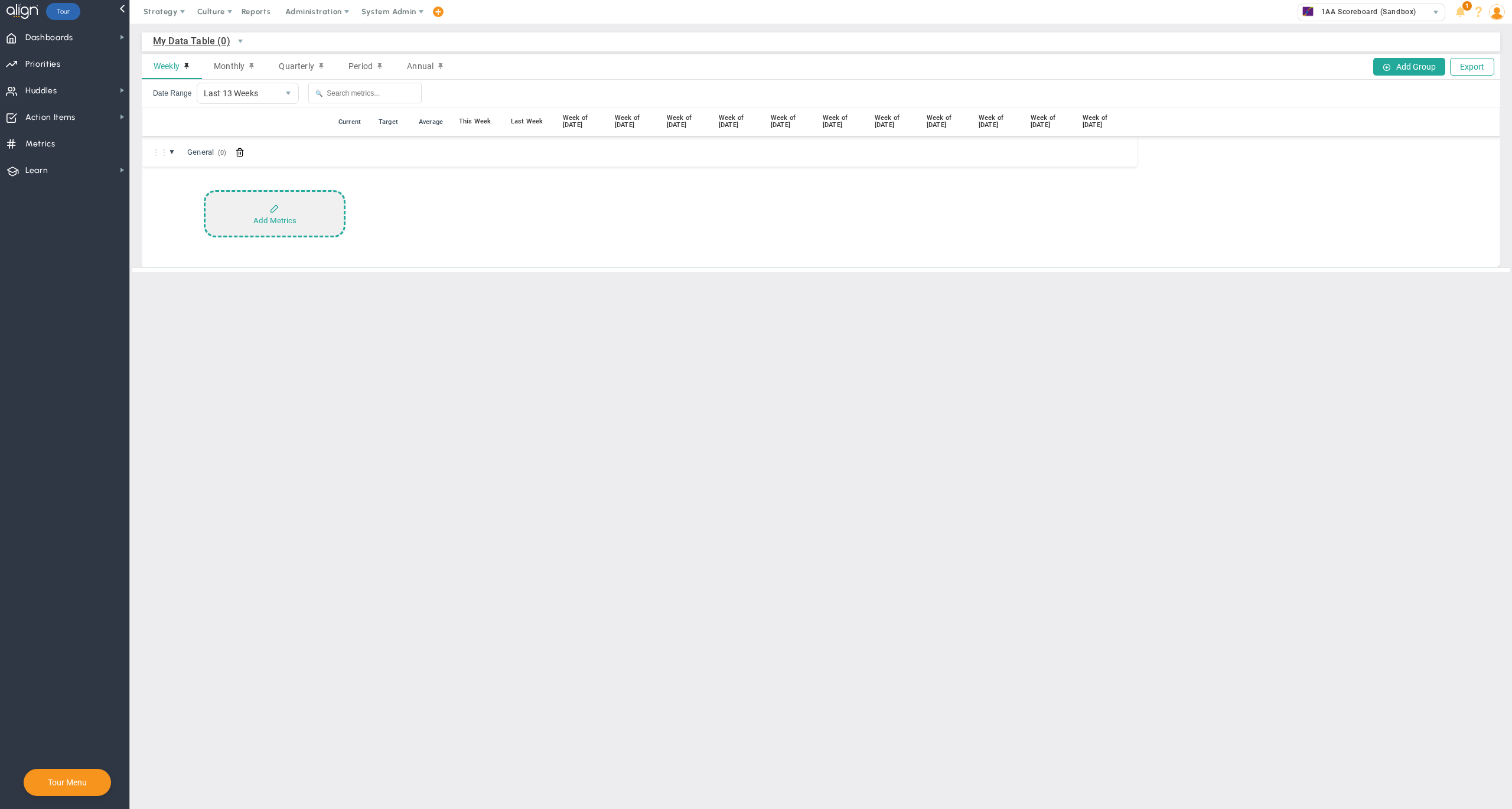
click at [266, 220] on div "Add Metrics" at bounding box center [274, 220] width 43 height 9
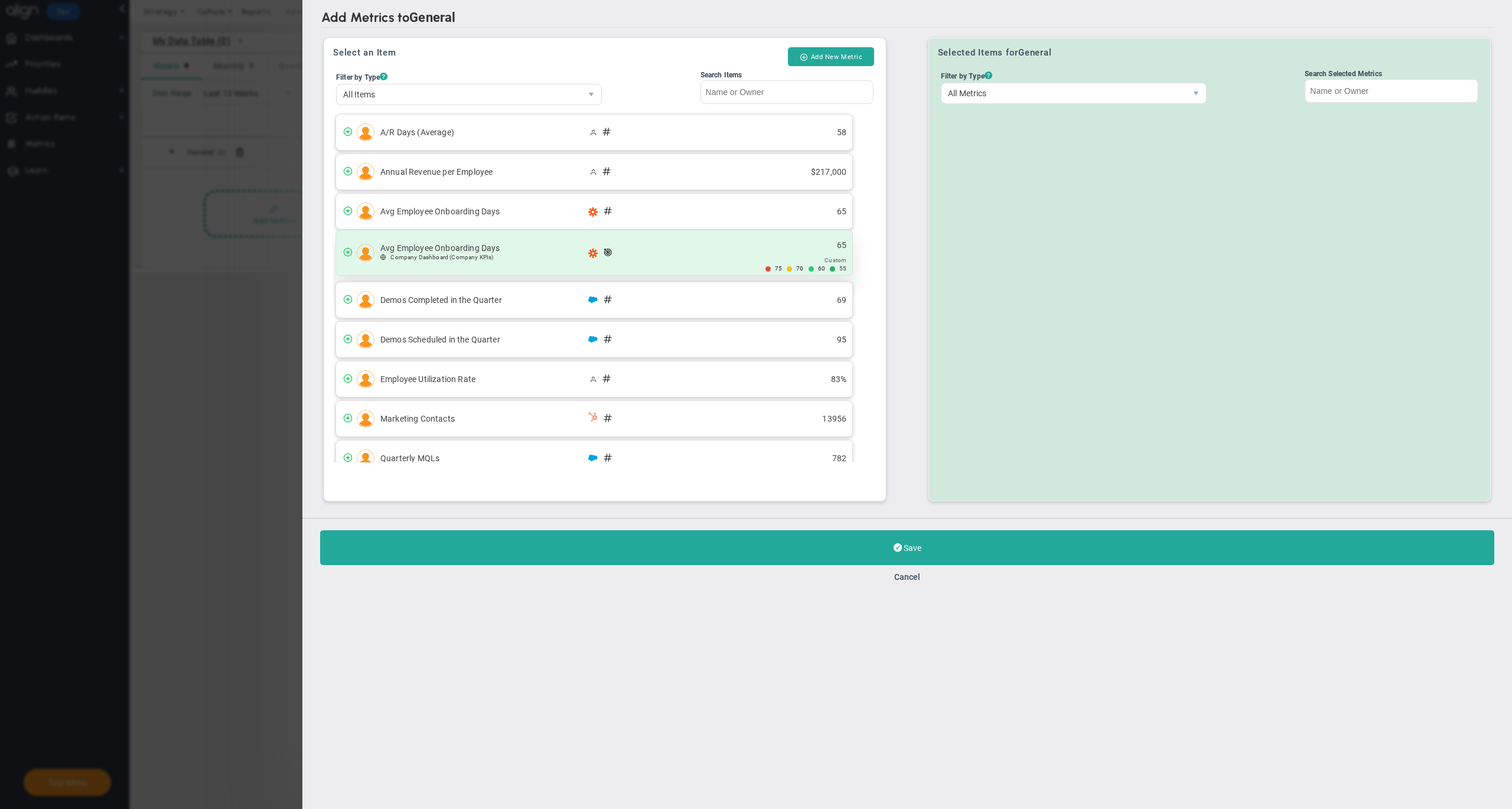
click at [466, 258] on span "(Company KPIs)" at bounding box center [471, 257] width 44 height 7
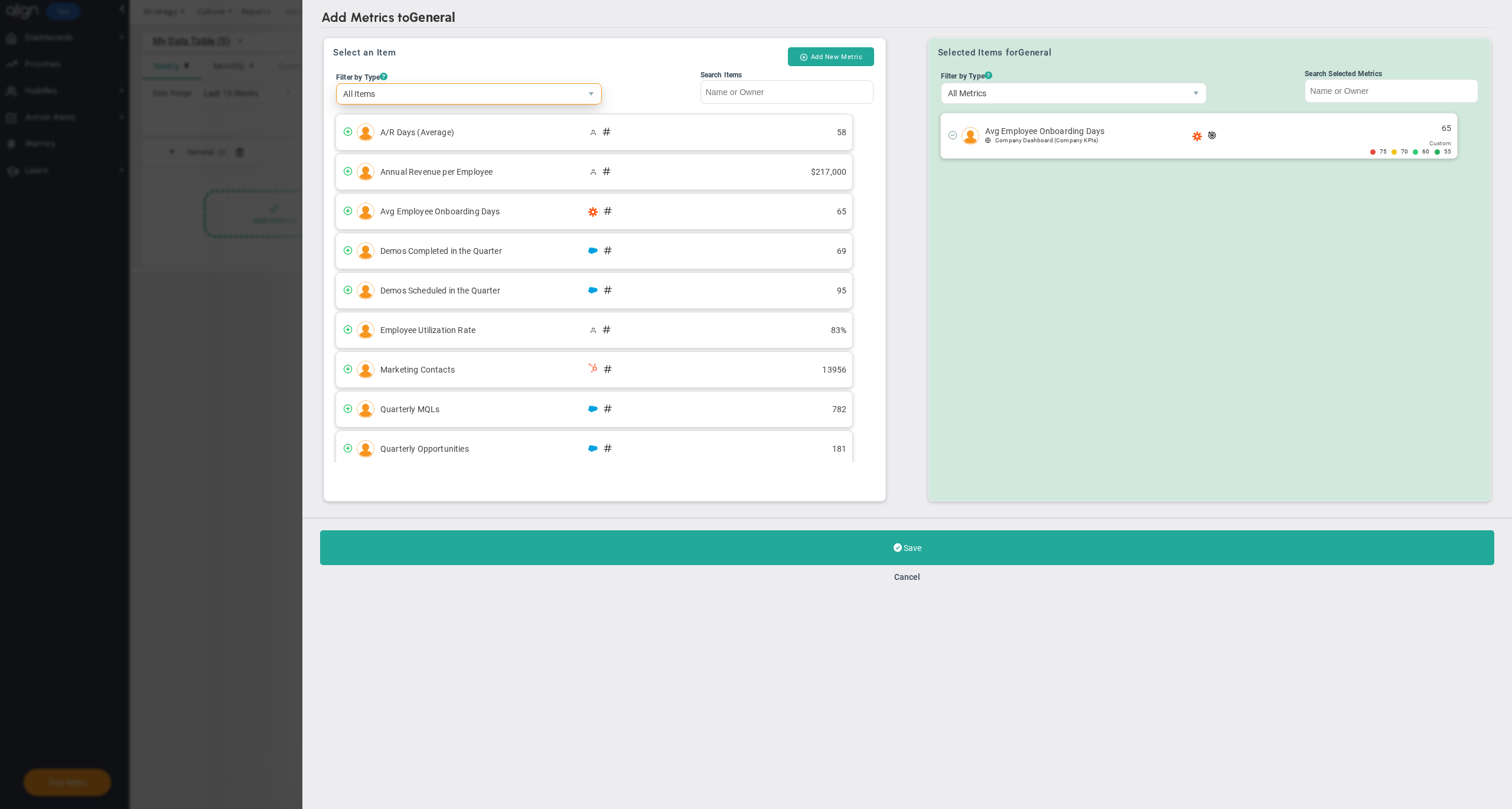
click at [483, 100] on span "All Items" at bounding box center [458, 93] width 244 height 20
click at [541, 43] on div "Select an Item Add New Metric Filter by Type ? All Items All Items Company Metr…" at bounding box center [604, 269] width 561 height 462
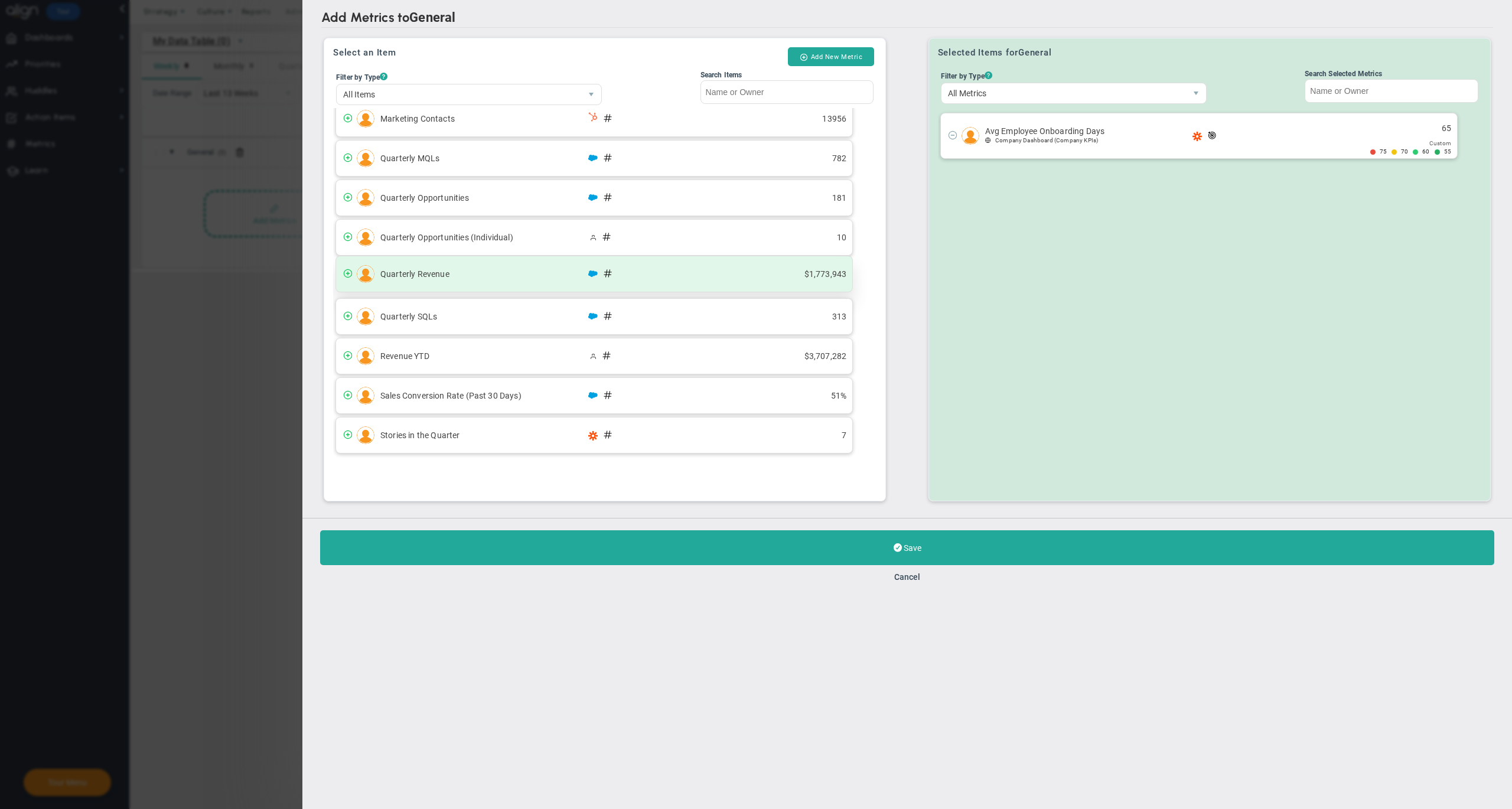
click at [496, 275] on span "Quarterly Revenue" at bounding box center [484, 275] width 206 height 10
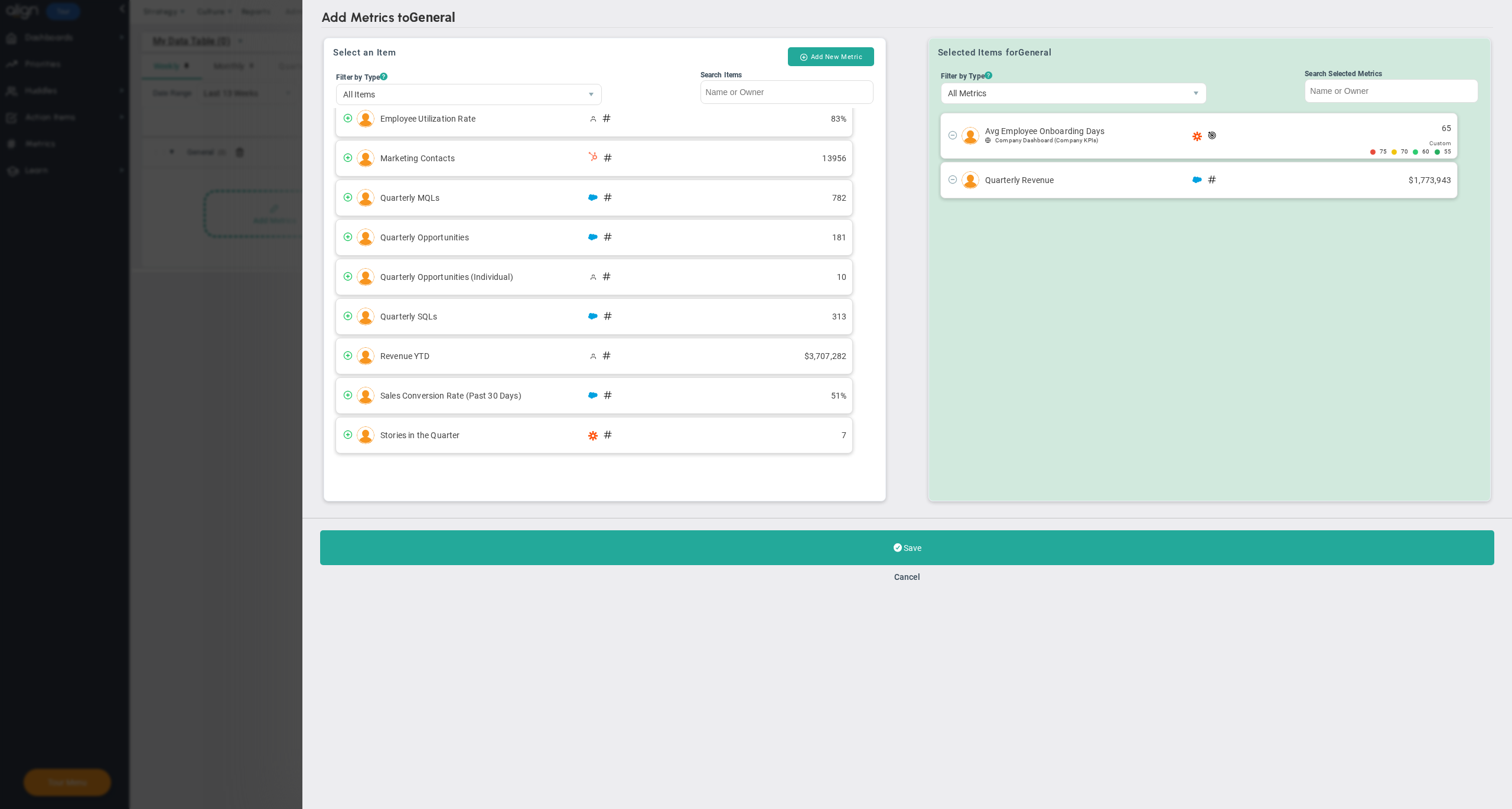
scroll to position [217, 0]
click at [476, 233] on span "Quarterly Opportunities" at bounding box center [484, 235] width 206 height 10
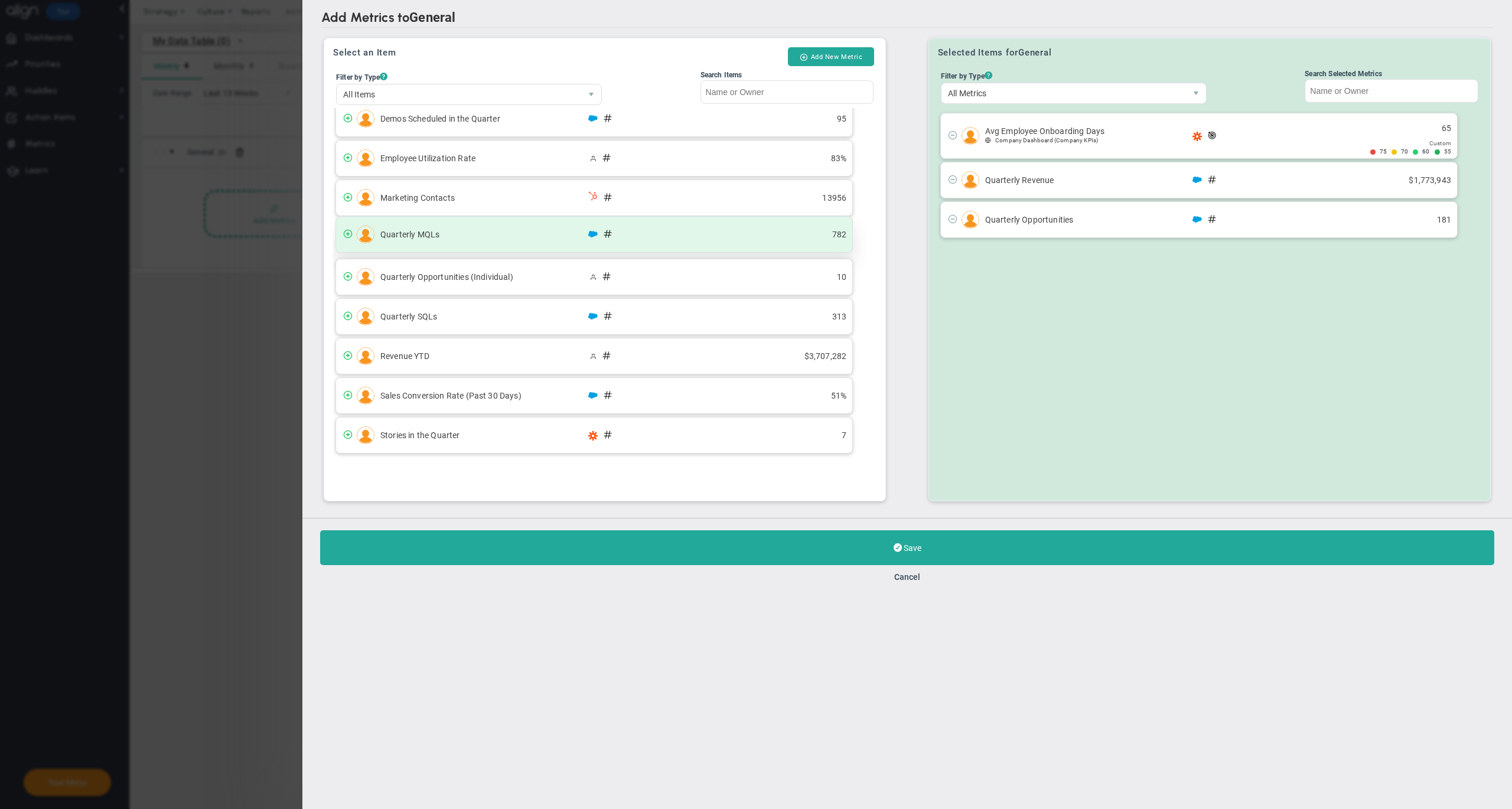
scroll to position [177, 0]
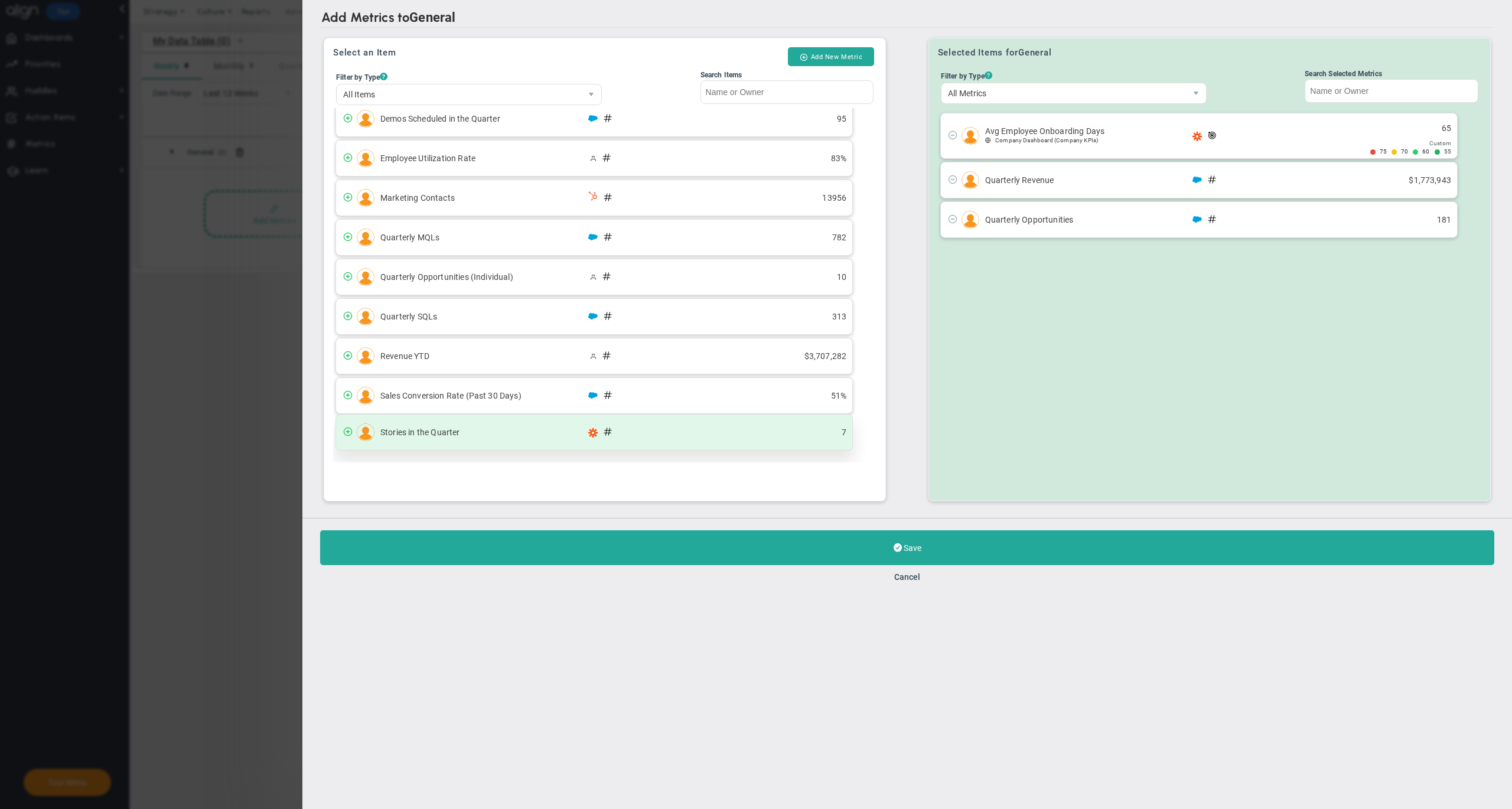
click at [460, 433] on span "Stories in the Quarter" at bounding box center [484, 432] width 206 height 10
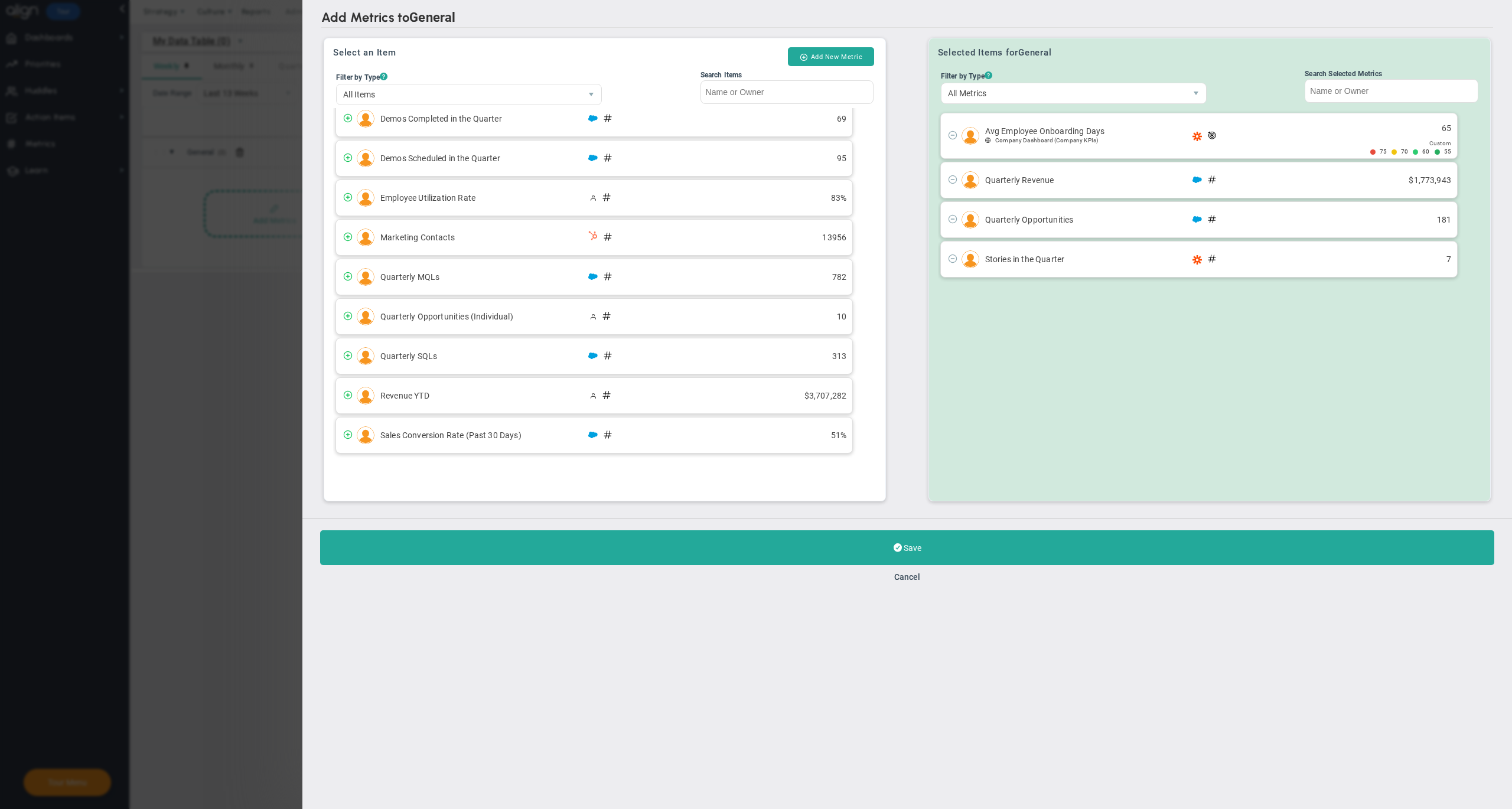
scroll to position [137, 0]
click at [479, 231] on span "Marketing Contacts" at bounding box center [484, 235] width 206 height 10
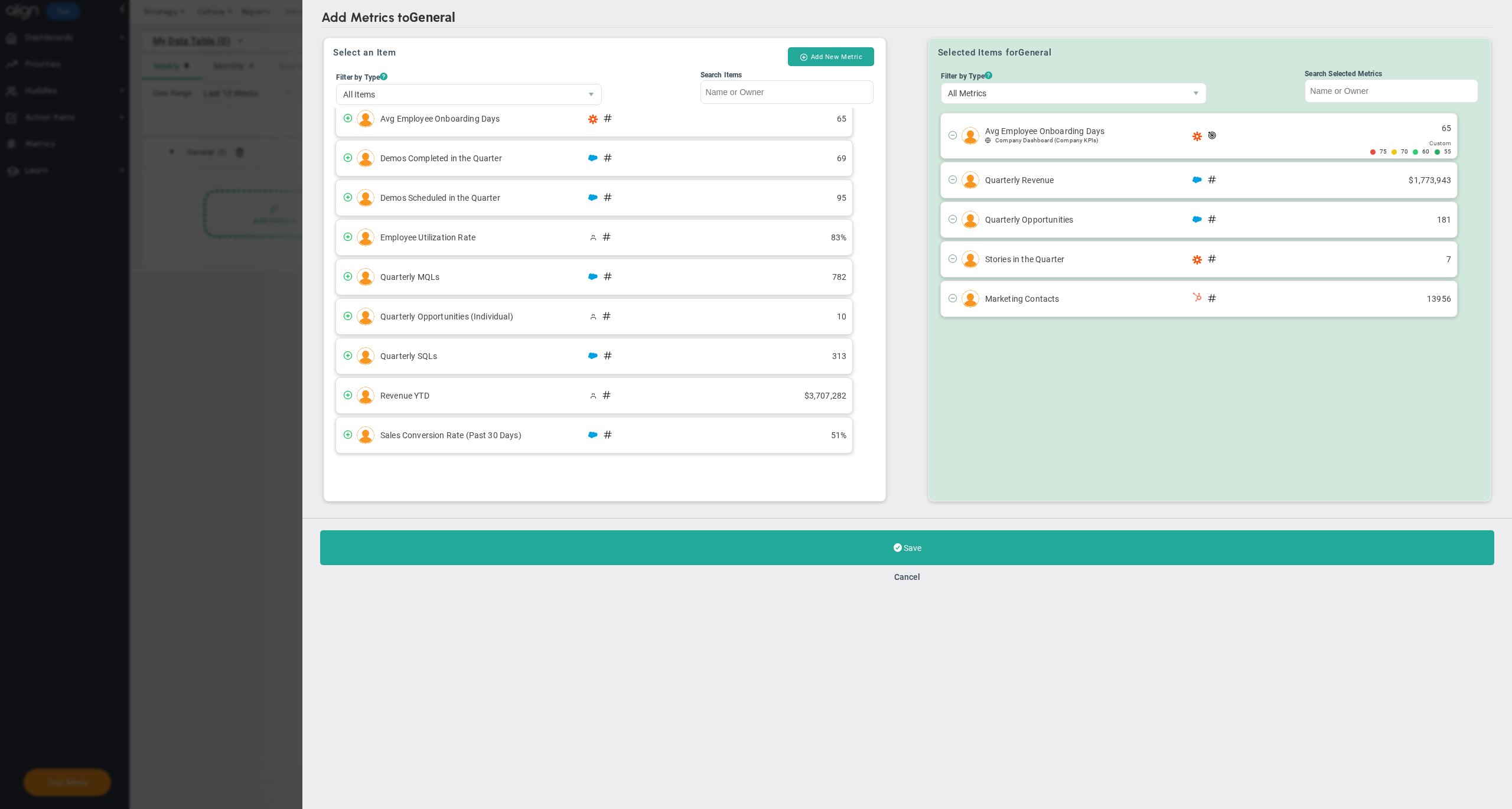
scroll to position [97, 0]
click at [435, 160] on div "Demos Completed in the Quarter 69" at bounding box center [594, 155] width 516 height 35
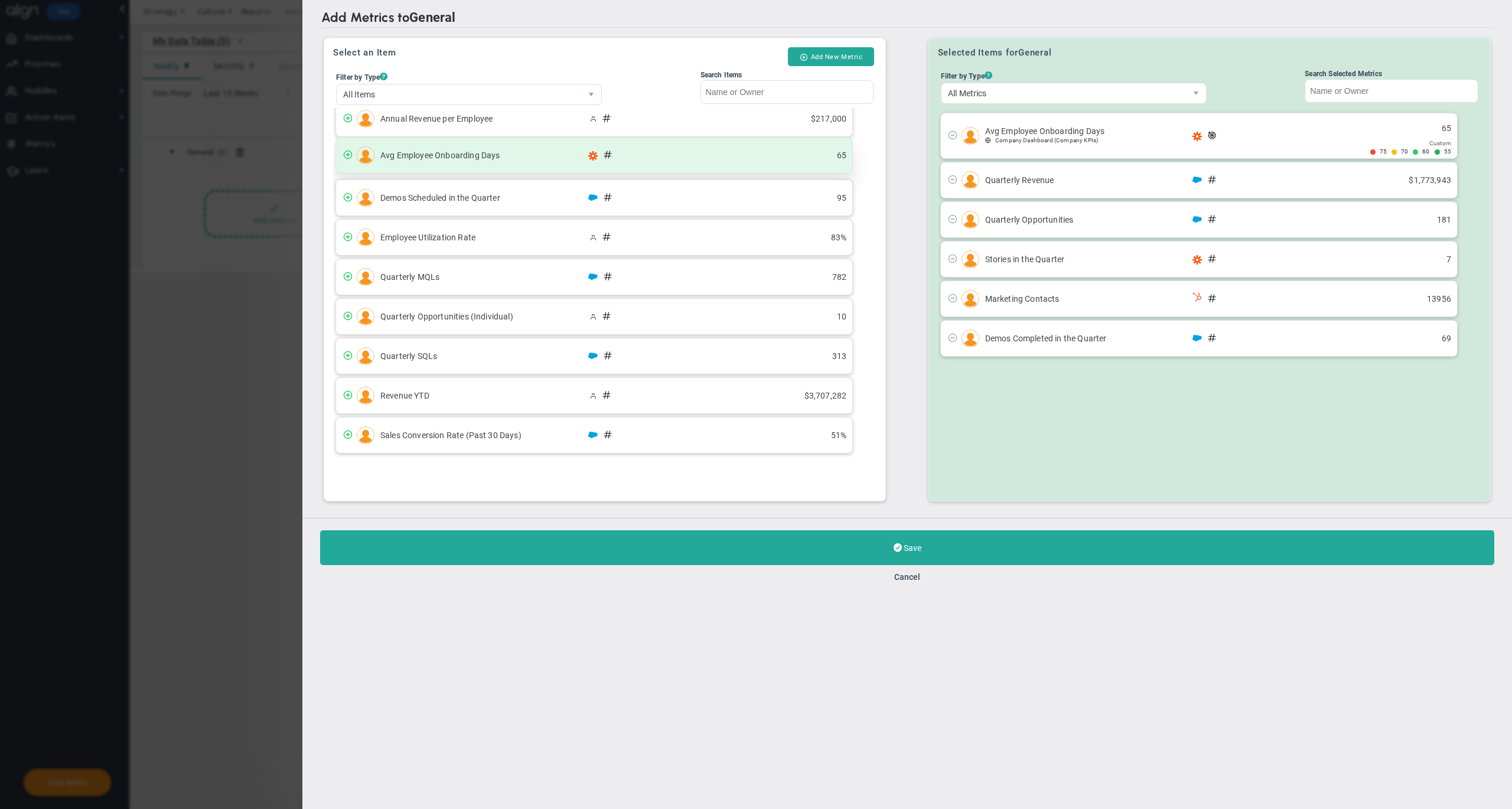
click at [435, 160] on div "Avg Employee Onboarding Days 65" at bounding box center [594, 155] width 516 height 35
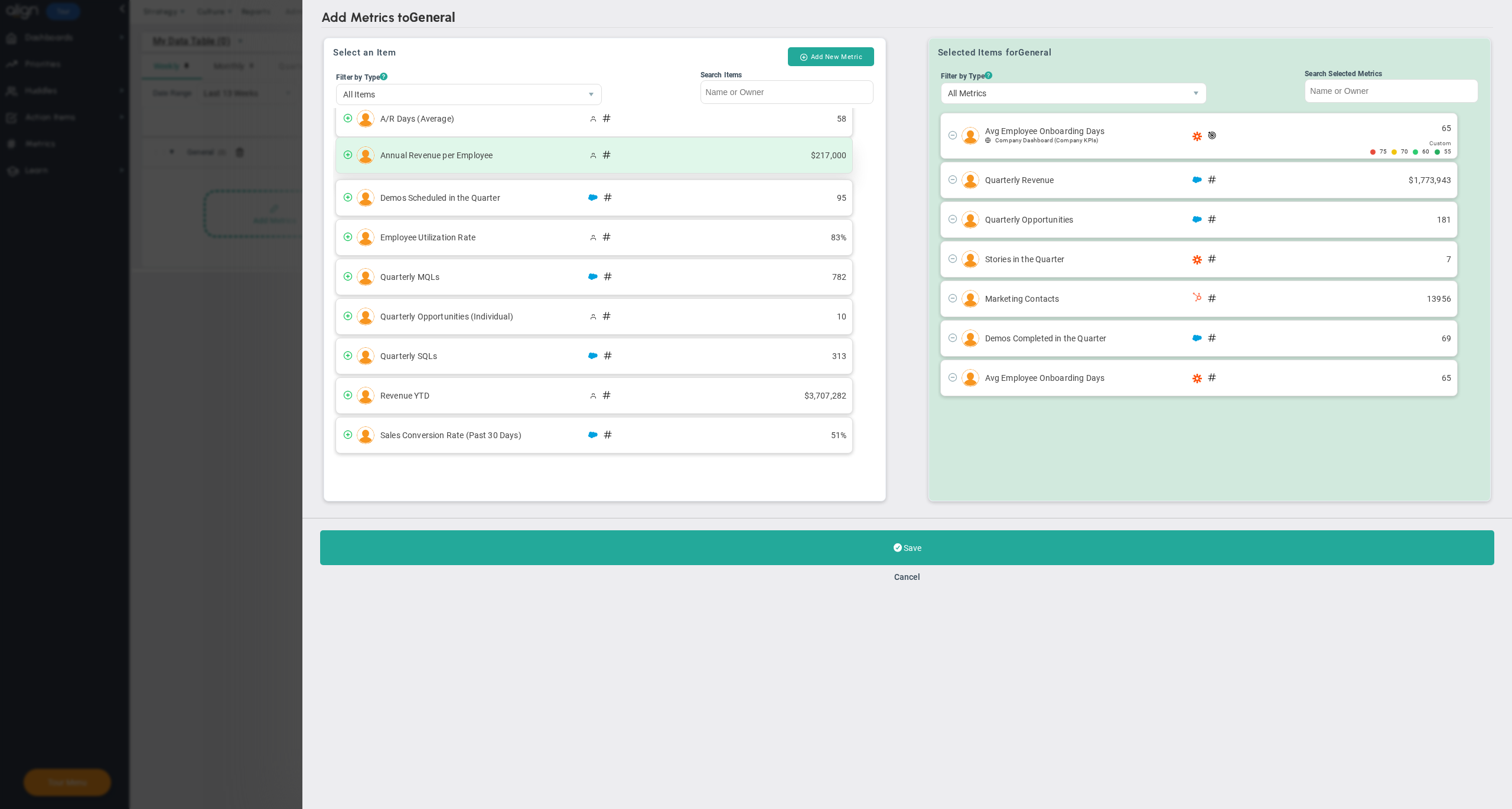
scroll to position [18, 0]
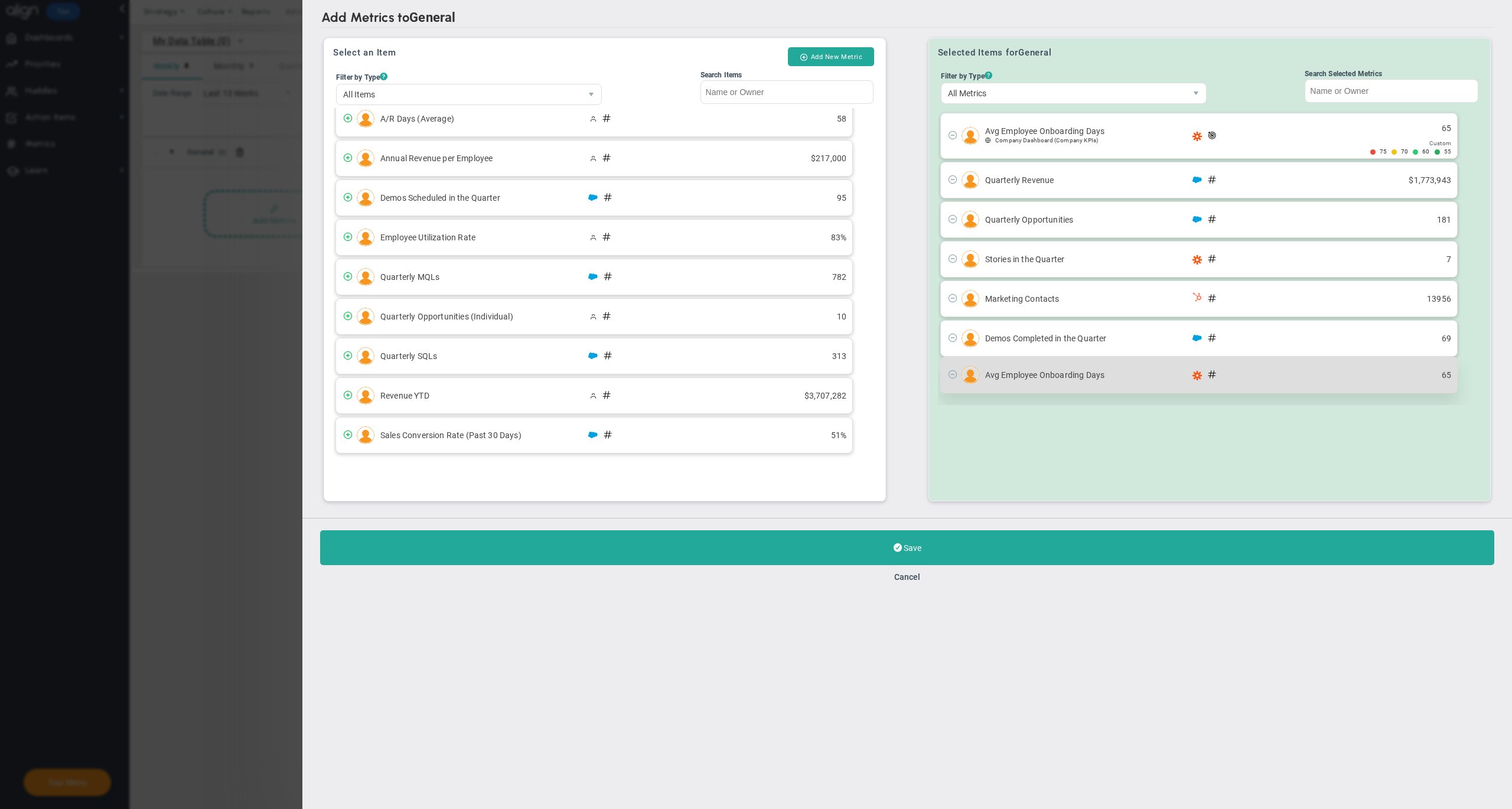
click at [950, 379] on span at bounding box center [953, 374] width 10 height 10
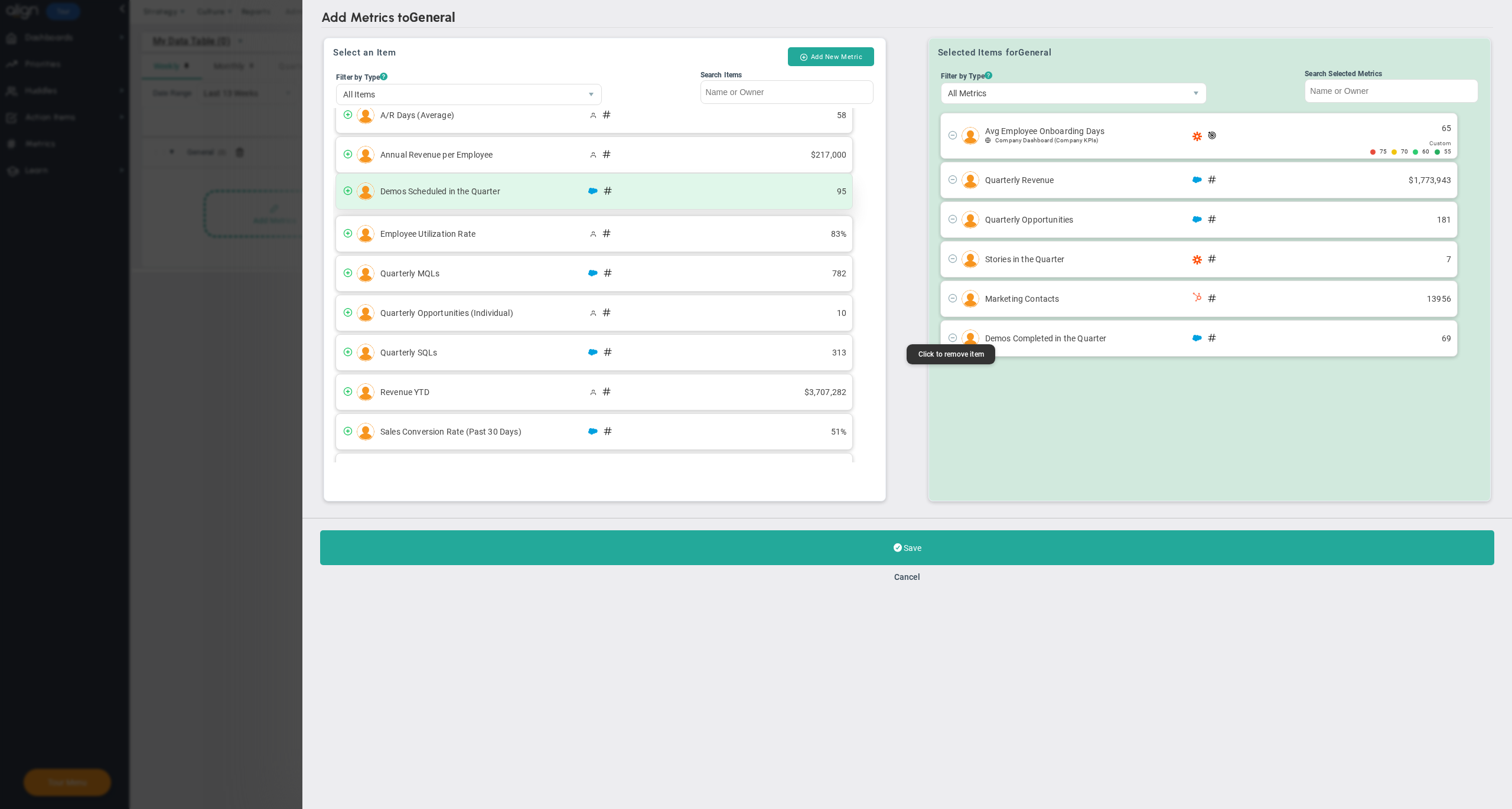
click at [445, 199] on div "Demos Scheduled in the Quarter 95" at bounding box center [594, 191] width 516 height 35
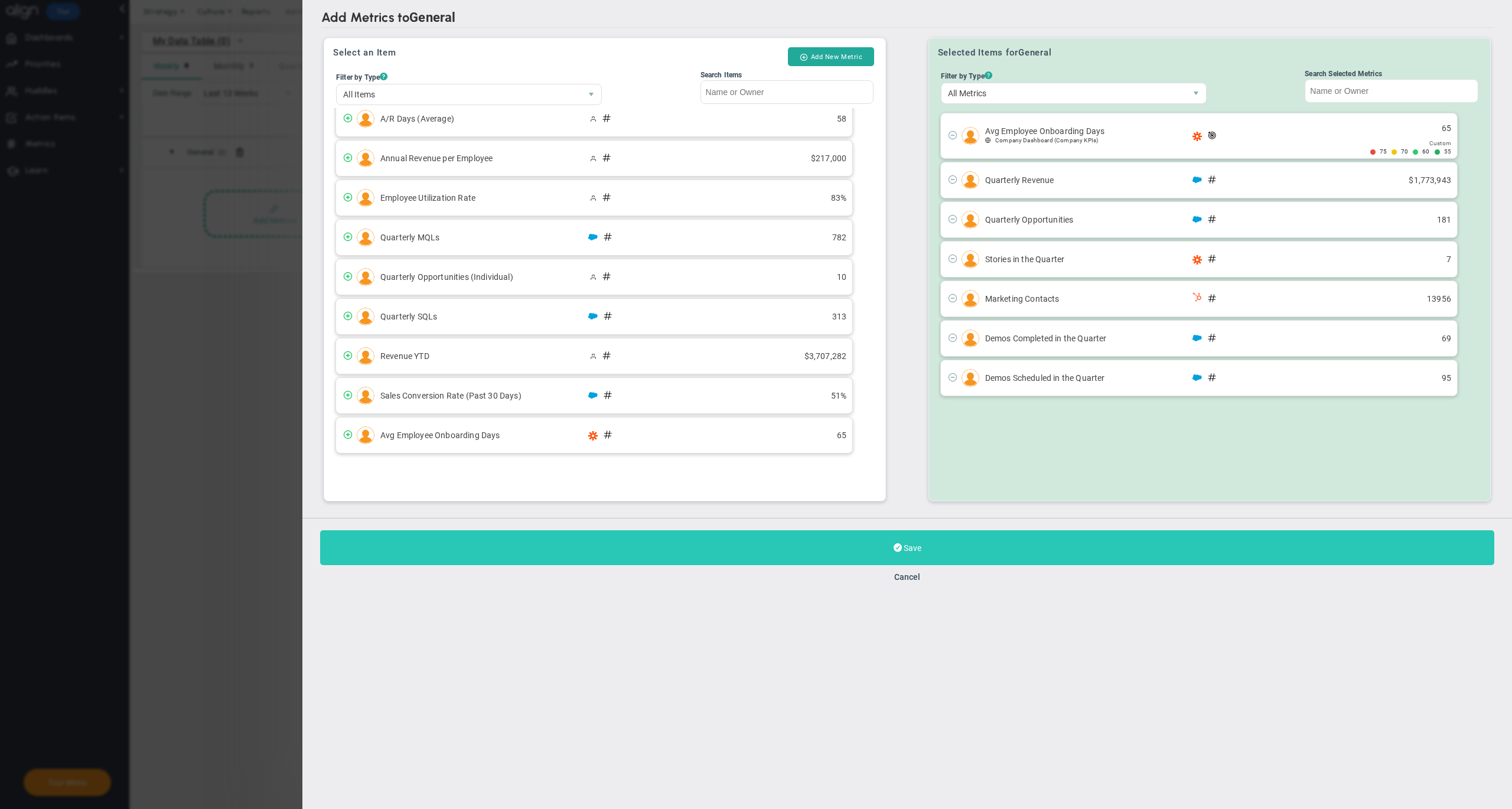
click at [880, 546] on button "Save" at bounding box center [907, 548] width 1173 height 35
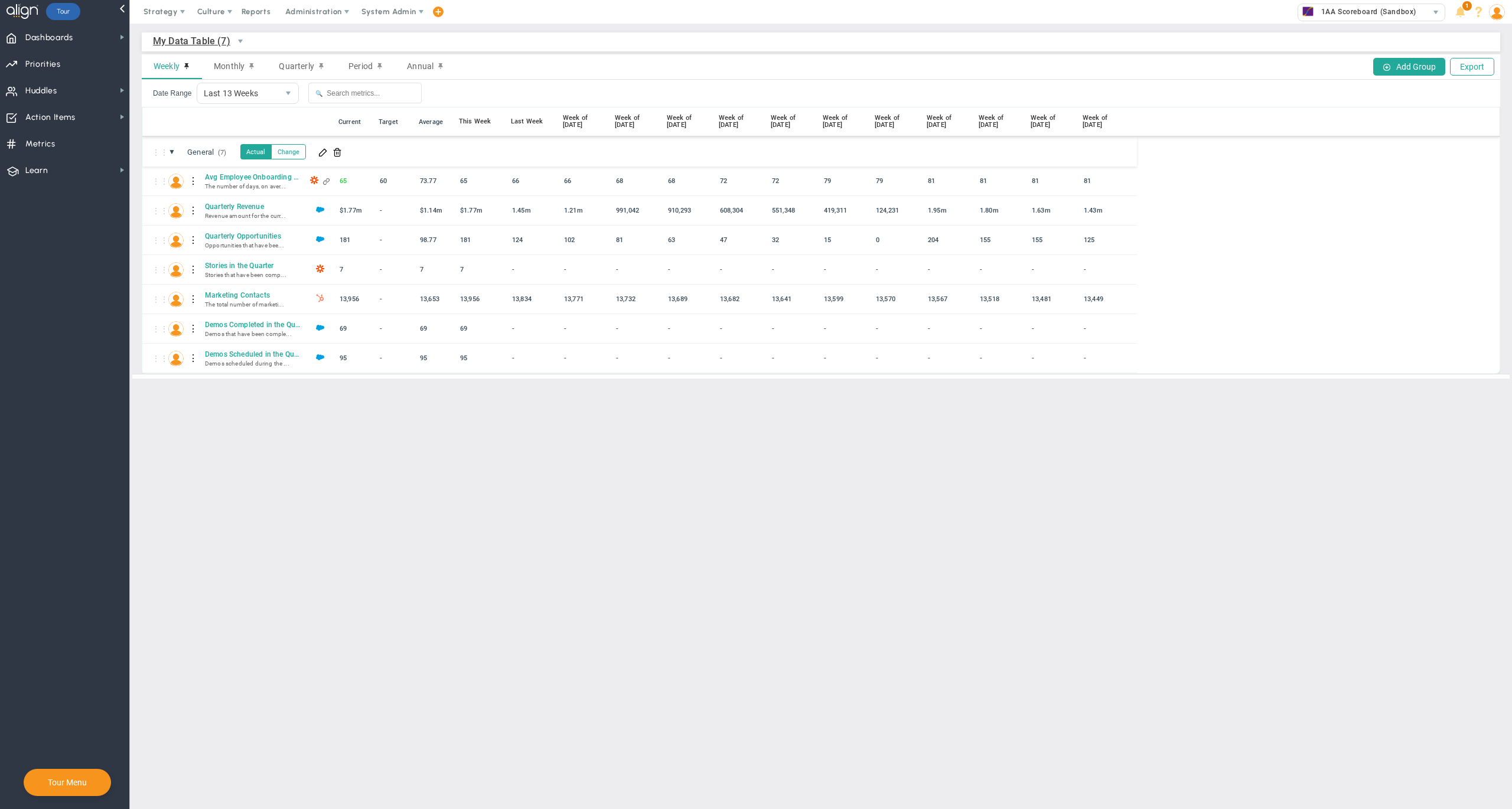
click at [320, 414] on main "My Data Table (7) My Data Table → My Data Table Weekly Monthly Quarterly Period…" at bounding box center [821, 416] width 1382 height 786
click at [214, 41] on span "My Data Table (7)" at bounding box center [191, 41] width 77 height 15
click at [391, 48] on div "My Data Table (7) My Data Table → My Data Table" at bounding box center [821, 41] width 1358 height 18
drag, startPoint x: 192, startPoint y: 300, endPoint x: 193, endPoint y: 278, distance: 22.0
click at [193, 278] on div "⋮⋮ AE Avg Employee Onboarding Days The number of days, on aver... 65 73.77 0" at bounding box center [639, 270] width 994 height 206
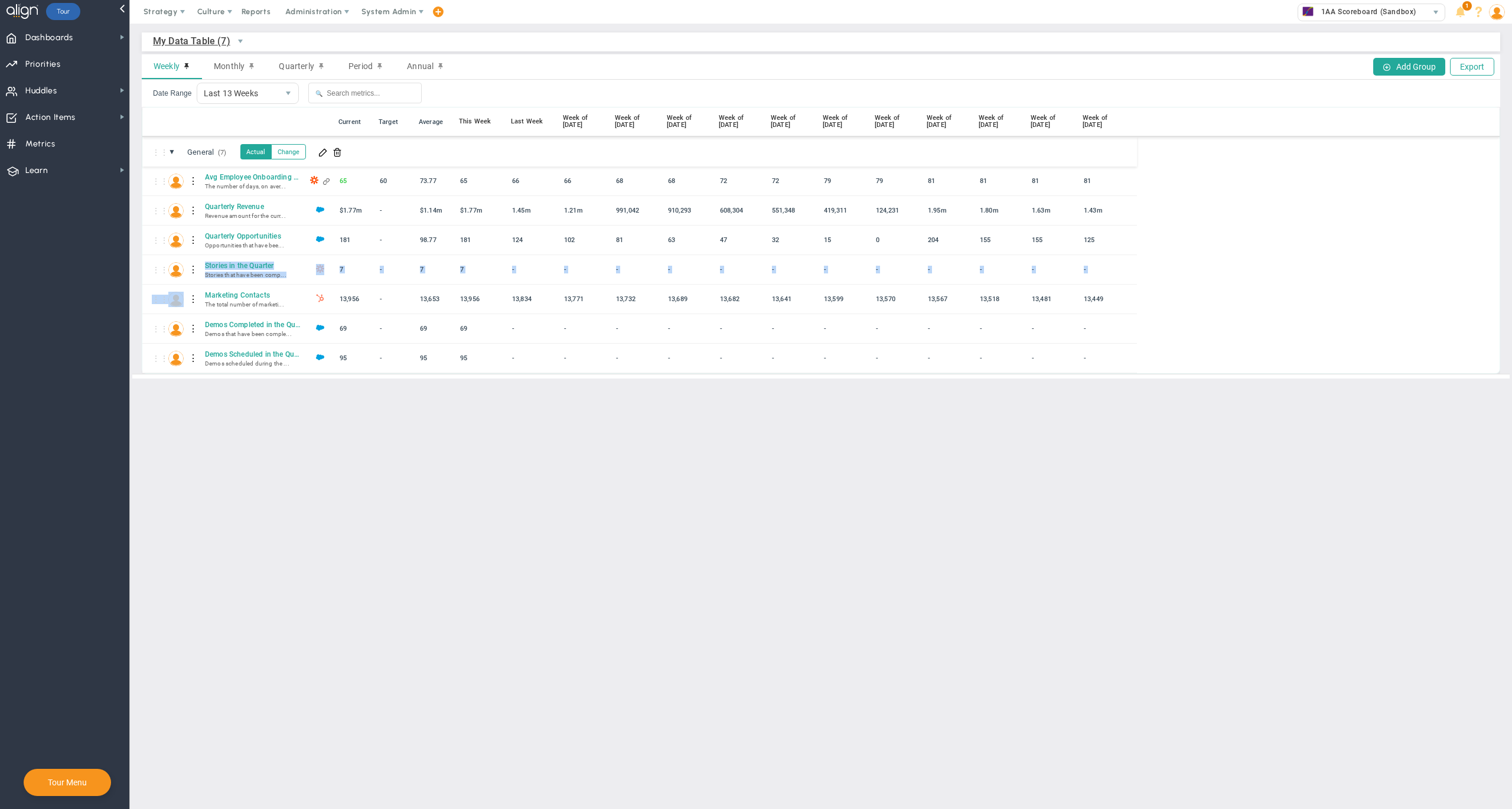
click at [145, 459] on main "My Data Table (7) My Data Table → My Data Table Weekly Monthly Quarterly Period…" at bounding box center [821, 416] width 1382 height 786
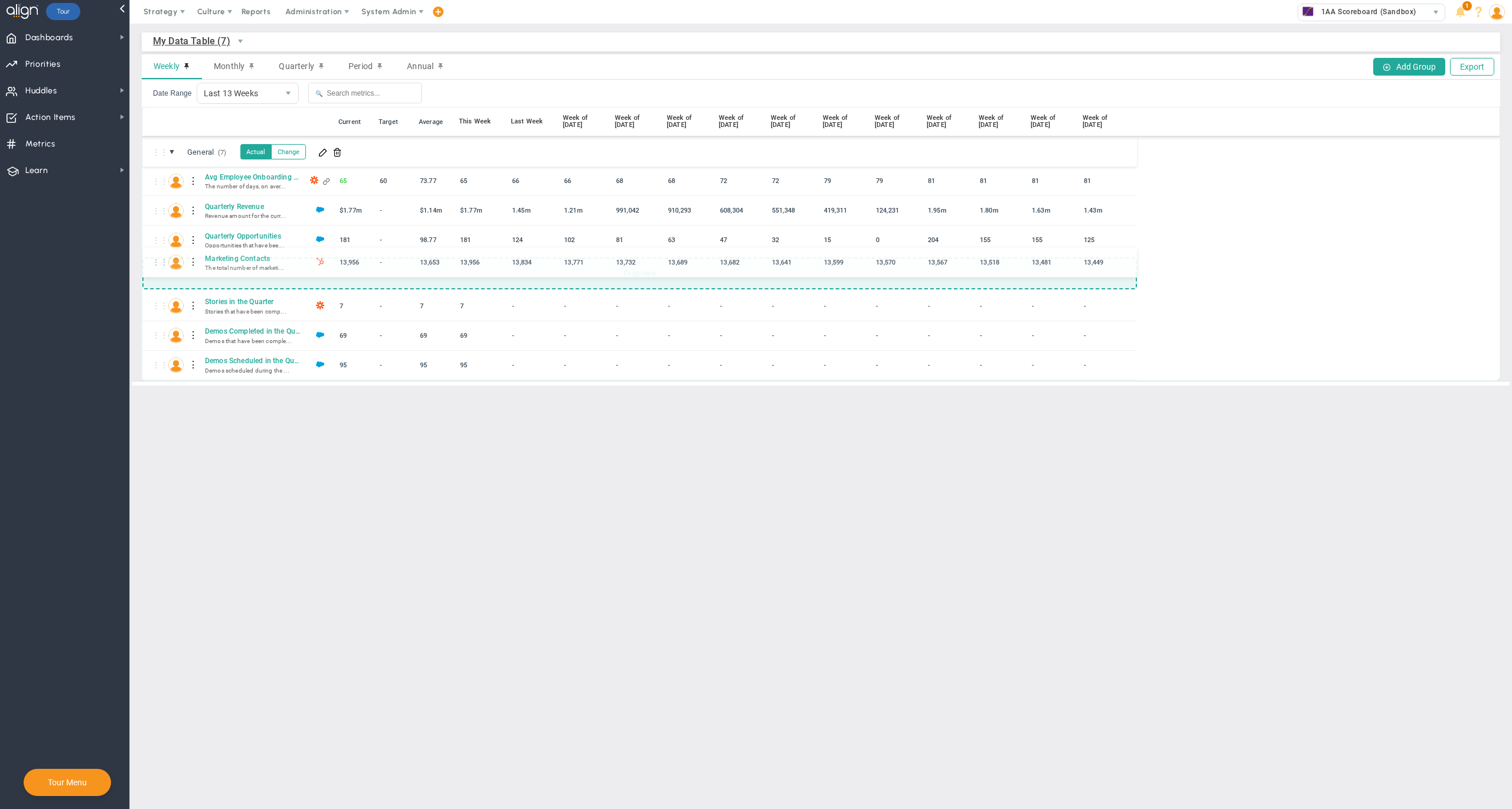
drag, startPoint x: 159, startPoint y: 301, endPoint x: 159, endPoint y: 265, distance: 36.0
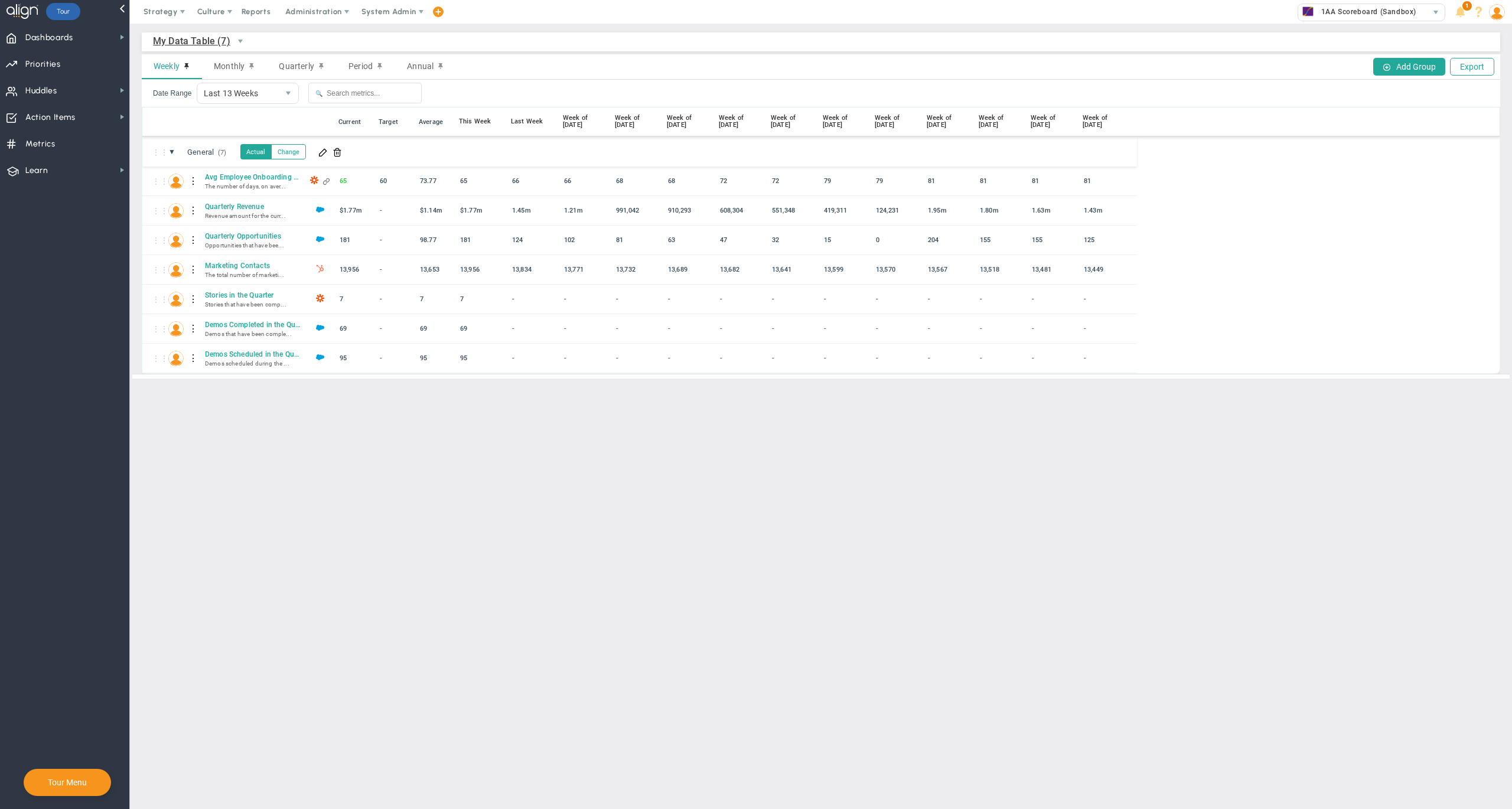
click at [336, 452] on main "My Data Table (7) My Data Table → My Data Table Weekly Monthly Quarterly Period…" at bounding box center [821, 416] width 1382 height 786
click at [327, 493] on main "My Data Table (7) My Data Table → My Data Table Weekly Monthly Quarterly Period…" at bounding box center [821, 416] width 1382 height 786
click at [328, 155] on span at bounding box center [323, 152] width 10 height 10
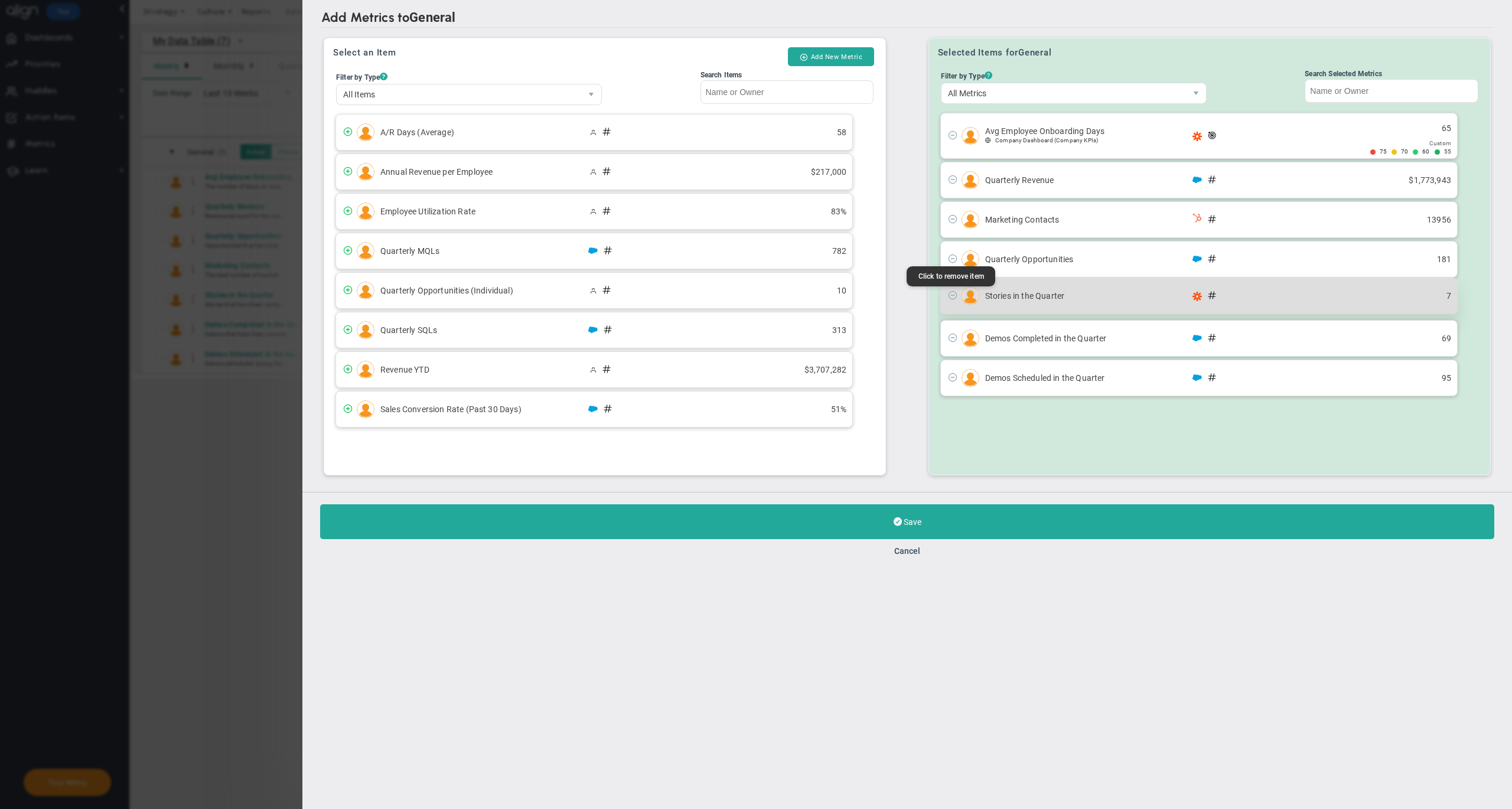
click at [951, 303] on span at bounding box center [951, 296] width 20 height 14
click at [952, 299] on span at bounding box center [953, 295] width 10 height 10
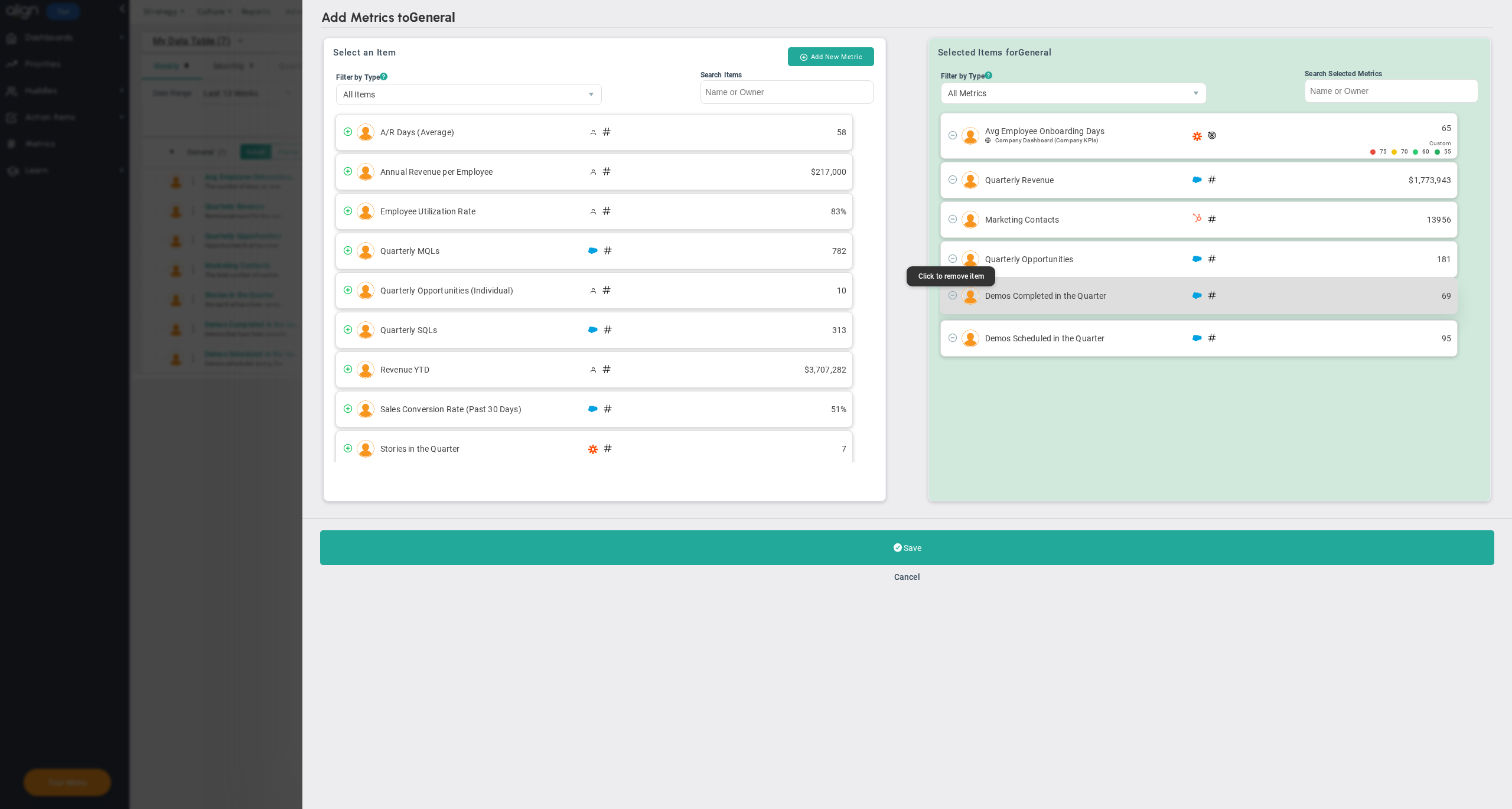
click at [952, 298] on span at bounding box center [953, 295] width 10 height 10
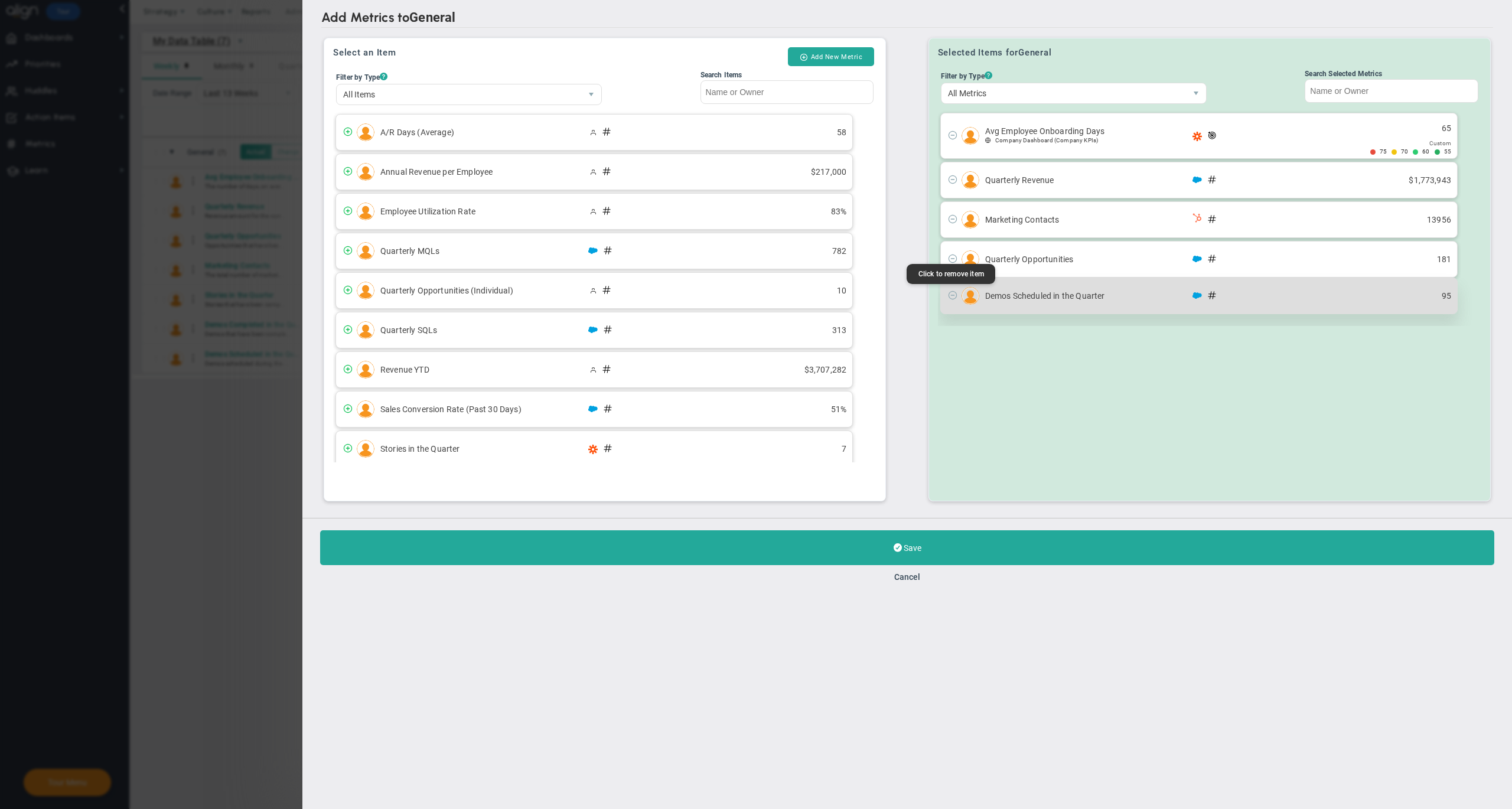
click at [952, 298] on span at bounding box center [953, 295] width 10 height 10
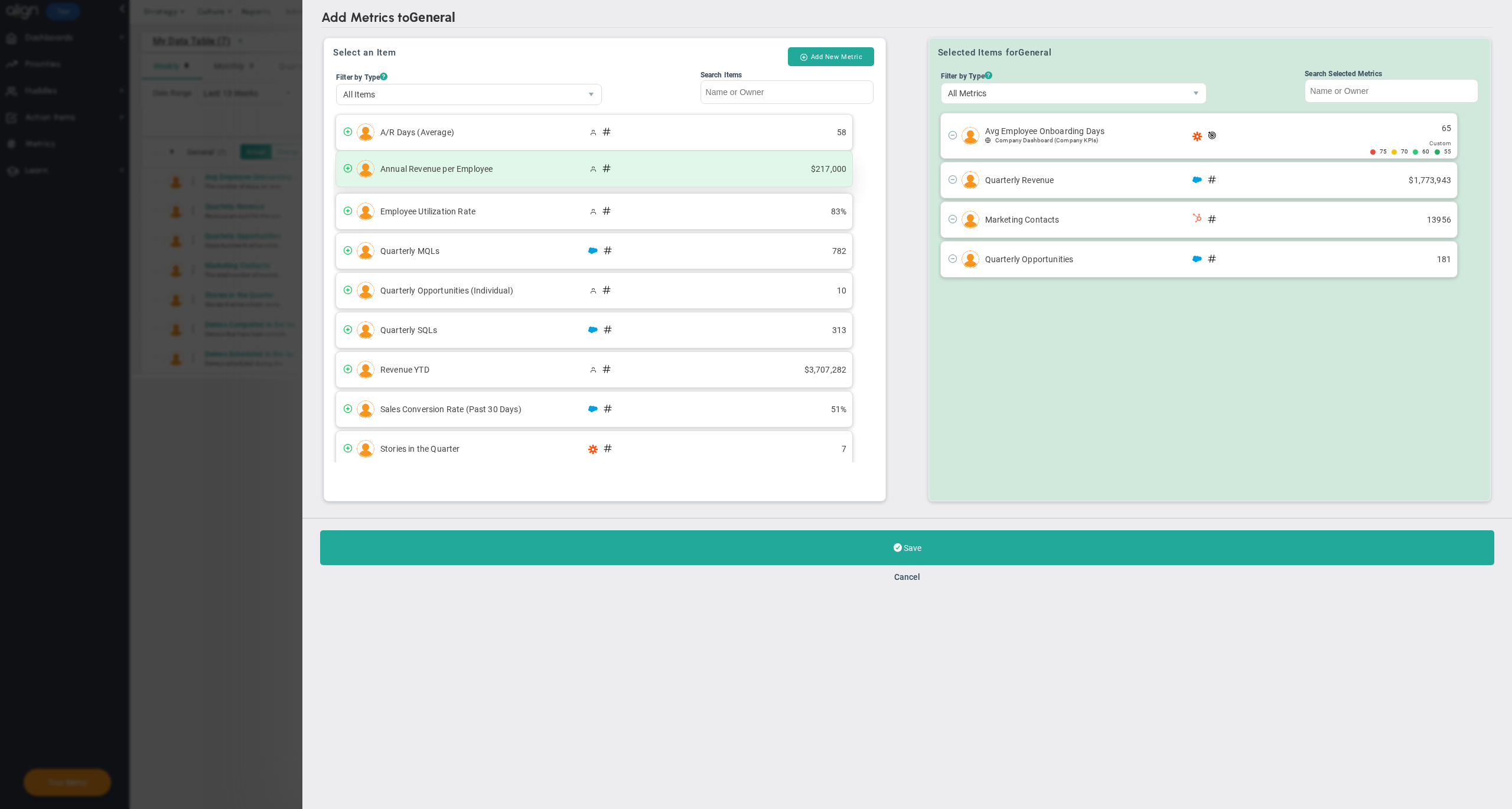
click at [471, 177] on div "Annual Revenue per Employee $217,000" at bounding box center [594, 168] width 516 height 35
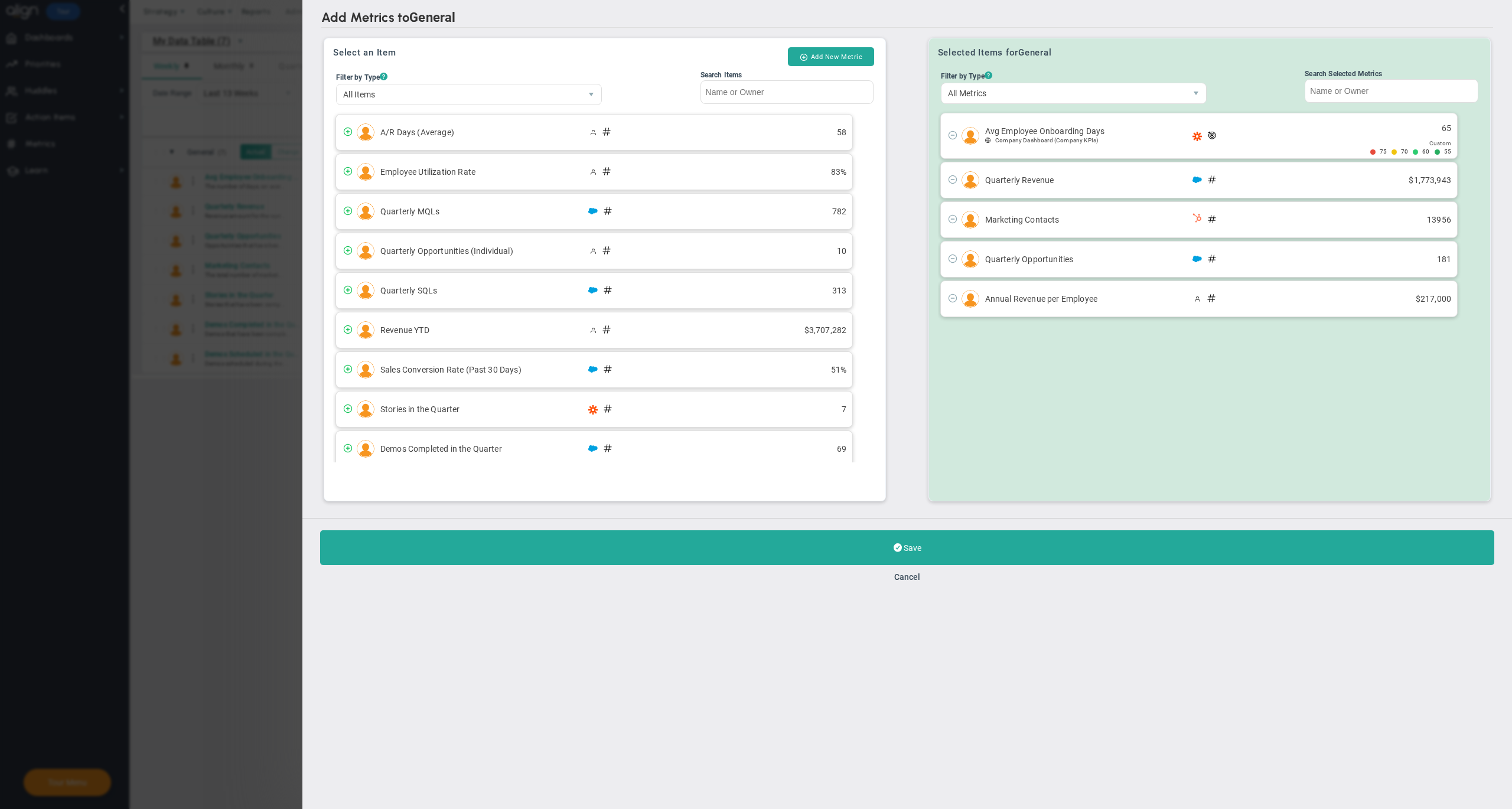
click at [683, 518] on div "Add Metrics to General Select an Item Add New Metric Filter by Type ? All Items…" at bounding box center [907, 259] width 1209 height 518
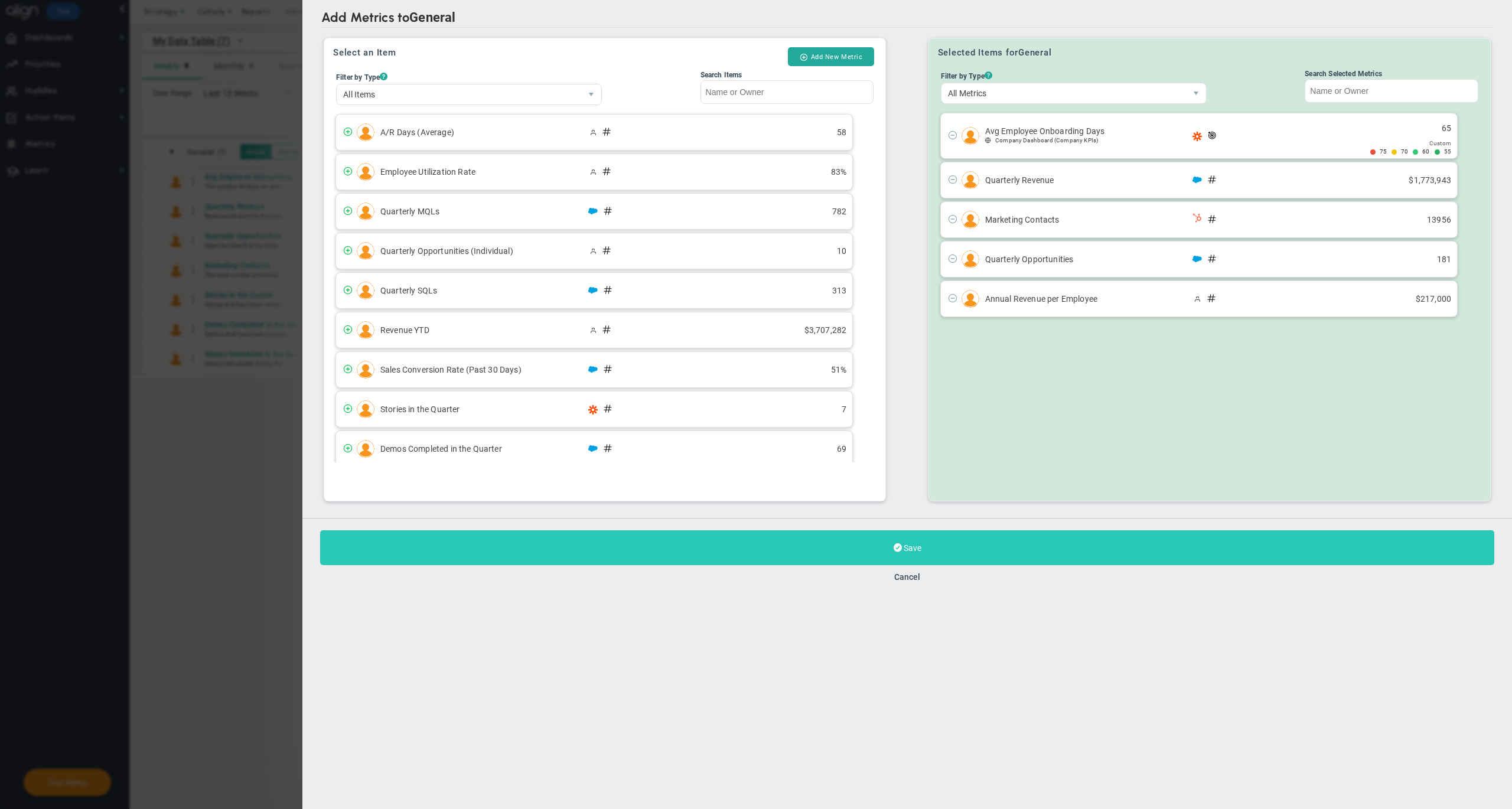
click at [681, 552] on button "Save" at bounding box center [907, 548] width 1173 height 35
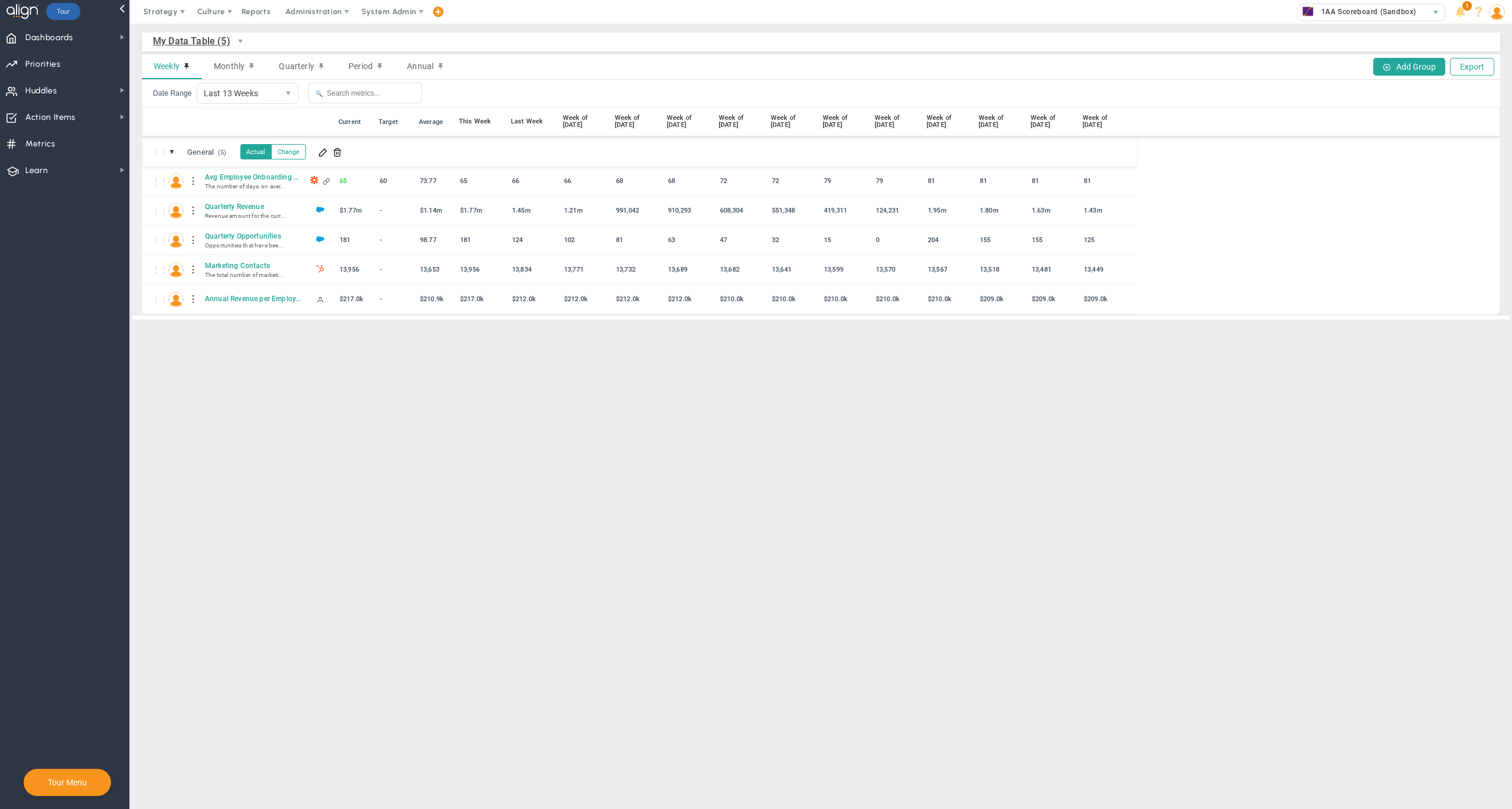
click at [175, 349] on main "My Data Table (5) My Data Table → My Data Table Weekly Monthly Quarterly Period…" at bounding box center [821, 416] width 1382 height 786
click at [87, 38] on span "Dashboards Dashboards" at bounding box center [64, 36] width 129 height 26
click at [278, 150] on button "Change" at bounding box center [289, 152] width 35 height 16
click at [256, 150] on button "Actual" at bounding box center [256, 152] width 32 height 16
click at [214, 371] on main "My Data Table (5) My Data Table → My Data Table Weekly Monthly Quarterly Period…" at bounding box center [821, 416] width 1382 height 786
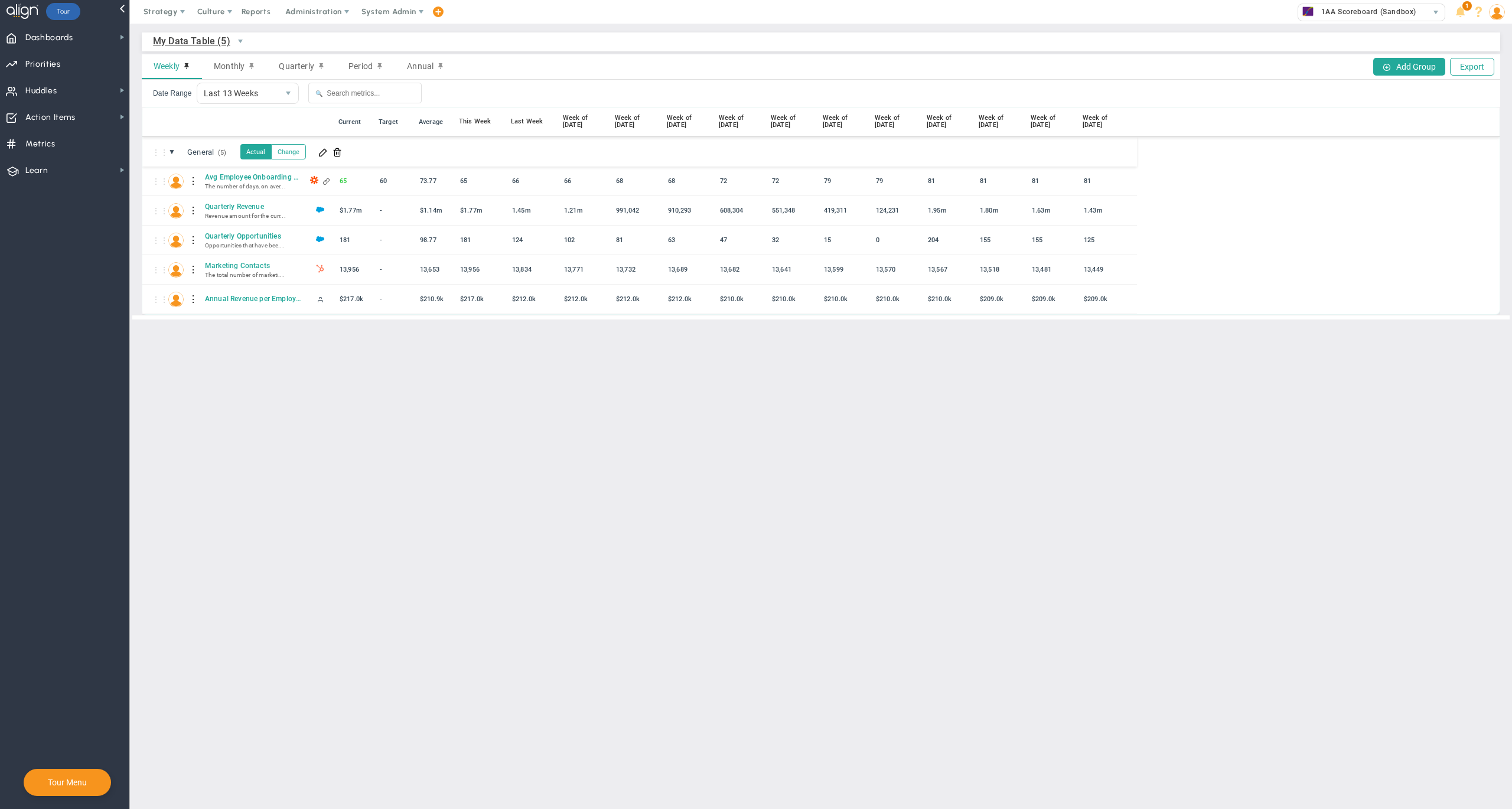
click at [81, 263] on nav "Dashboards Dashboards My Dashboard Company Dashboard" at bounding box center [65, 416] width 130 height 786
click at [76, 33] on span "Dashboards Dashboards" at bounding box center [64, 36] width 129 height 26
click at [232, 62] on span "Monthly" at bounding box center [230, 66] width 31 height 10
click at [289, 62] on span "Quarterly" at bounding box center [296, 66] width 35 height 10
click at [170, 62] on span "Weekly" at bounding box center [166, 66] width 26 height 10
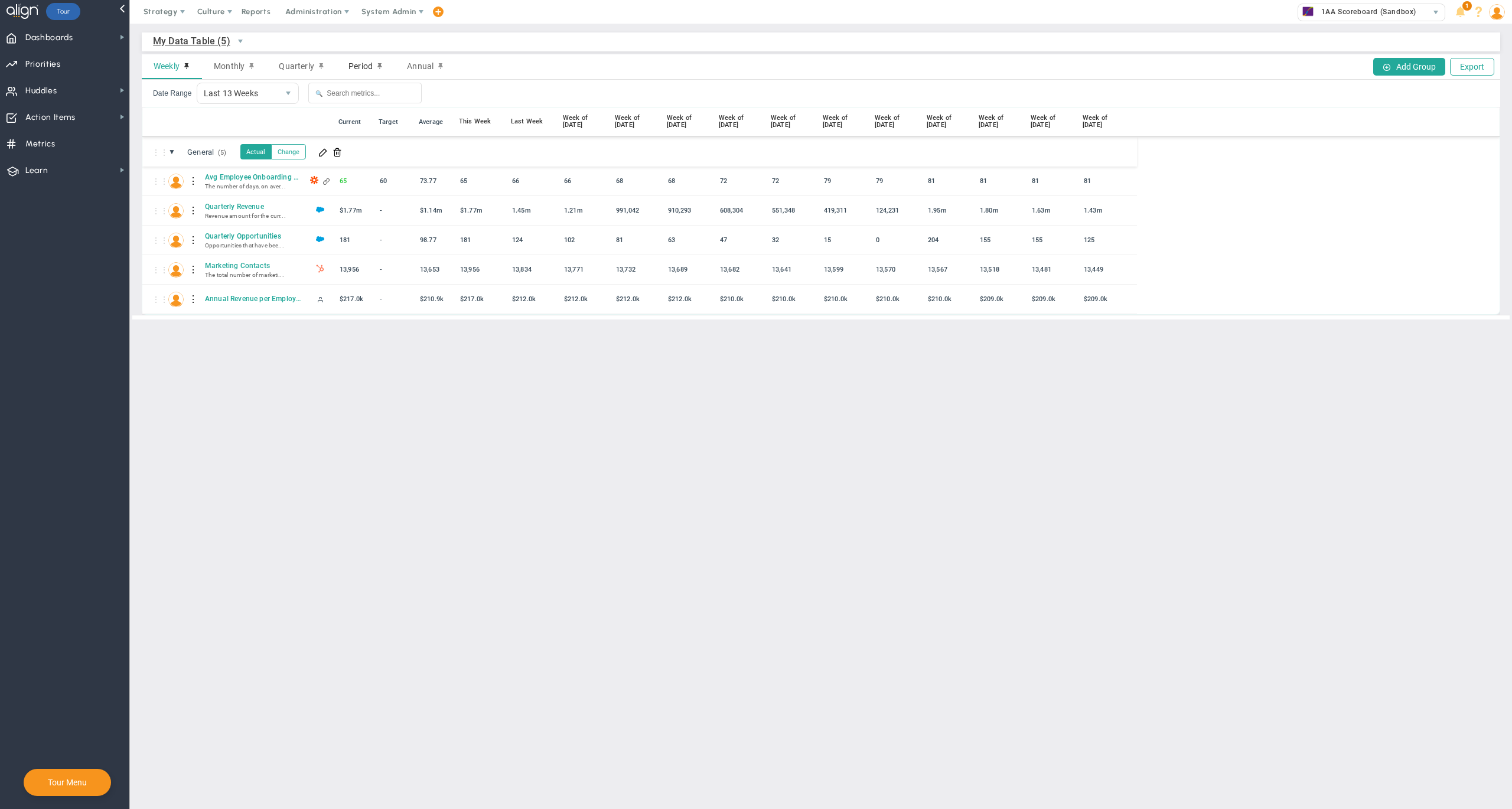
click at [380, 64] on div "Period" at bounding box center [366, 66] width 58 height 24
click at [162, 68] on span "Weekly" at bounding box center [166, 66] width 26 height 10
click at [437, 60] on div "Annual" at bounding box center [425, 66] width 61 height 24
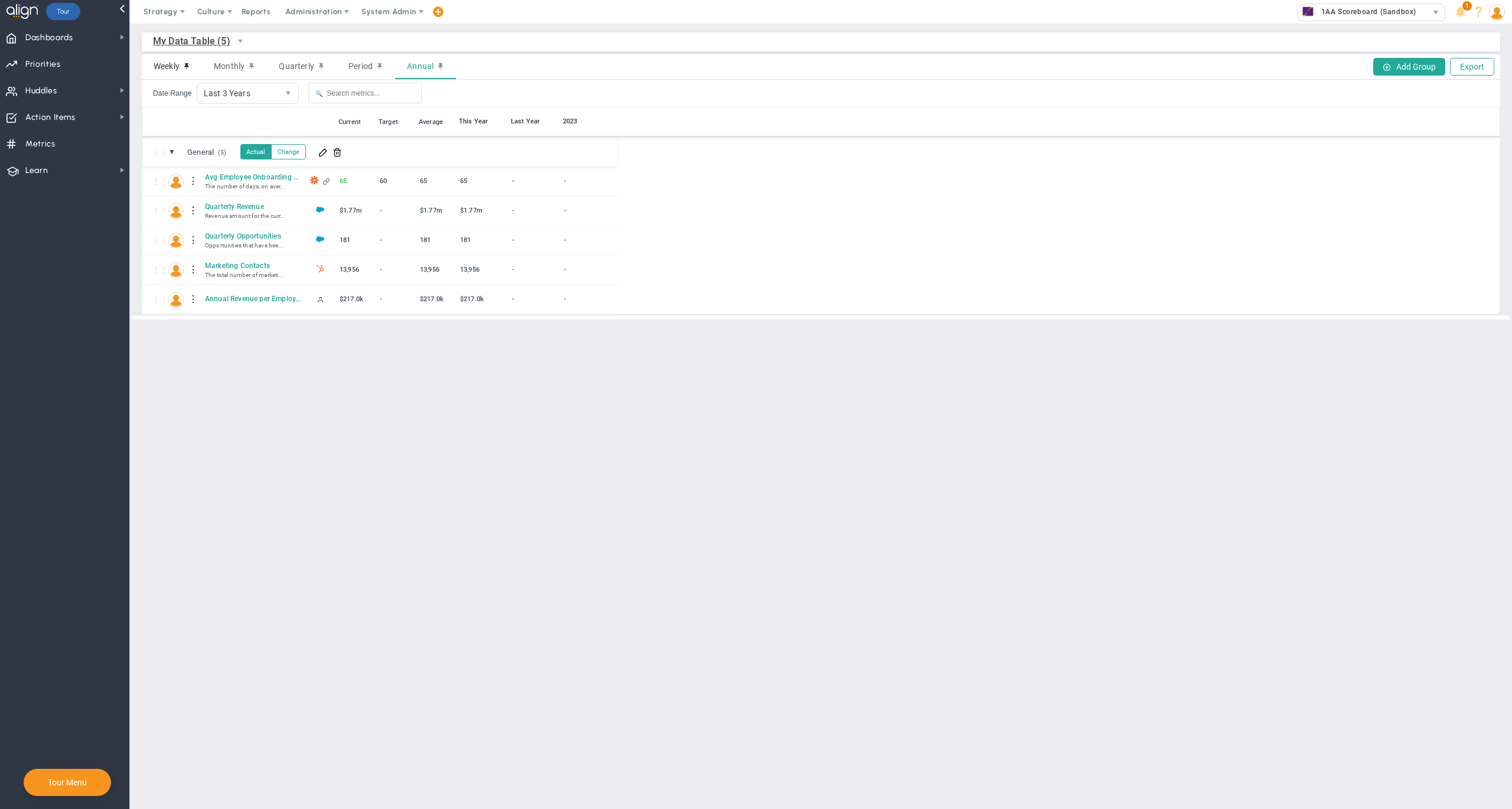
click at [154, 64] on span "Weekly" at bounding box center [166, 66] width 26 height 10
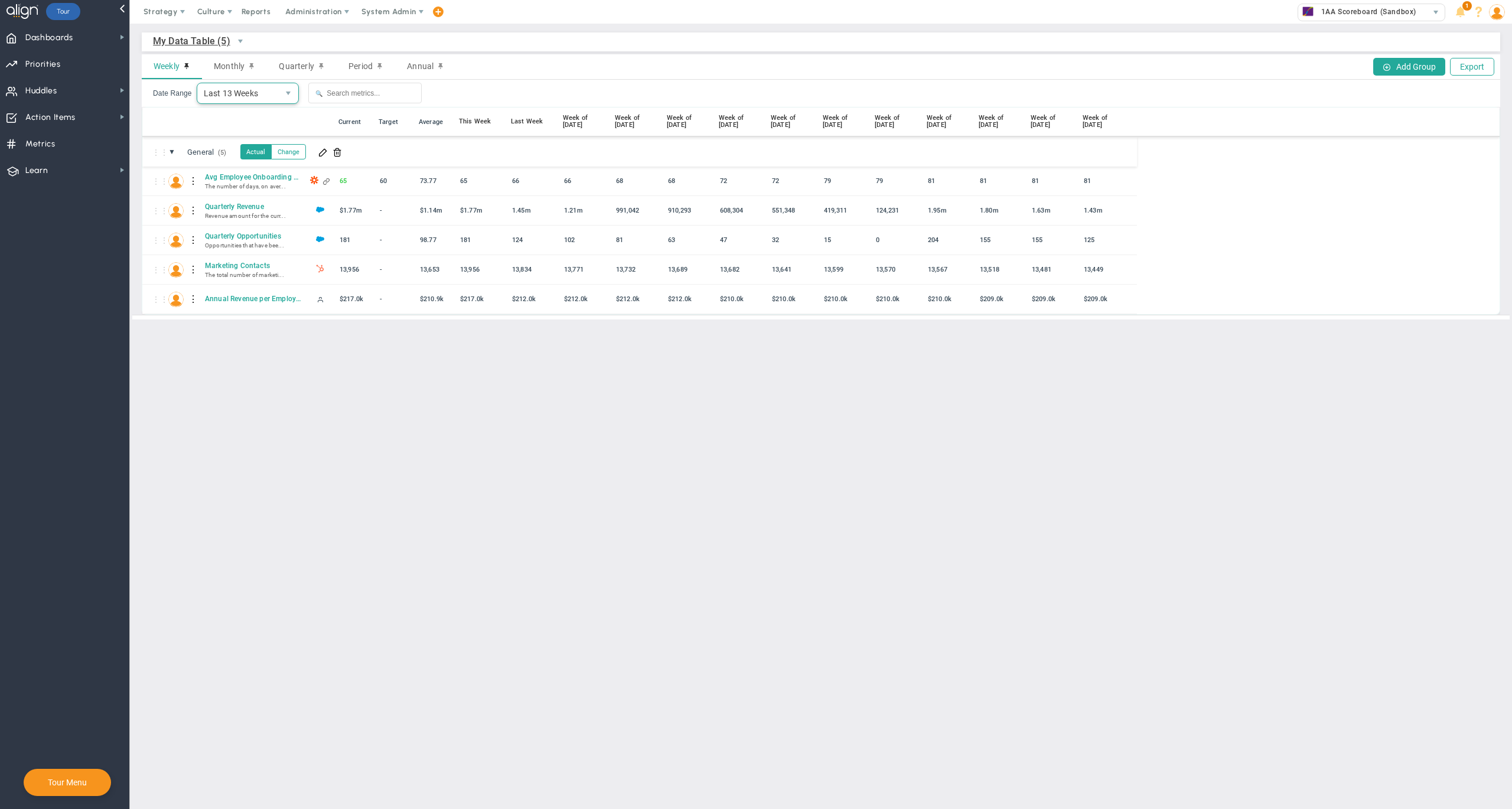
click at [263, 94] on span "Last 13 Weeks" at bounding box center [238, 93] width 82 height 20
click at [57, 243] on nav "Dashboards Dashboards My Dashboard Company Dashboard" at bounding box center [65, 416] width 130 height 786
click at [61, 34] on span "Dashboards" at bounding box center [49, 37] width 48 height 24
click at [299, 154] on button "Change" at bounding box center [289, 152] width 35 height 16
click at [265, 153] on button "Actual" at bounding box center [256, 152] width 32 height 16
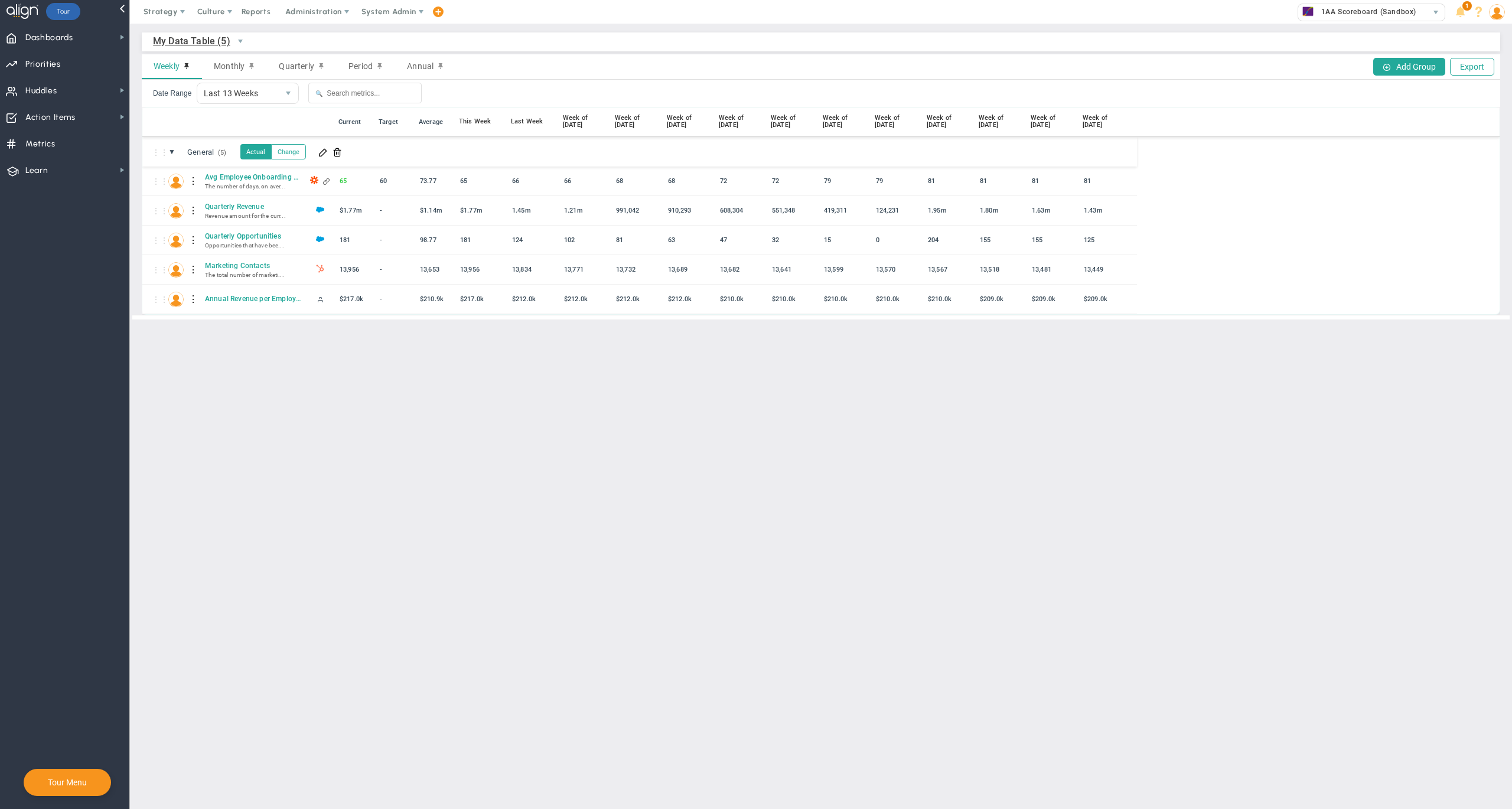
click at [84, 201] on nav "Dashboards Dashboards My Dashboard Company Dashboard" at bounding box center [65, 416] width 130 height 786
click at [231, 38] on span "select" at bounding box center [240, 41] width 20 height 20
click at [303, 38] on div "My Data Table (5) My Data Table → My Data Table" at bounding box center [821, 41] width 1358 height 18
click at [521, 178] on div "66" at bounding box center [531, 180] width 45 height 14
click at [470, 355] on main "My Data Table (5) My Data Table → My Data Table Weekly Monthly Quarterly Period…" at bounding box center [821, 416] width 1382 height 786
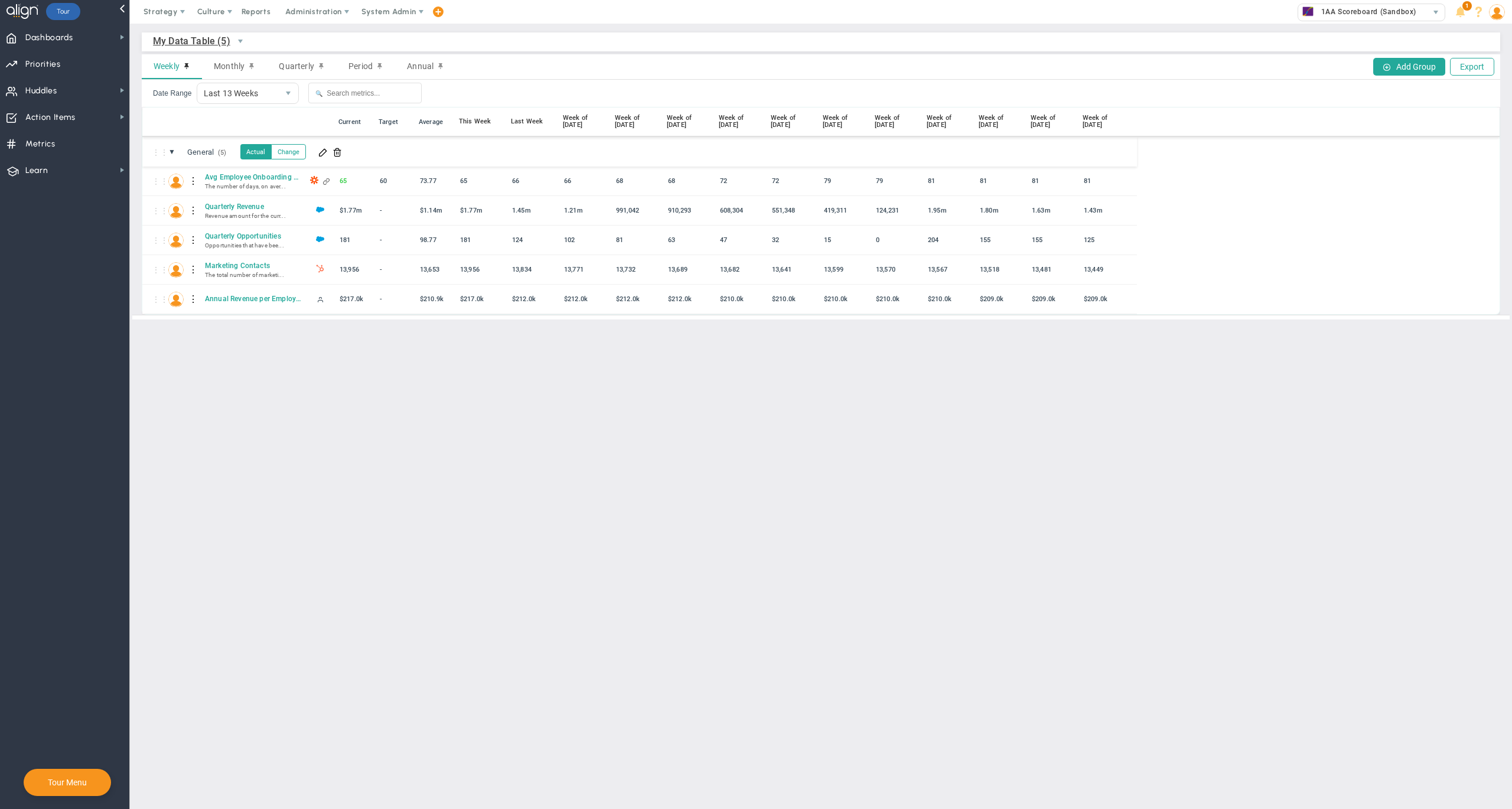
click at [84, 211] on nav "Dashboards Dashboards My Dashboard Company Dashboard" at bounding box center [65, 416] width 130 height 786
click at [62, 37] on span "Dashboards" at bounding box center [49, 37] width 48 height 24
click at [483, 64] on div "Weekly Monthly Quarterly Period Annual Add Group Export" at bounding box center [821, 67] width 1358 height 25
click at [79, 222] on nav "Dashboards Dashboards My Dashboard Company Dashboard" at bounding box center [65, 416] width 130 height 786
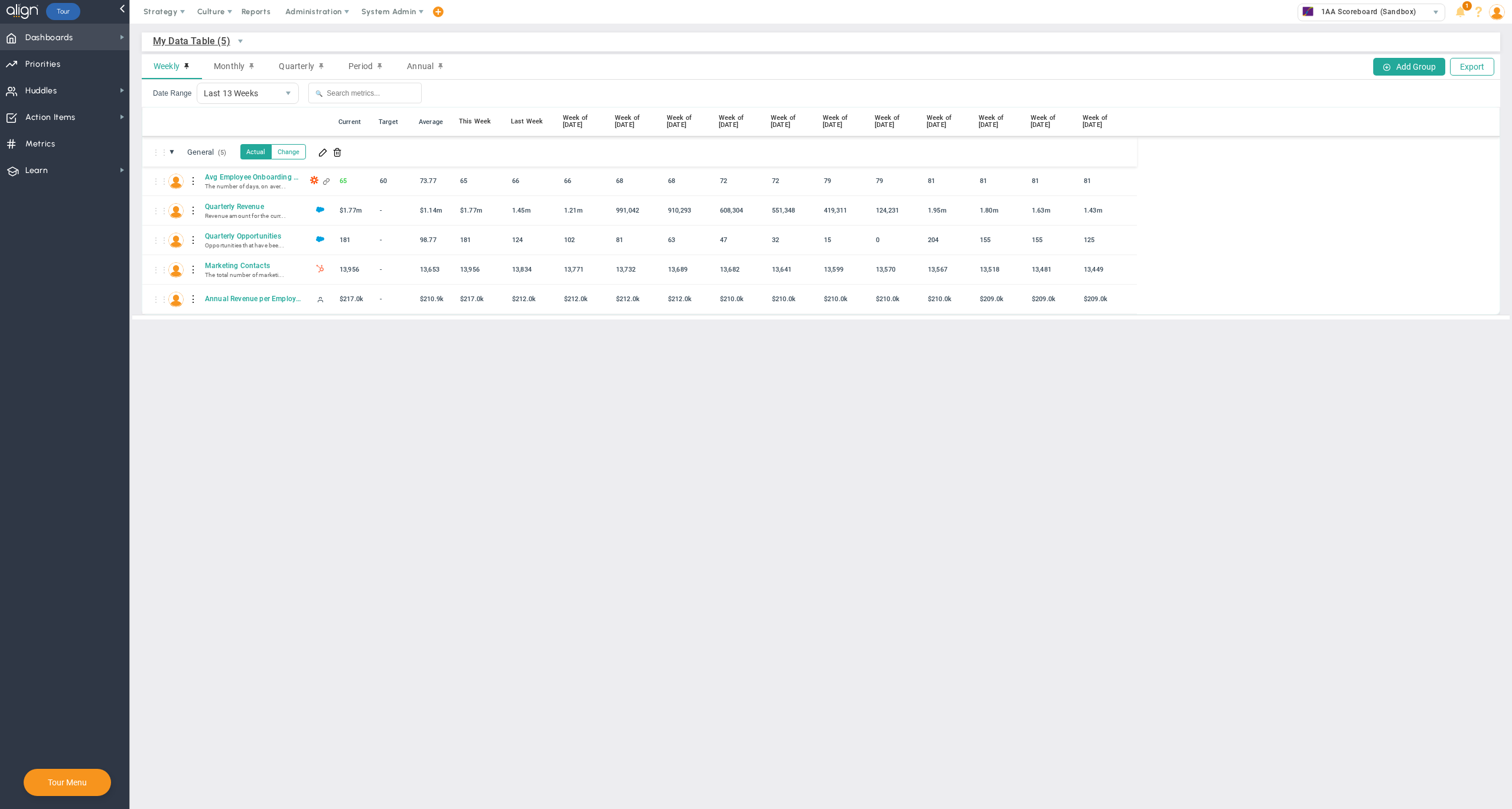
click at [87, 34] on span "Dashboards Dashboards" at bounding box center [64, 36] width 129 height 26
click at [295, 153] on button "Change" at bounding box center [289, 152] width 35 height 16
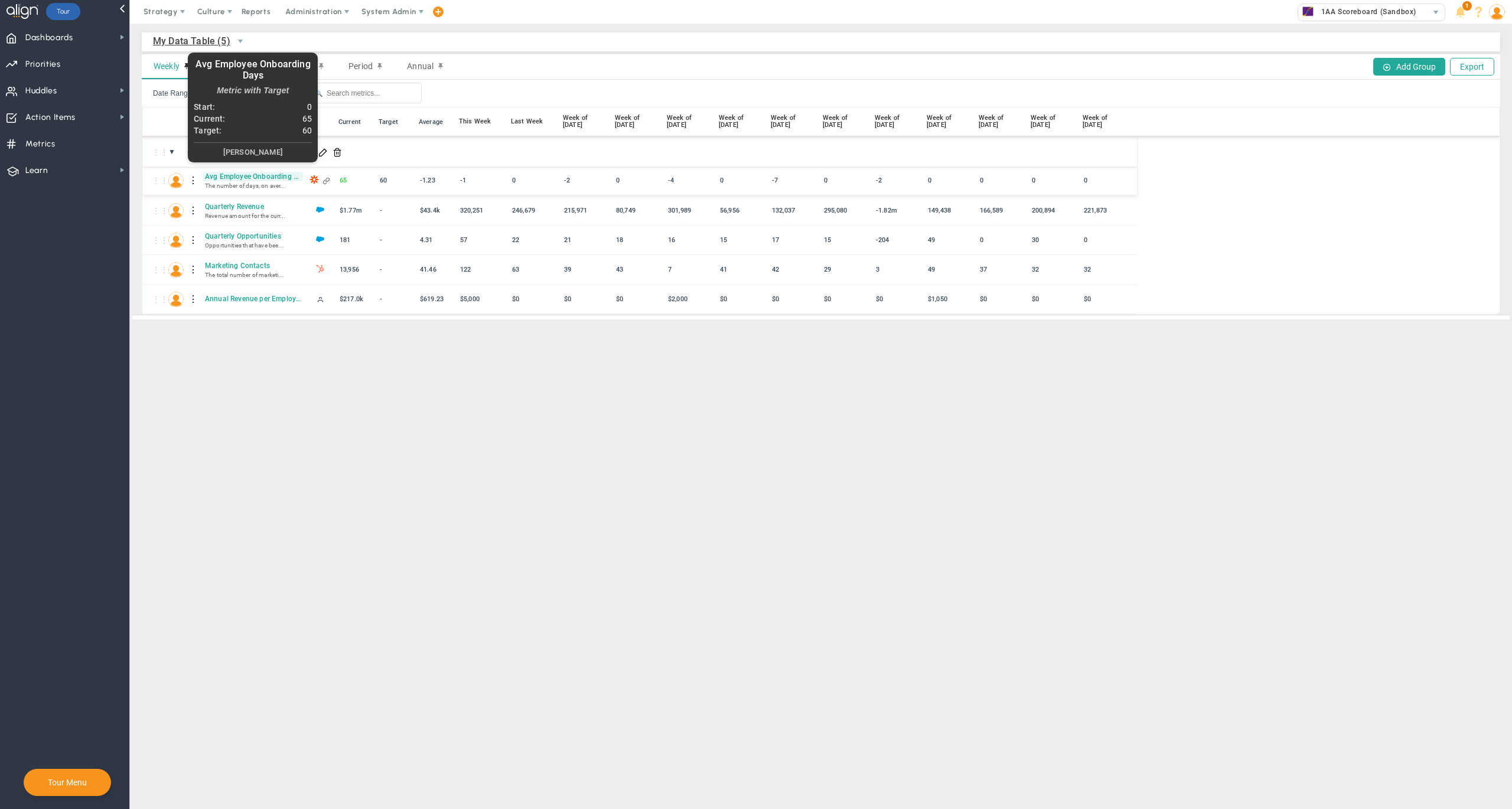
click at [234, 180] on span "Avg Employee Onboarding Days" at bounding box center [252, 177] width 100 height 10
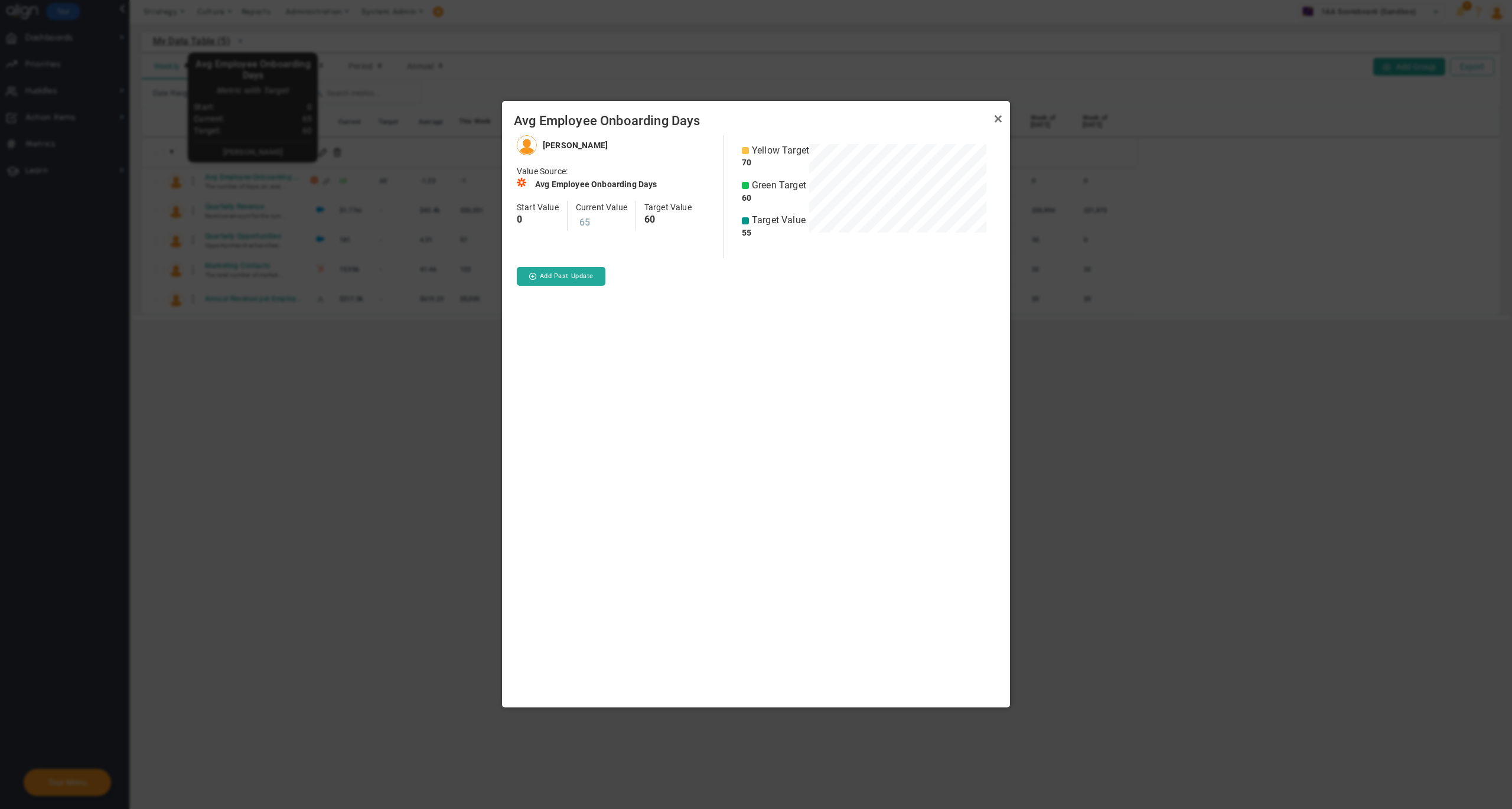
scroll to position [104, 177]
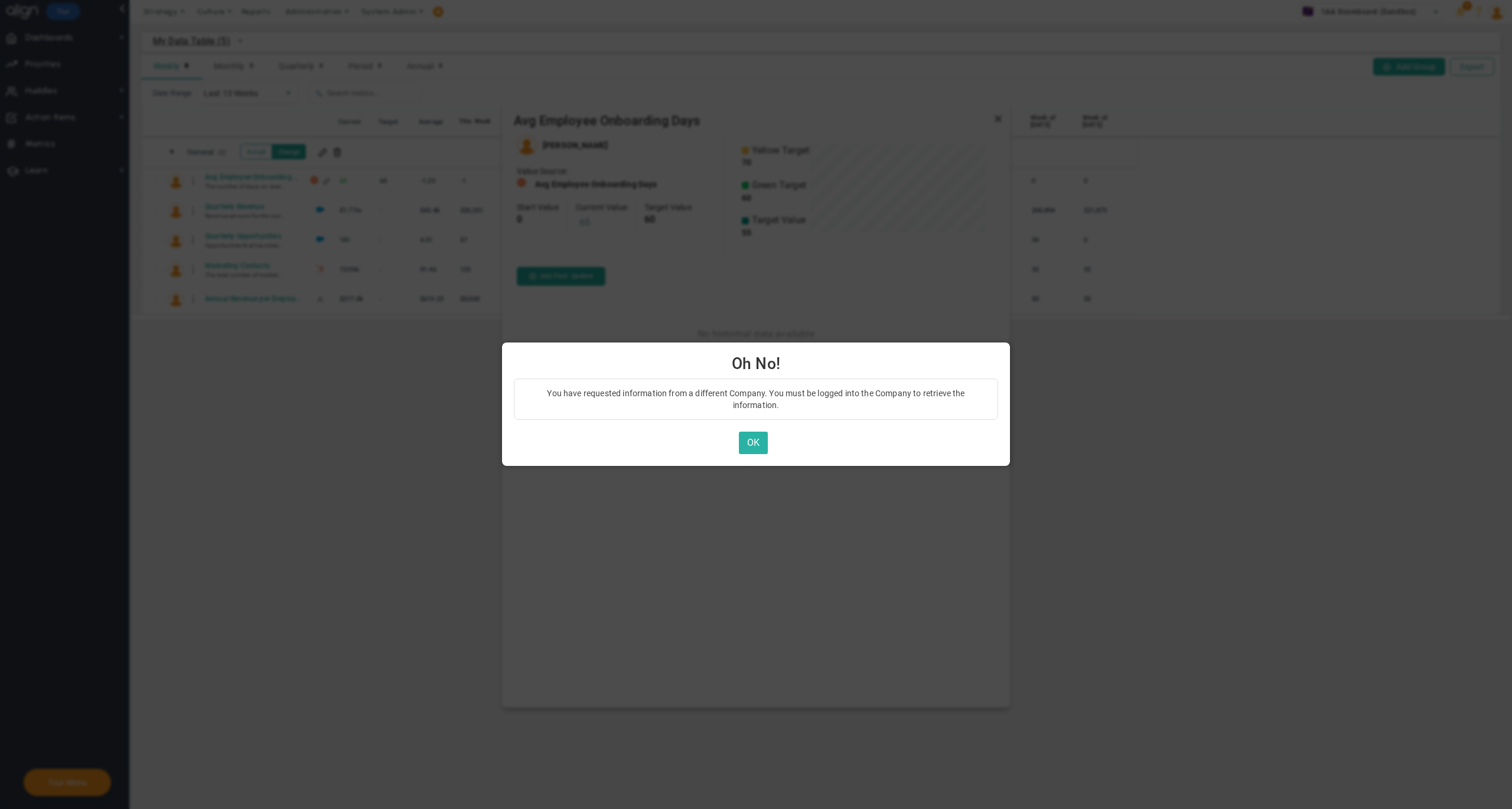
click at [754, 443] on button "OK" at bounding box center [753, 444] width 29 height 23
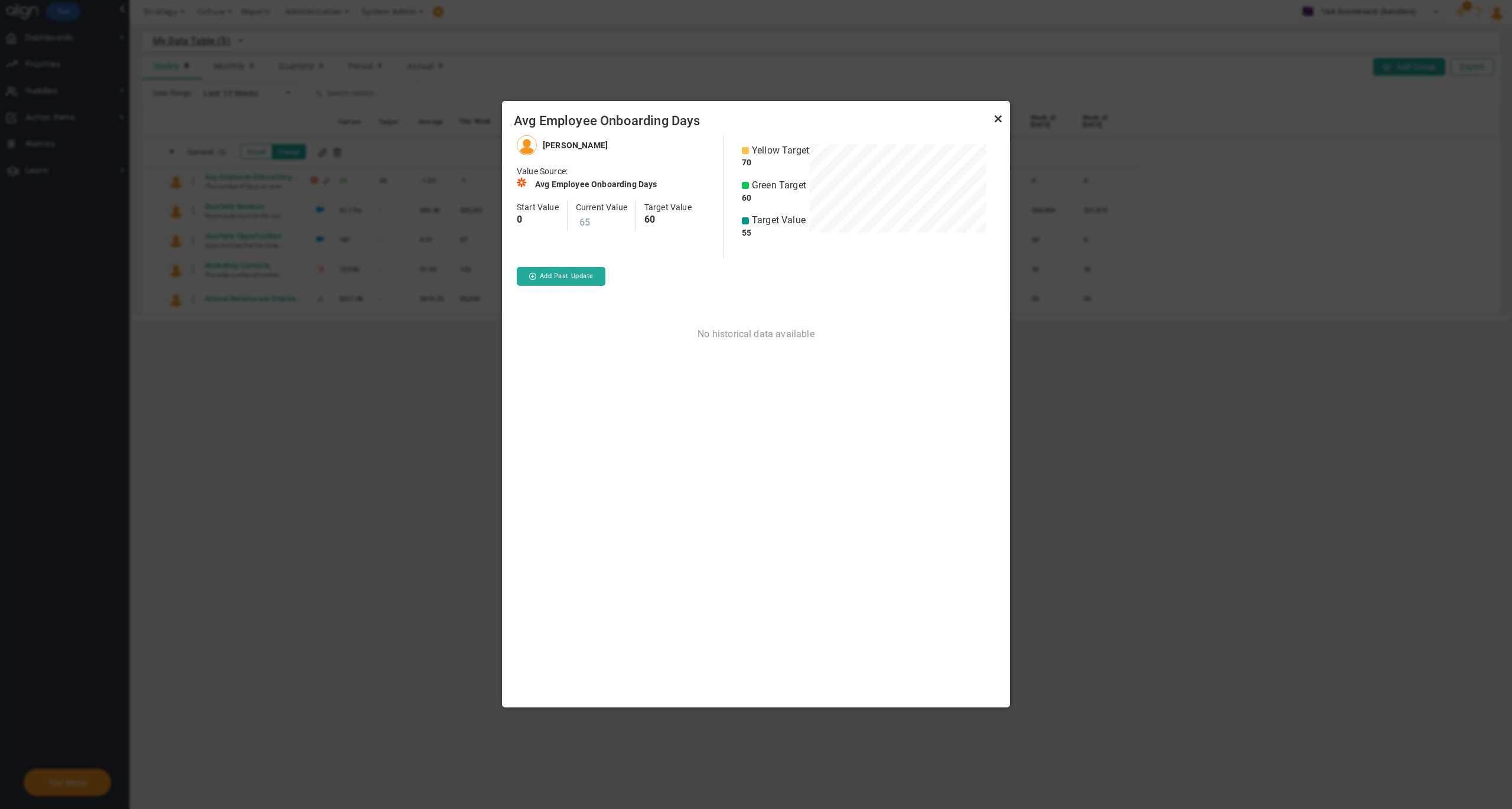
click at [990, 120] on link "Close" at bounding box center [997, 119] width 15 height 15
